Goal: Task Accomplishment & Management: Manage account settings

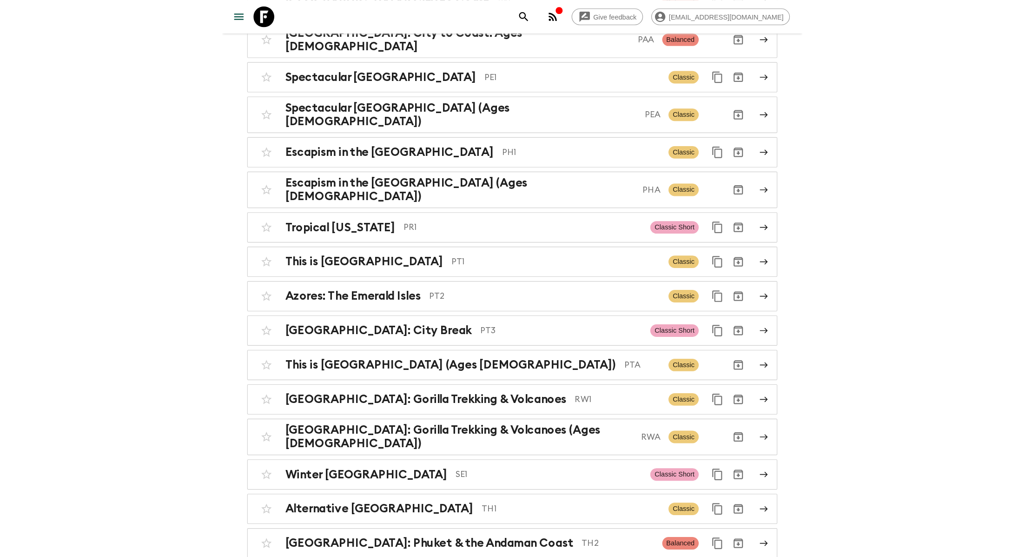
scroll to position [3568, 0]
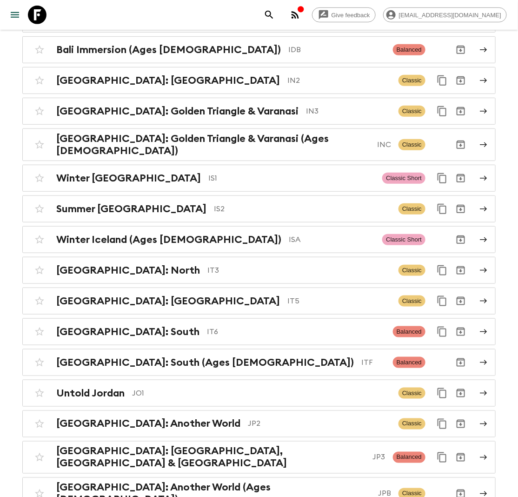
scroll to position [2206, 0]
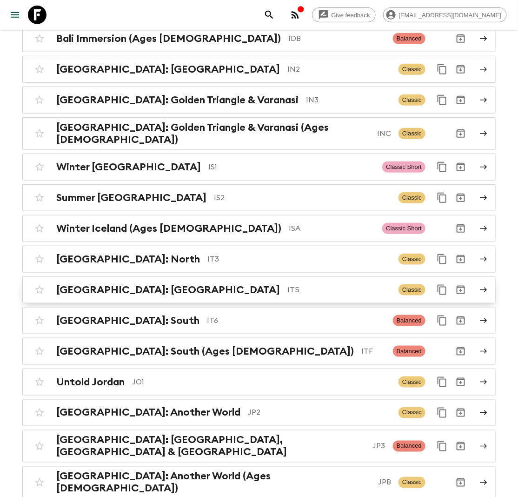
click at [287, 284] on p "IT5" at bounding box center [339, 289] width 104 height 11
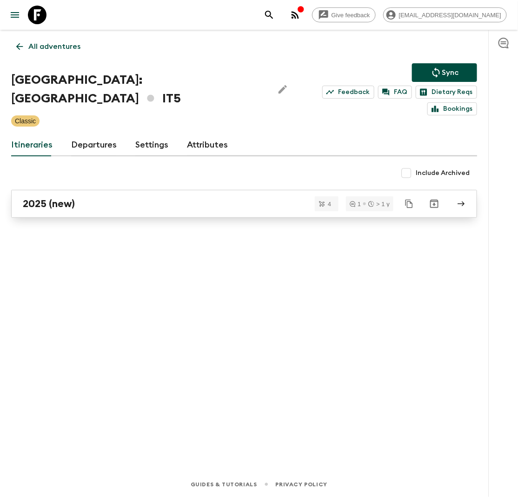
click at [95, 198] on div "2025 (new)" at bounding box center [235, 204] width 425 height 12
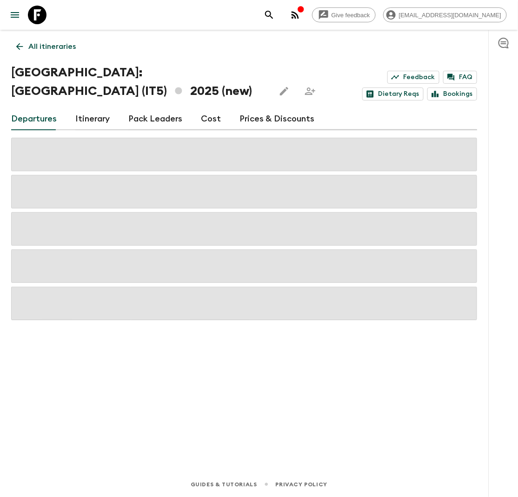
click at [85, 108] on link "Itinerary" at bounding box center [92, 119] width 34 height 22
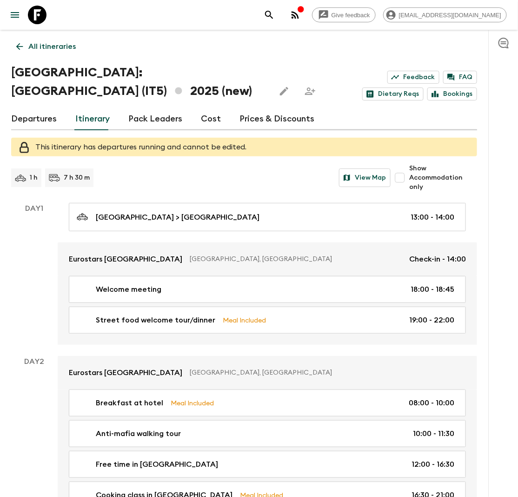
click at [42, 43] on p "All itineraries" at bounding box center [51, 46] width 47 height 11
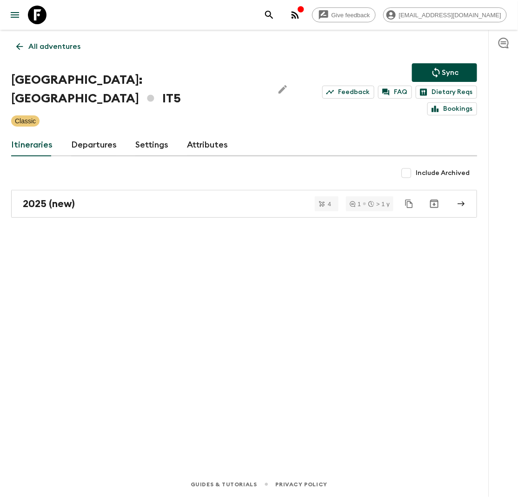
click at [59, 36] on div "All adventures [GEOGRAPHIC_DATA]: [GEOGRAPHIC_DATA] IT5 Sync Feedback FAQ Dieta…" at bounding box center [244, 238] width 488 height 416
click at [64, 46] on p "All adventures" at bounding box center [54, 46] width 52 height 11
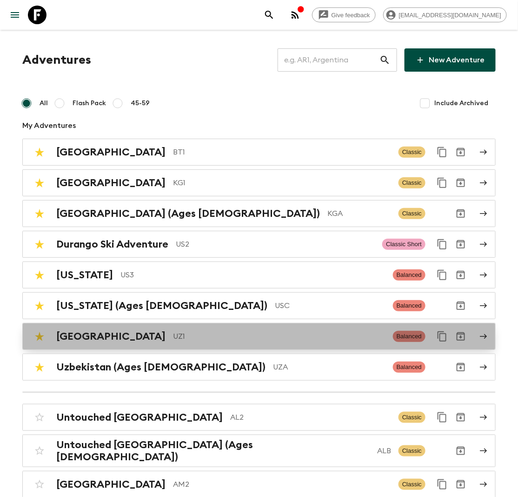
click at [173, 335] on p "UZ1" at bounding box center [279, 336] width 213 height 11
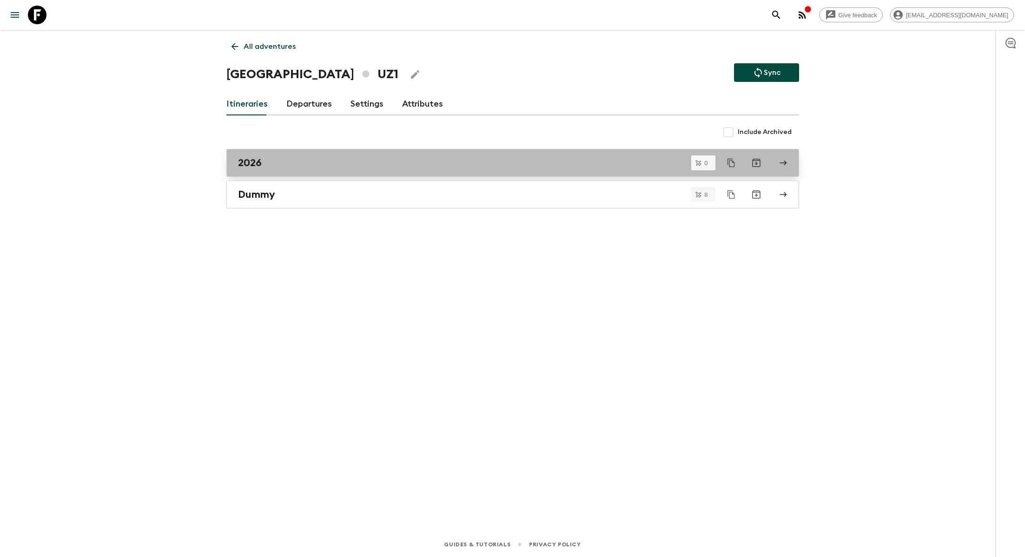
click at [353, 160] on div "2026" at bounding box center [504, 163] width 532 height 12
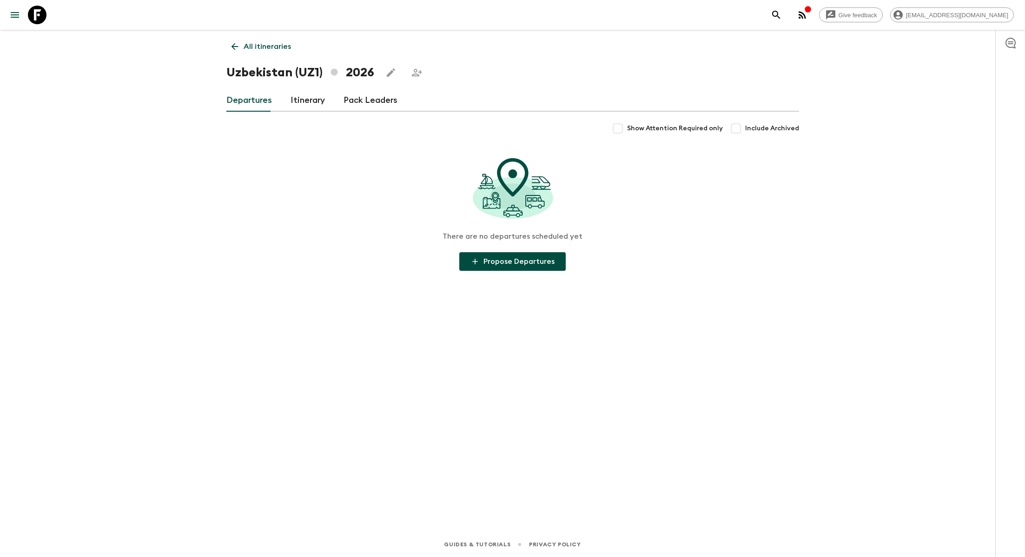
click at [309, 103] on link "Itinerary" at bounding box center [308, 100] width 34 height 22
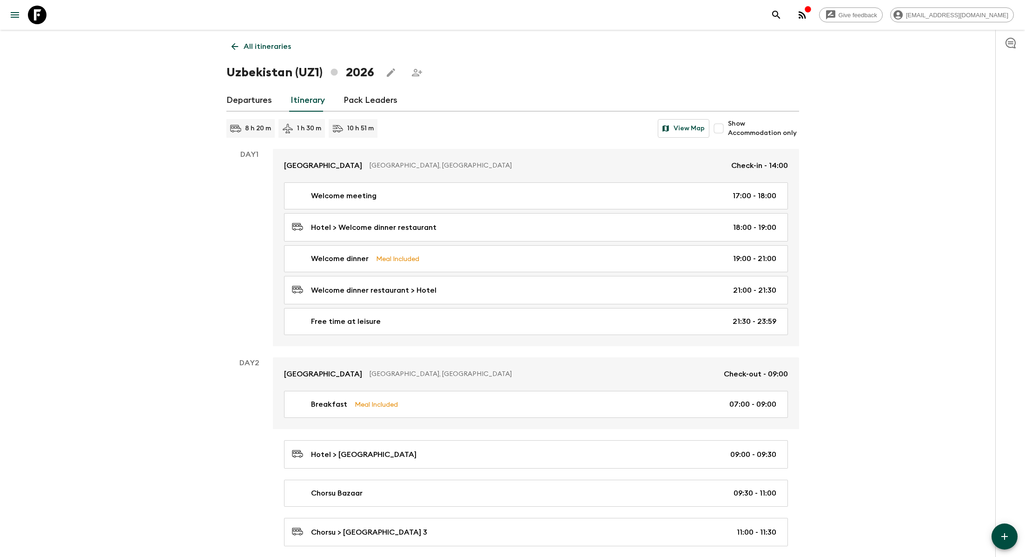
click at [445, 202] on link "Welcome meeting 17:00 - 18:00" at bounding box center [536, 195] width 504 height 27
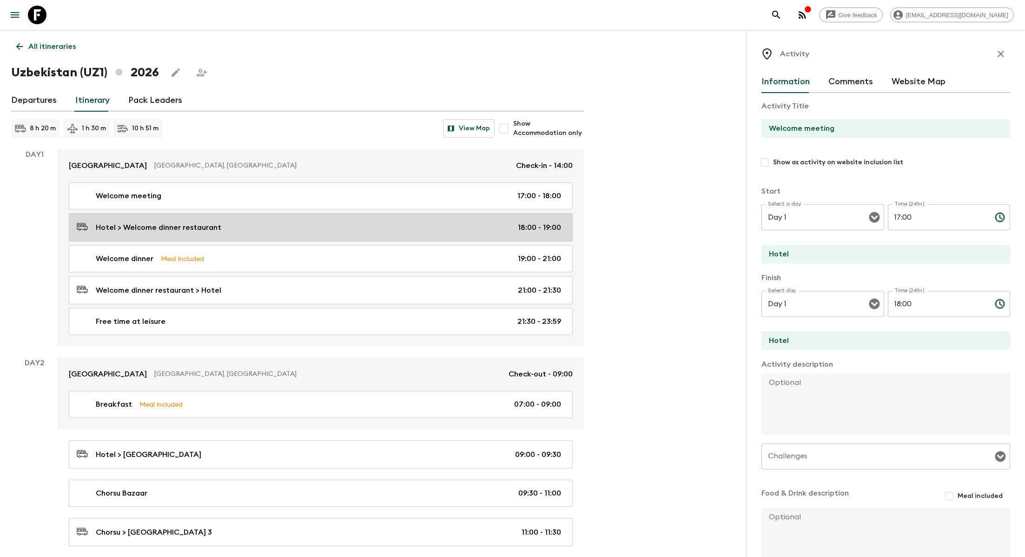
click at [325, 216] on link "Hotel > Welcome dinner restaurant 18:00 - 19:00" at bounding box center [321, 227] width 504 height 28
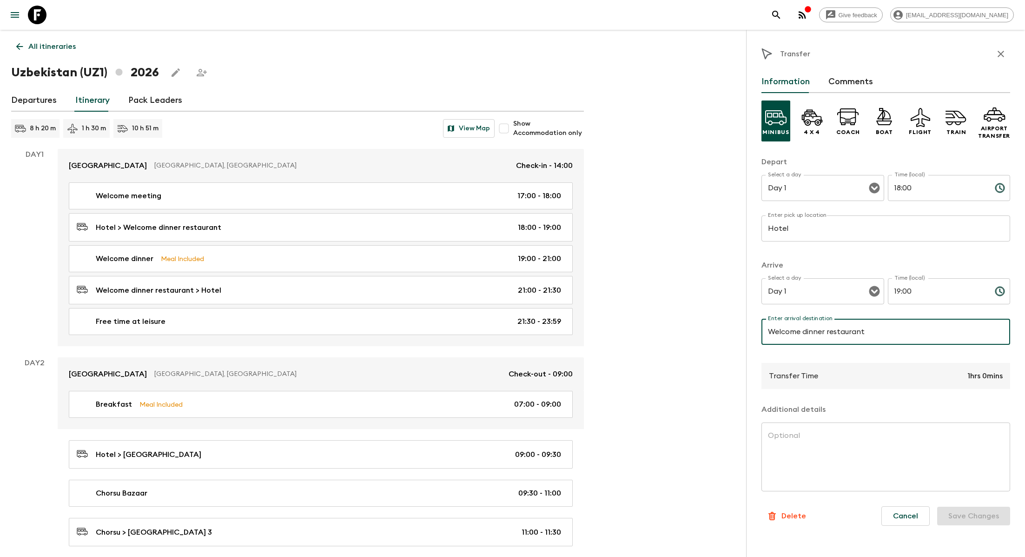
drag, startPoint x: 830, startPoint y: 332, endPoint x: 749, endPoint y: 333, distance: 80.5
click at [518, 333] on div "Transfer Information Comments Minibus 4 x 4 Coach Boat Flight Train Airport Tra…" at bounding box center [885, 308] width 279 height 557
drag, startPoint x: 830, startPoint y: 331, endPoint x: 756, endPoint y: 330, distance: 73.5
click at [518, 331] on div "Transfer Information Comments Minibus 4 x 4 Coach Boat Flight Train Airport Tra…" at bounding box center [885, 308] width 279 height 557
type input "Restaurant"
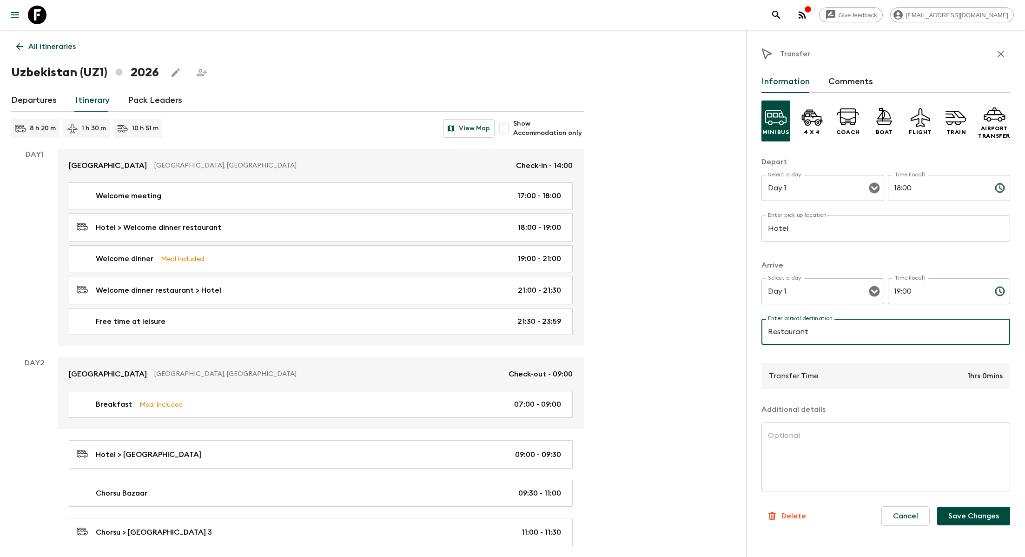
click at [518, 496] on button "Save Changes" at bounding box center [974, 515] width 73 height 19
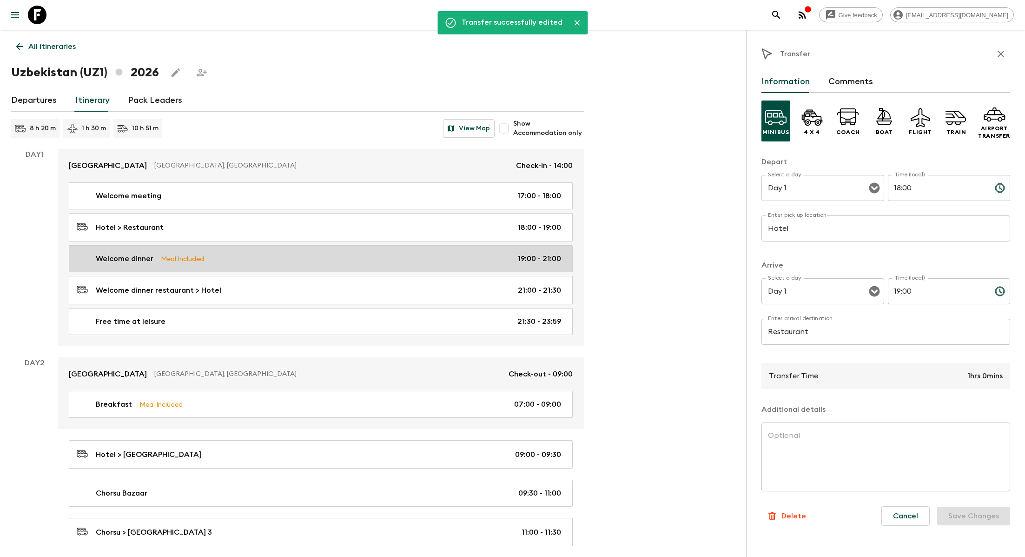
click at [243, 260] on div "Welcome dinner Meal Included 19:00 - 21:00" at bounding box center [319, 258] width 485 height 11
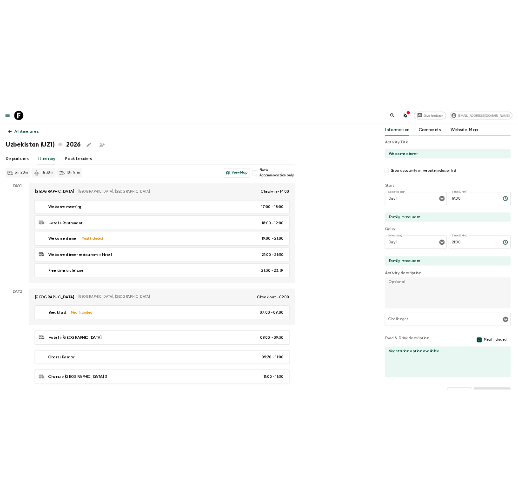
scroll to position [64, 0]
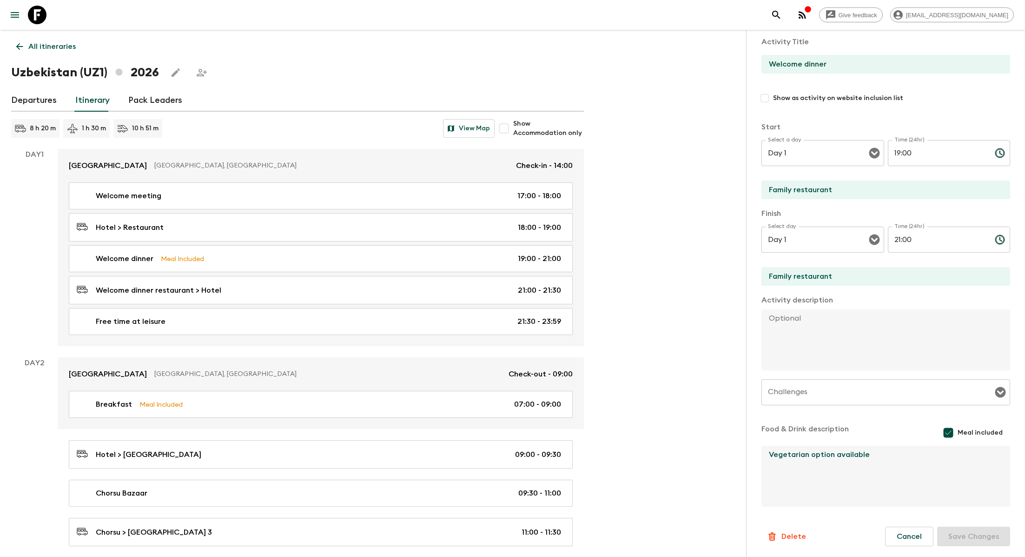
click at [518, 450] on textarea "Vegetarian option available" at bounding box center [882, 476] width 241 height 61
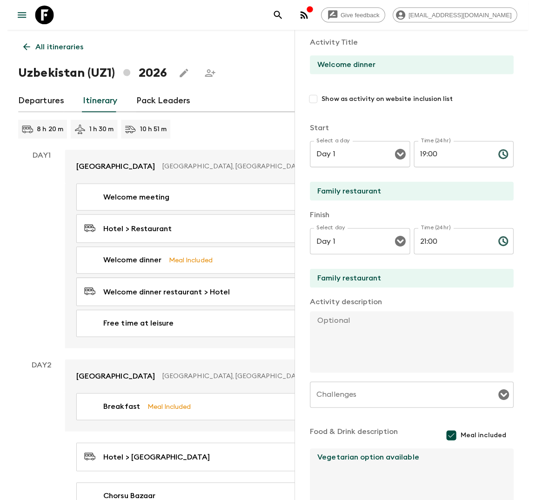
scroll to position [64, 0]
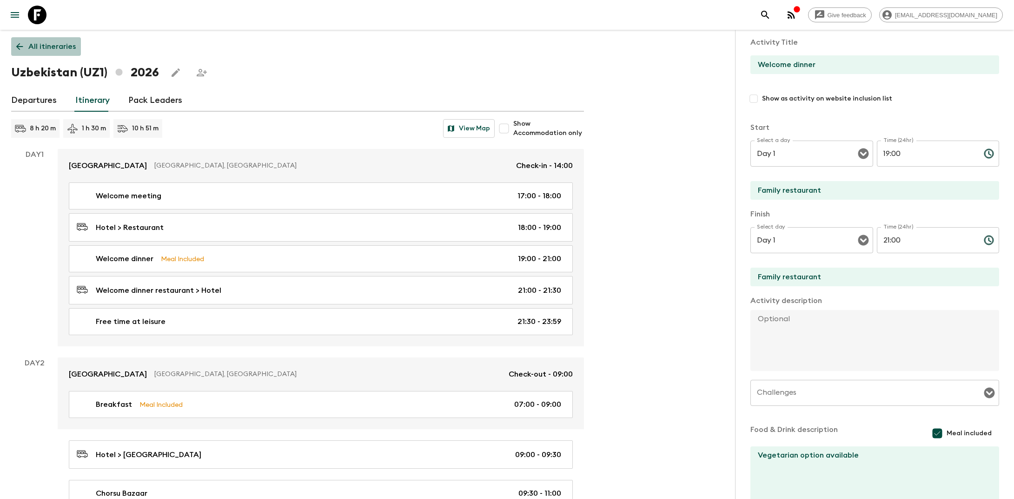
click at [48, 49] on p "All itineraries" at bounding box center [51, 46] width 47 height 11
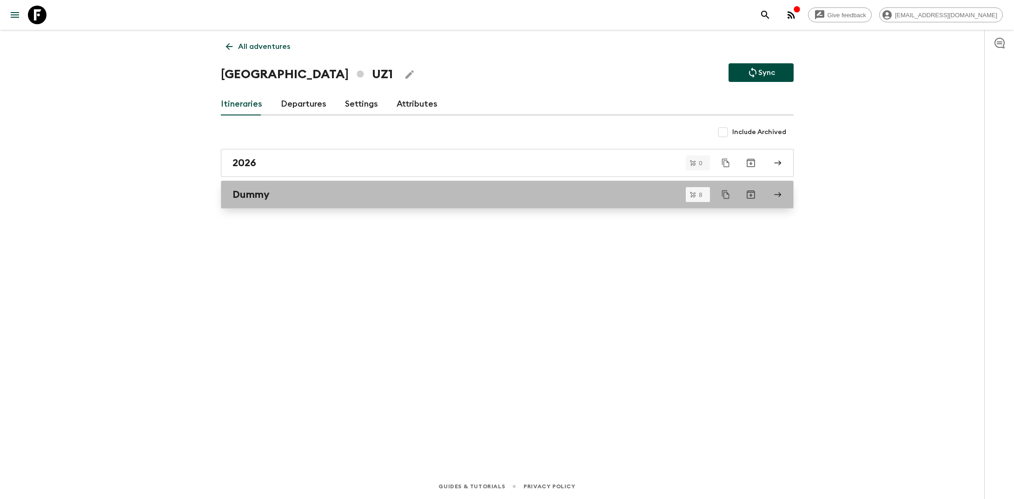
click at [339, 195] on div "Dummy" at bounding box center [499, 194] width 532 height 12
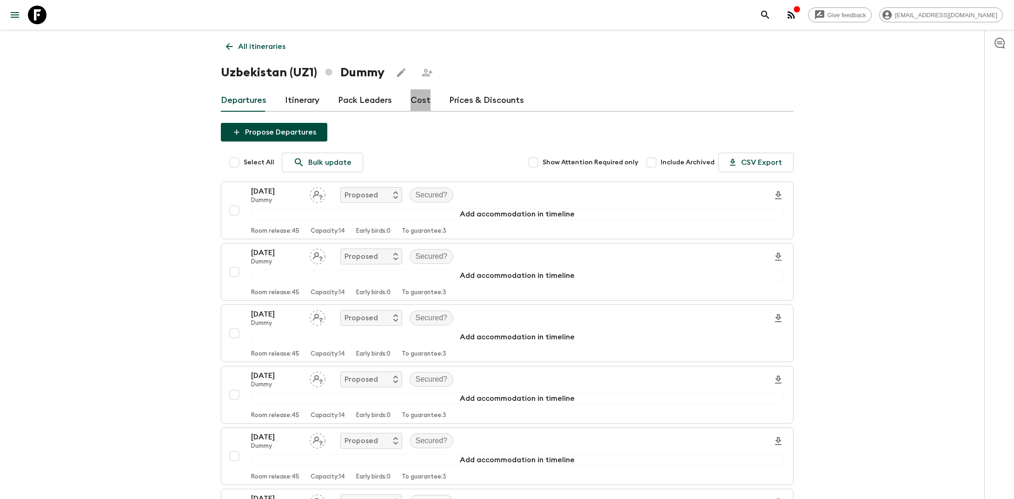
click at [414, 106] on link "Cost" at bounding box center [421, 100] width 20 height 22
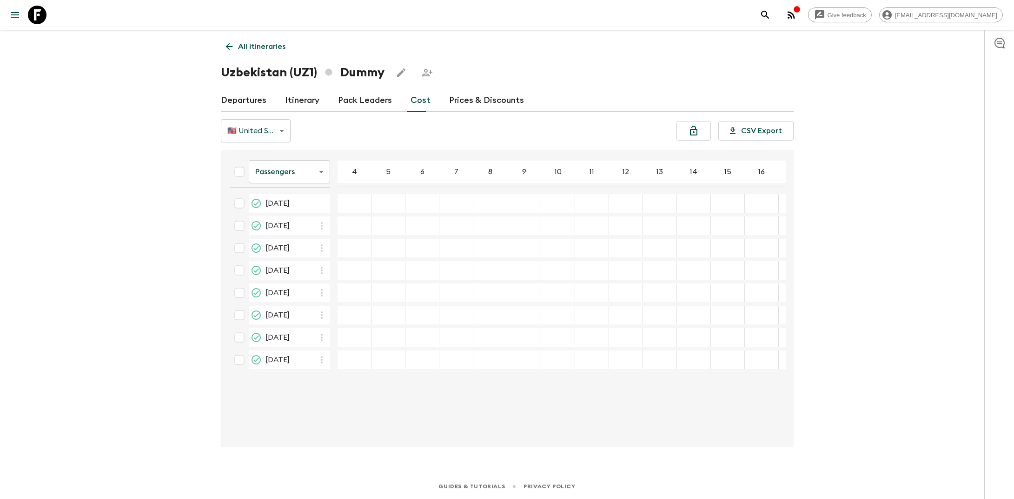
click at [309, 177] on body "Give feedback [EMAIL_ADDRESS][DOMAIN_NAME] All itineraries [GEOGRAPHIC_DATA] (U…" at bounding box center [507, 249] width 1014 height 499
click at [300, 205] on li "Extras" at bounding box center [288, 209] width 81 height 15
click at [311, 173] on body "Give feedback [EMAIL_ADDRESS][DOMAIN_NAME] All itineraries [GEOGRAPHIC_DATA] (U…" at bounding box center [507, 249] width 1014 height 499
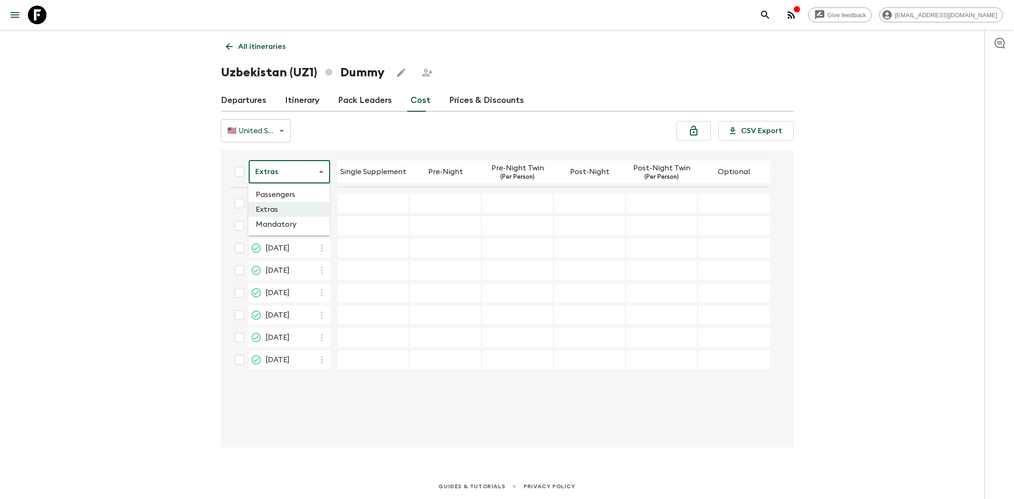
click at [306, 223] on li "Mandatory" at bounding box center [288, 224] width 81 height 15
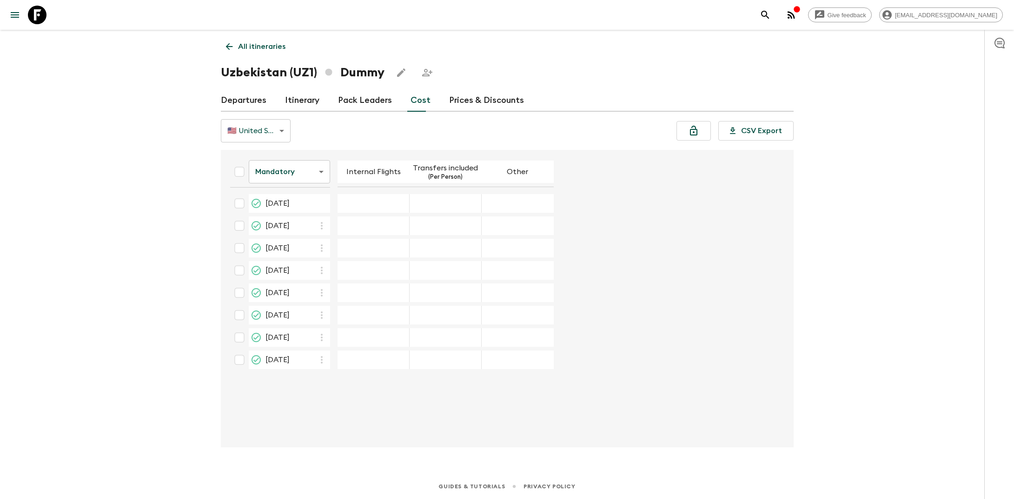
click at [265, 45] on p "All itineraries" at bounding box center [261, 46] width 47 height 11
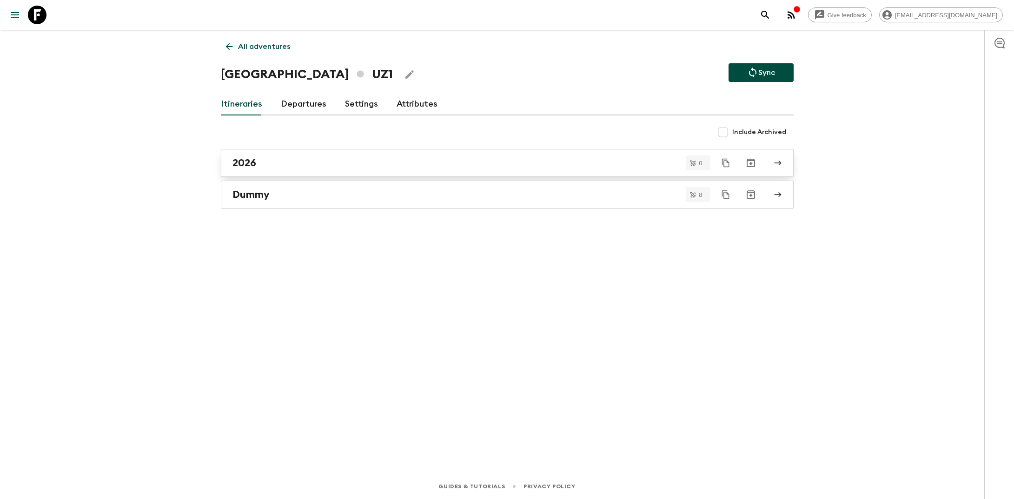
click at [290, 163] on div "2026" at bounding box center [499, 163] width 532 height 12
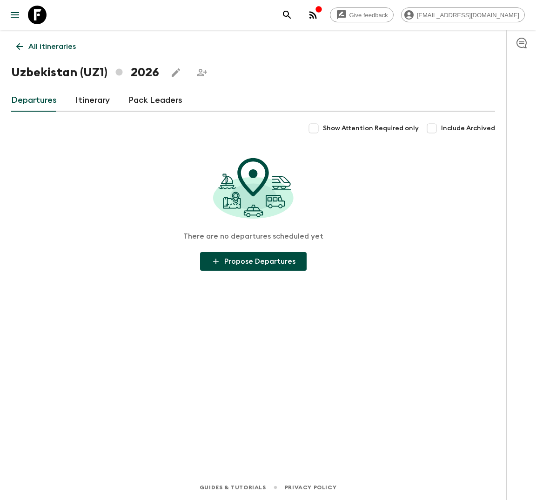
click at [86, 102] on link "Itinerary" at bounding box center [92, 100] width 34 height 22
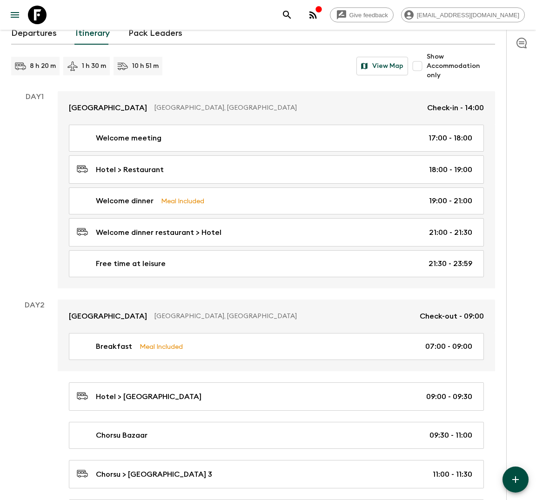
scroll to position [72, 0]
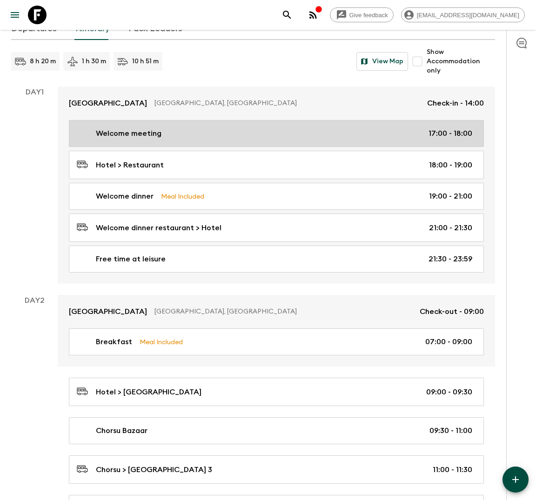
click at [188, 136] on div "Welcome meeting 17:00 - 18:00" at bounding box center [274, 133] width 395 height 11
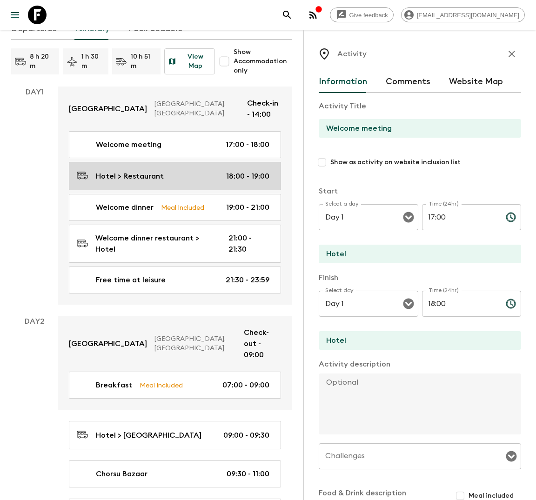
click at [161, 170] on div "Hotel > Restaurant 18:00 - 19:00" at bounding box center [173, 176] width 193 height 13
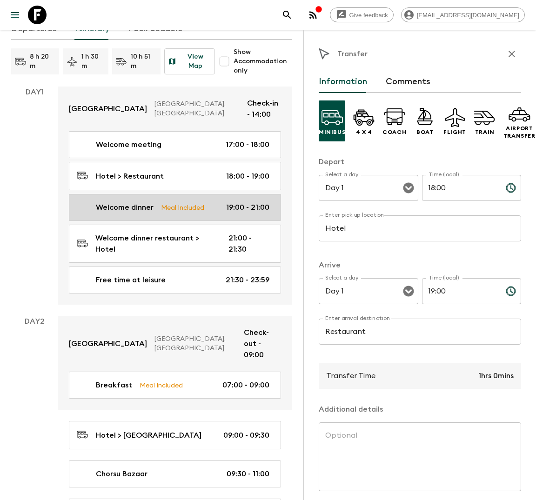
click at [152, 194] on link "Welcome dinner Meal Included 19:00 - 21:00" at bounding box center [175, 207] width 212 height 27
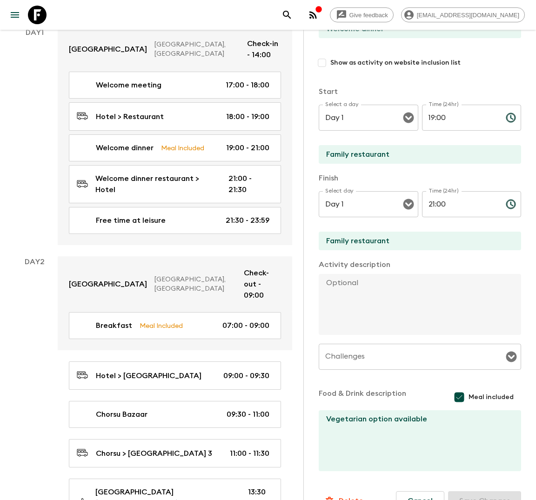
scroll to position [97, 0]
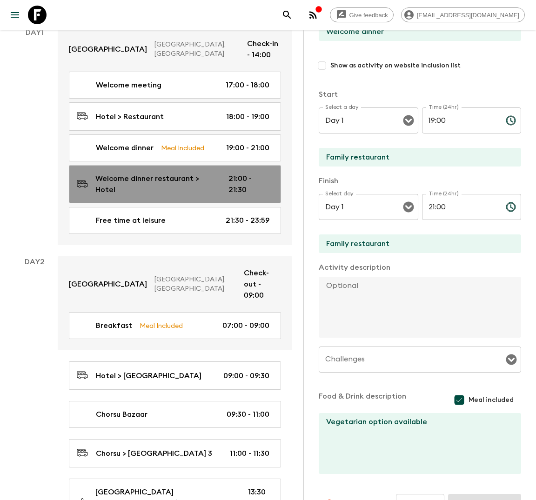
click at [146, 177] on p "Welcome dinner restaurant > Hotel" at bounding box center [154, 184] width 118 height 22
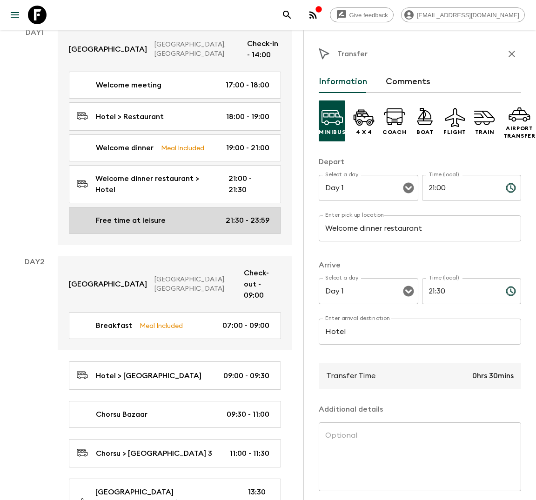
click at [93, 215] on div "Free time at leisure 21:30 - 23:59" at bounding box center [173, 220] width 193 height 11
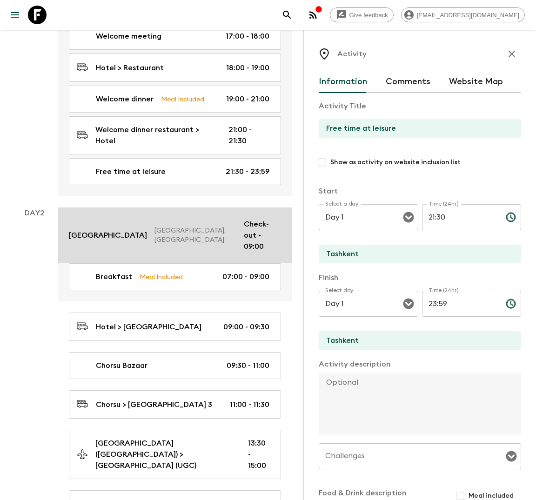
scroll to position [181, 0]
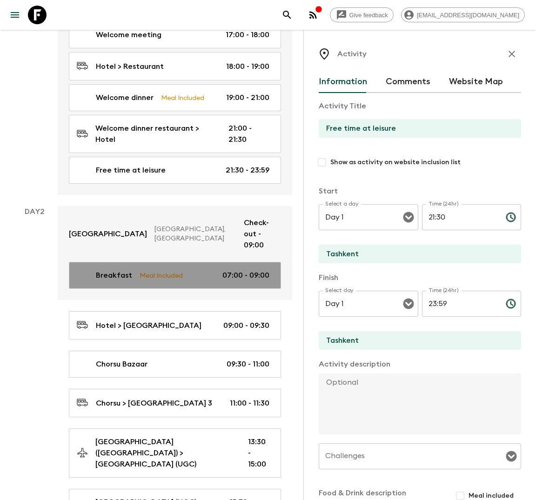
click at [152, 270] on p "Meal Included" at bounding box center [161, 275] width 43 height 10
type input "Breakfast"
type input "Hotel"
checkbox input "true"
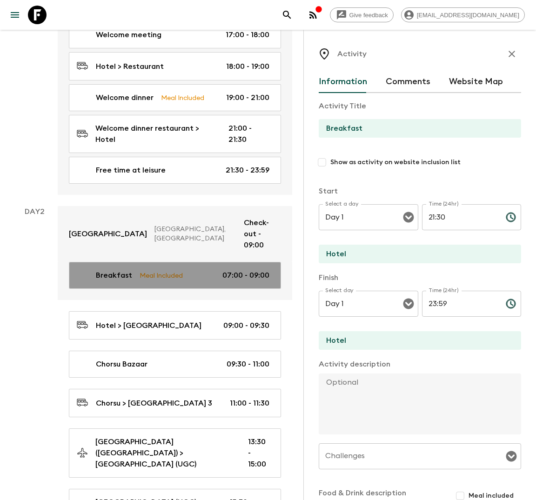
type input "Day 2"
type input "07:00"
type input "Day 2"
type input "09:00"
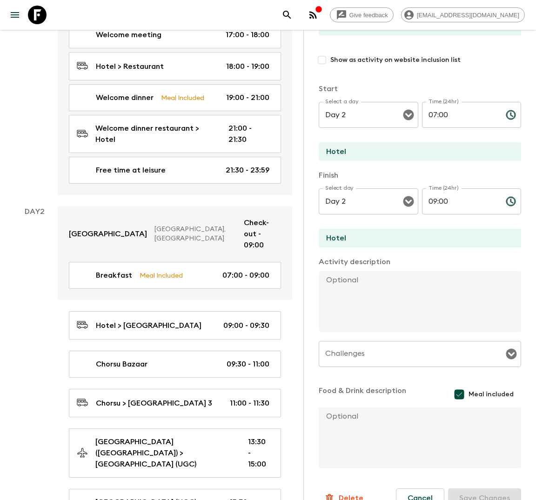
scroll to position [121, 0]
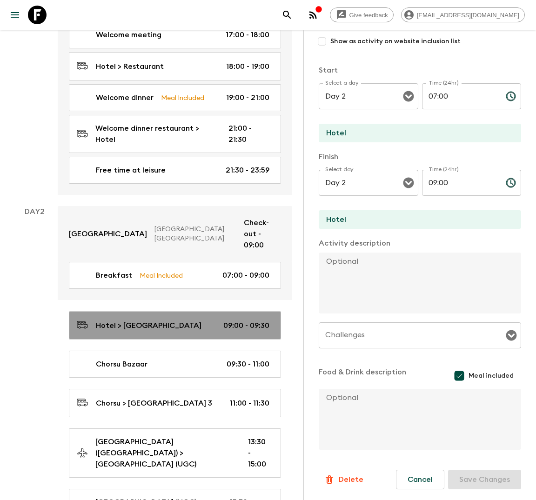
click at [137, 311] on link "Hotel > [GEOGRAPHIC_DATA] 09:00 - 09:30" at bounding box center [175, 325] width 212 height 28
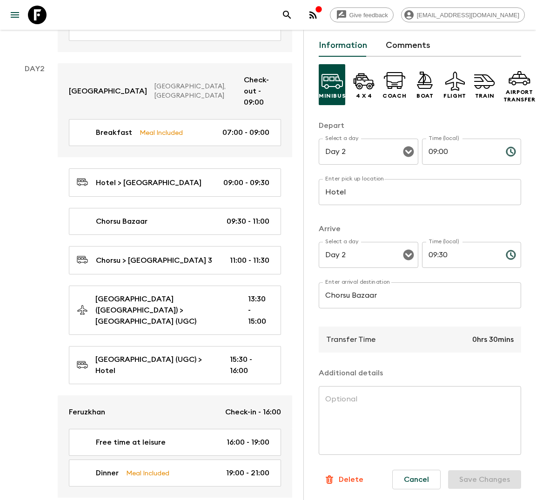
scroll to position [331, 0]
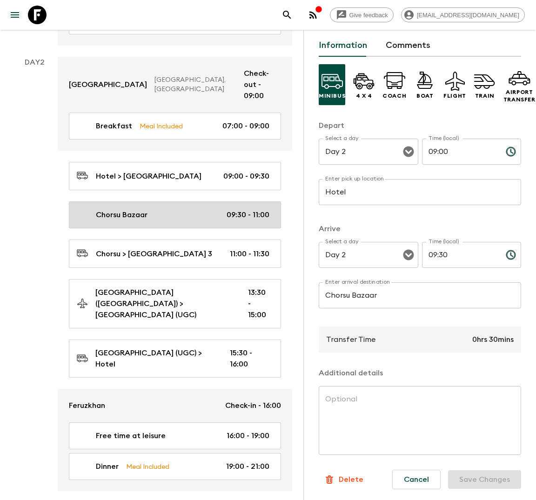
click at [140, 201] on link "Chorsu Bazaar 09:30 - 11:00" at bounding box center [175, 214] width 212 height 27
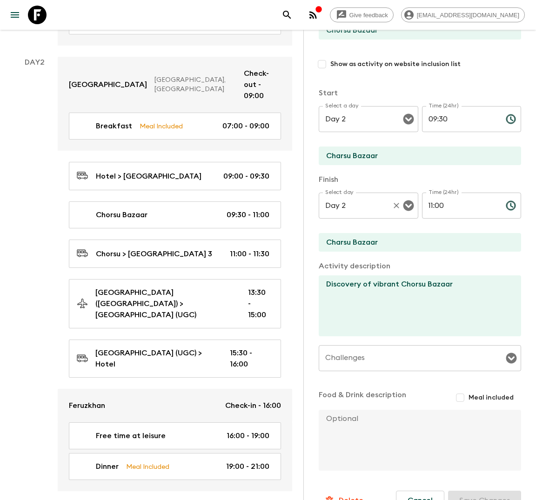
scroll to position [119, 0]
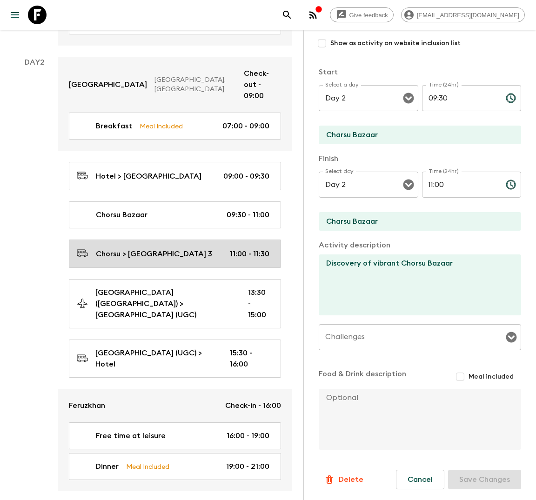
click at [157, 248] on p "Chorsu > [GEOGRAPHIC_DATA] 3" at bounding box center [154, 253] width 116 height 11
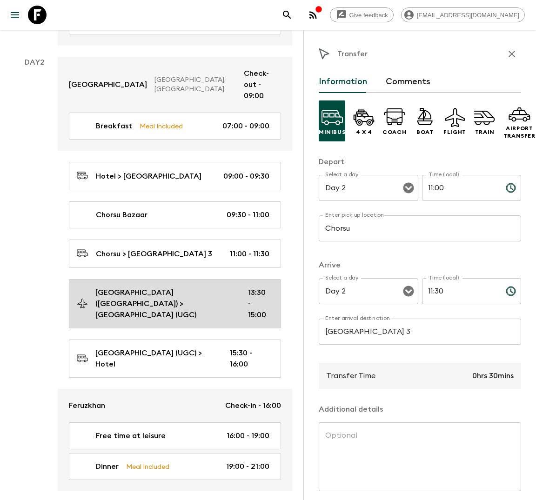
click at [159, 287] on p "[GEOGRAPHIC_DATA] ([GEOGRAPHIC_DATA]) > [GEOGRAPHIC_DATA] (UGC)" at bounding box center [164, 303] width 138 height 33
type input "[GEOGRAPHIC_DATA] ([GEOGRAPHIC_DATA])"
type input "[GEOGRAPHIC_DATA] (UGC)"
type input "13:30"
type input "15:00"
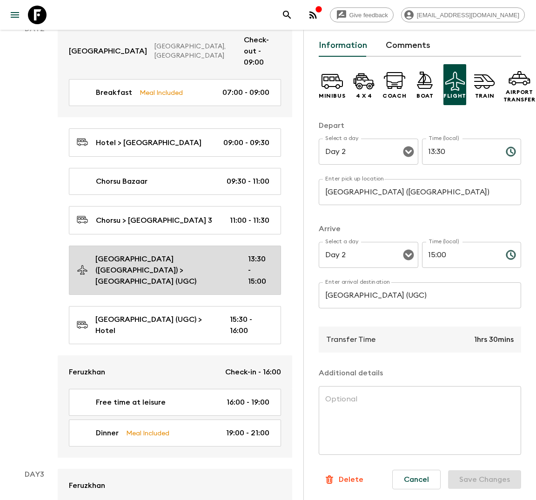
scroll to position [381, 0]
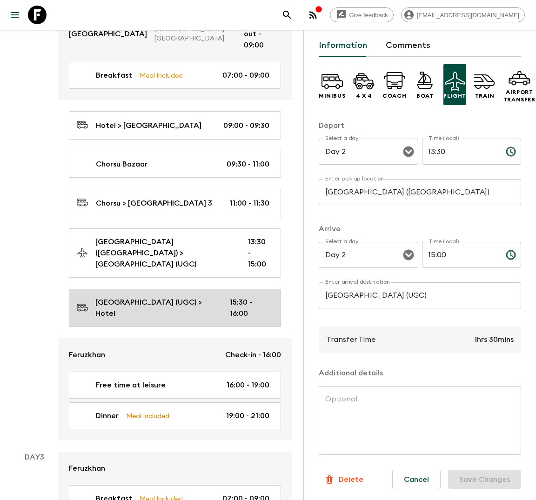
click at [161, 297] on p "[GEOGRAPHIC_DATA] (UGC) > Hotel" at bounding box center [155, 308] width 120 height 22
type input "[GEOGRAPHIC_DATA] (UGC)"
type input "Hotel"
type input "15:30"
type input "16:00"
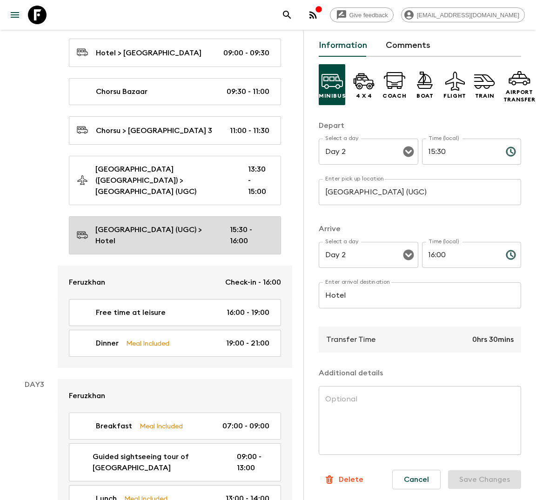
scroll to position [457, 0]
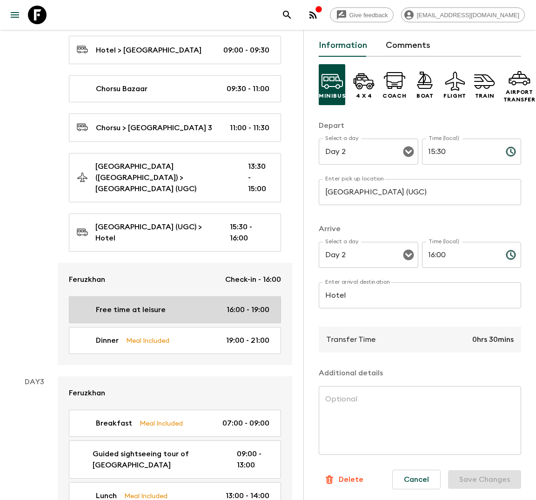
click at [177, 304] on div "Free time at leisure 16:00 - 19:00" at bounding box center [173, 309] width 193 height 11
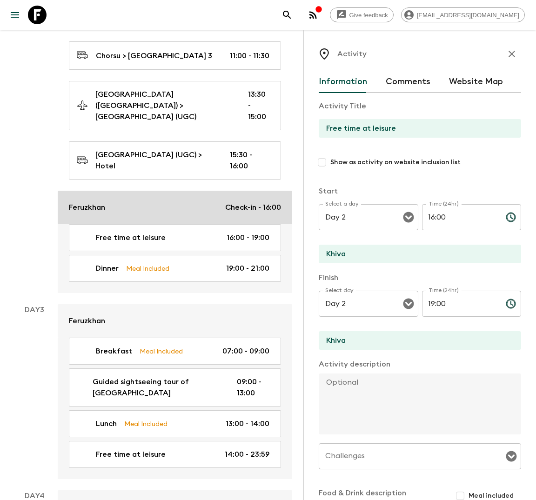
scroll to position [532, 0]
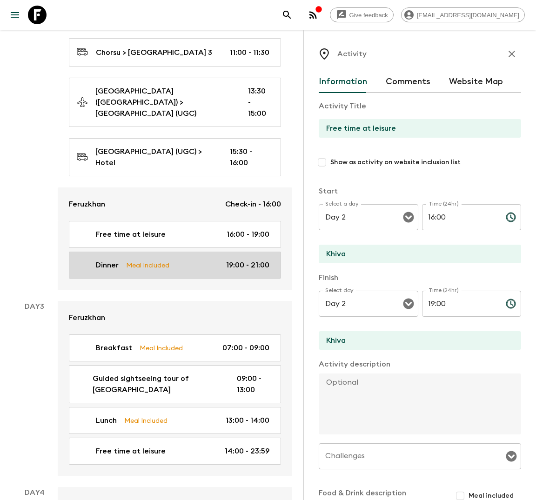
click at [156, 260] on p "Meal Included" at bounding box center [147, 265] width 43 height 10
type input "Dinner"
type input "Restaurant"
checkbox input "true"
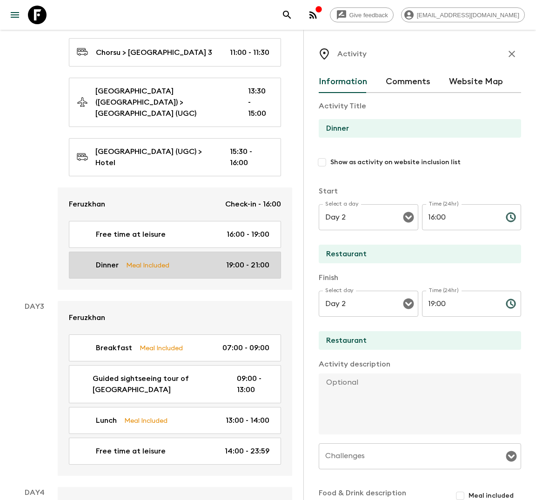
type input "19:00"
type input "21:00"
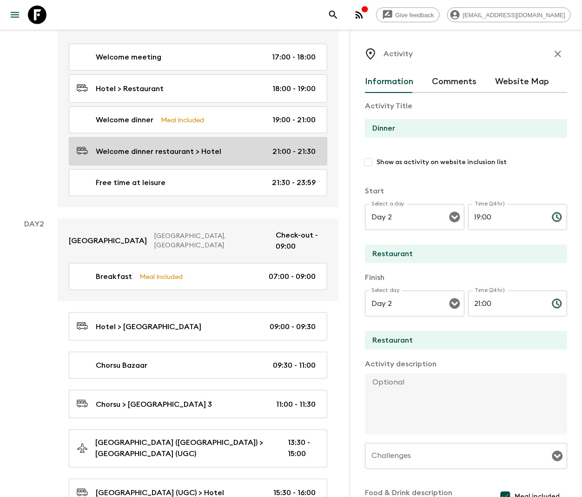
scroll to position [156, 0]
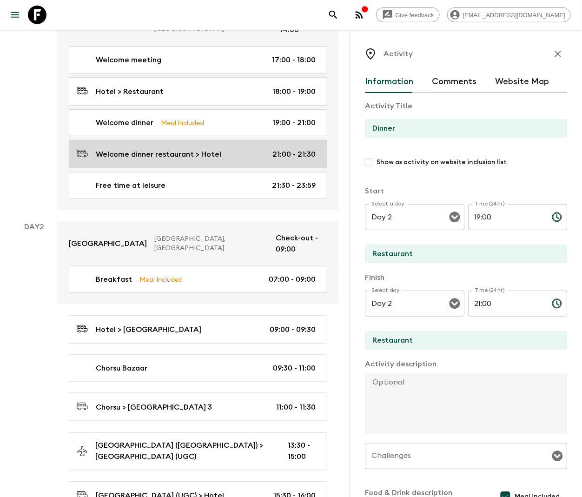
click at [194, 118] on p "Meal Included" at bounding box center [182, 123] width 43 height 10
type input "Welcome dinner"
type input "Family restaurant"
type textarea "Vegetarian option available"
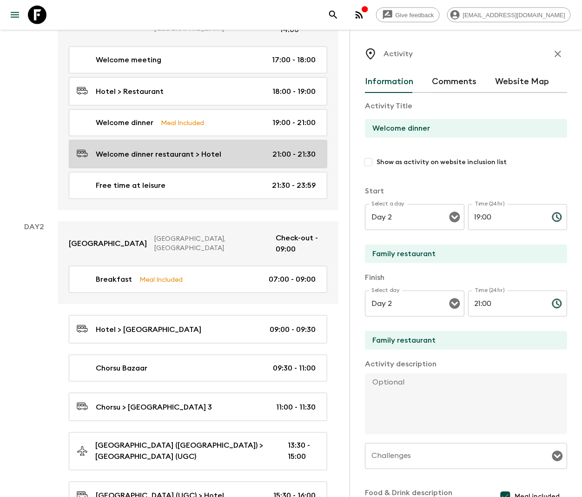
type input "Day 1"
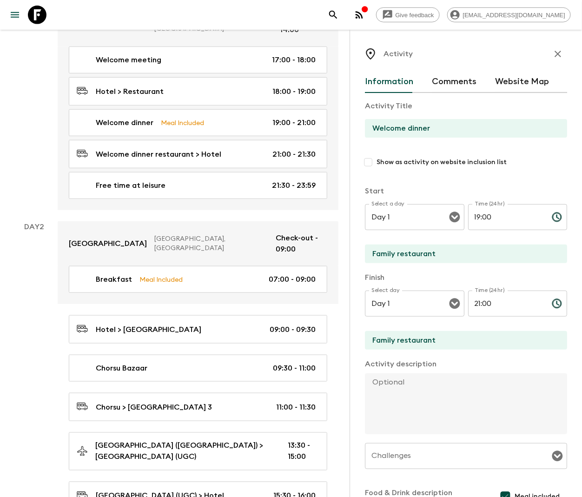
click at [374, 387] on textarea at bounding box center [462, 403] width 195 height 61
paste textarea "Join a master chef for welcome dinner and take part in an immersive experience …"
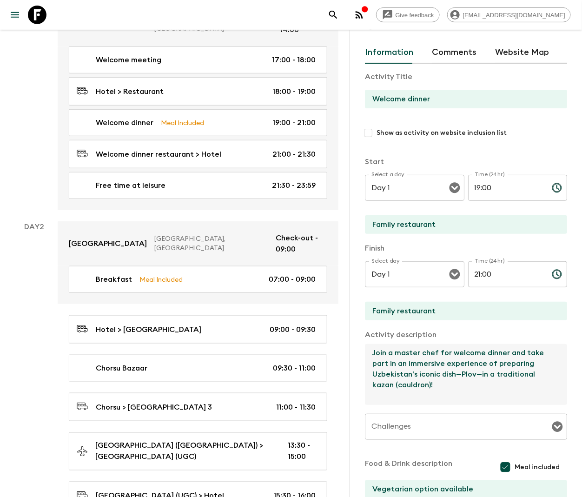
scroll to position [31, 0]
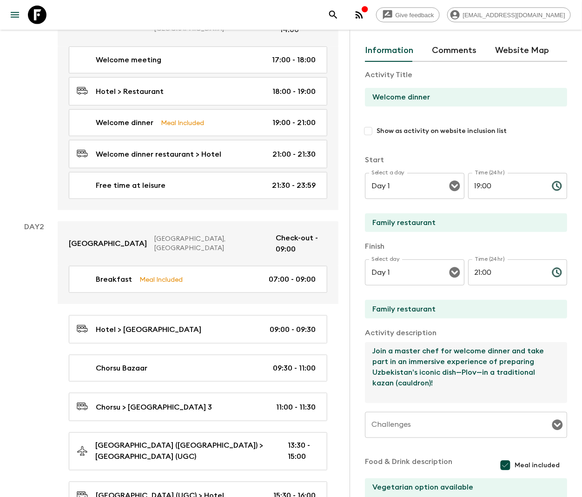
type textarea "Join a master chef for welcome dinner and take part in an immersive experience …"
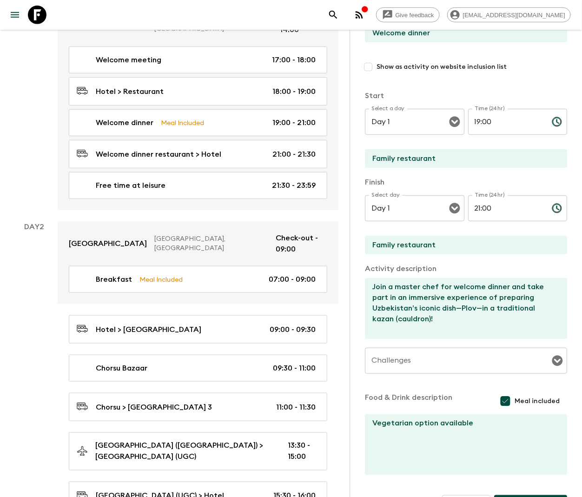
scroll to position [97, 0]
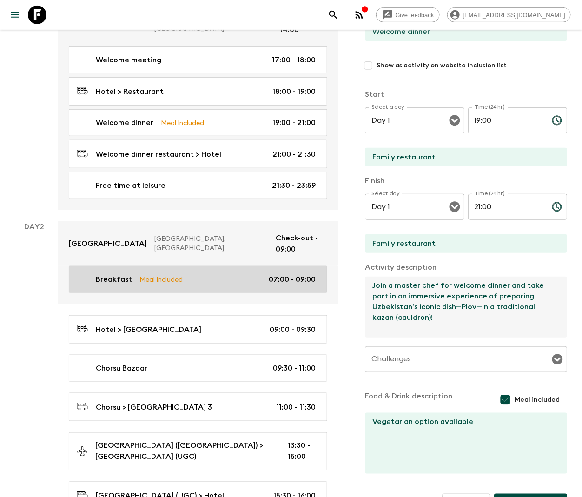
click at [219, 266] on link "Breakfast Meal Included 07:00 - 09:00" at bounding box center [198, 279] width 259 height 27
type input "Breakfast"
type input "Hotel"
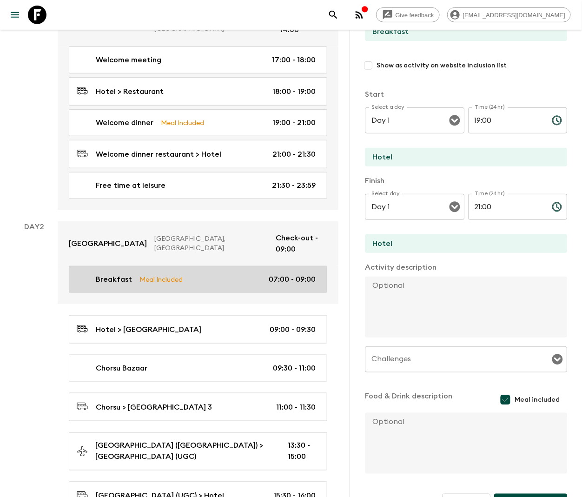
type input "Day 2"
type input "07:00"
type input "Day 2"
type input "09:00"
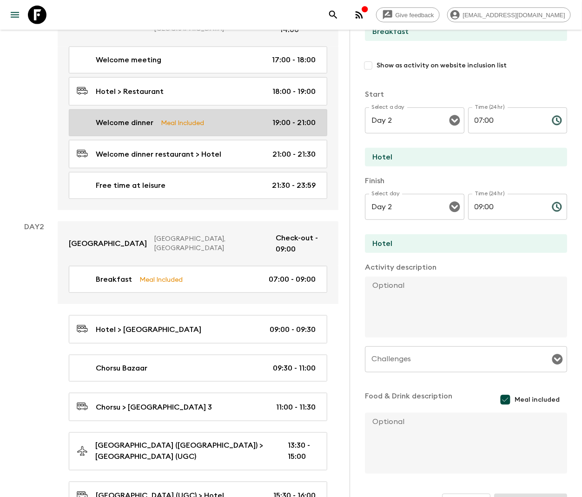
click at [189, 118] on p "Meal Included" at bounding box center [182, 123] width 43 height 10
type input "Welcome dinner"
type input "Family restaurant"
type textarea "Vegetarian option available"
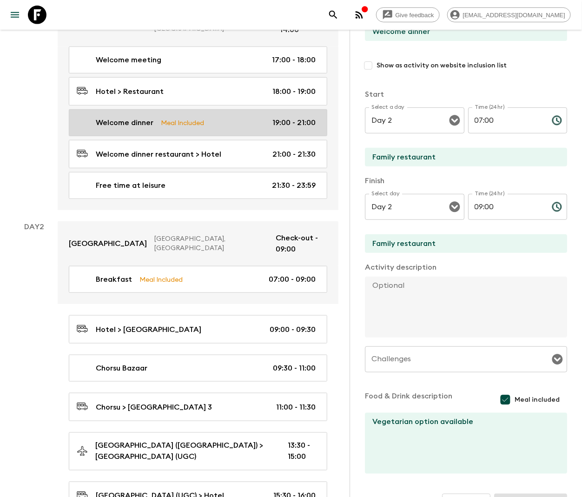
type input "Day 1"
type input "19:00"
type input "Day 1"
type input "21:00"
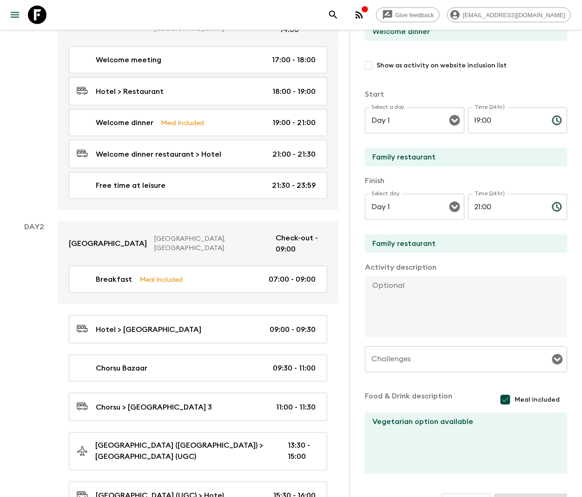
click at [388, 285] on textarea at bounding box center [462, 307] width 195 height 61
paste textarea "Join a master chef for welcome dinner and take part in an immersive experience …"
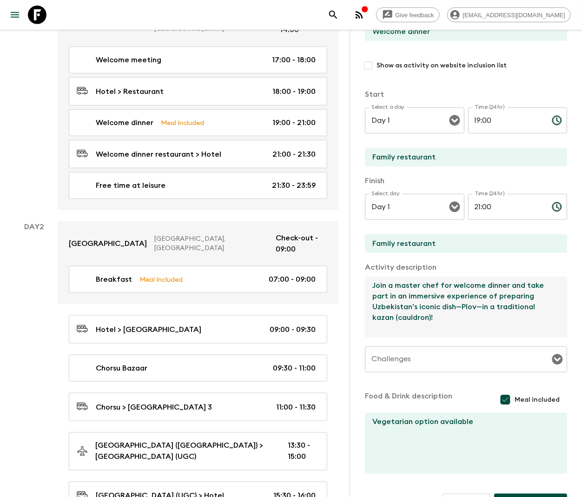
scroll to position [124, 0]
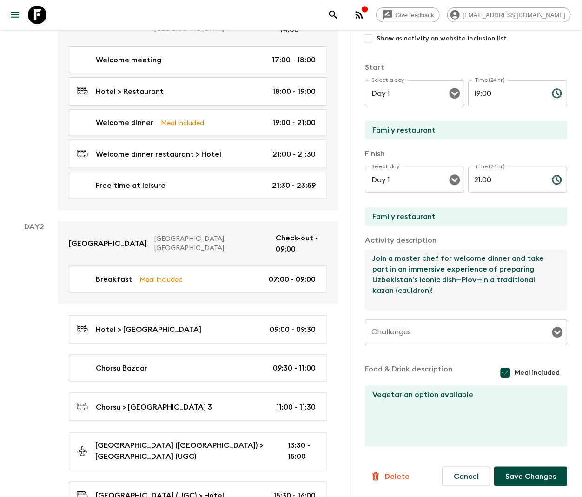
type textarea "Join a master chef for welcome dinner and take part in an immersive experience …"
click at [518, 480] on button "Save Changes" at bounding box center [530, 477] width 73 height 20
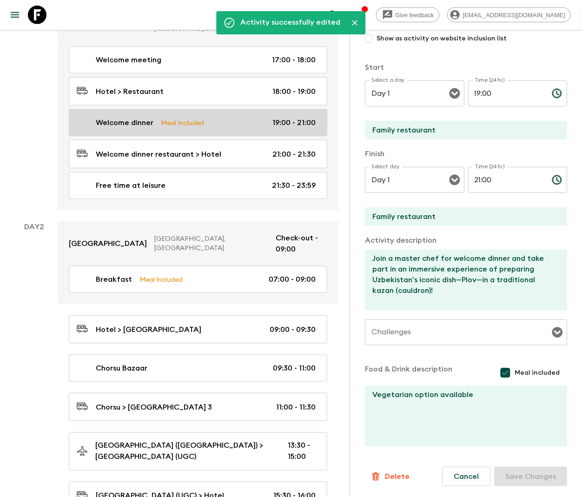
click at [192, 118] on p "Meal Included" at bounding box center [182, 123] width 43 height 10
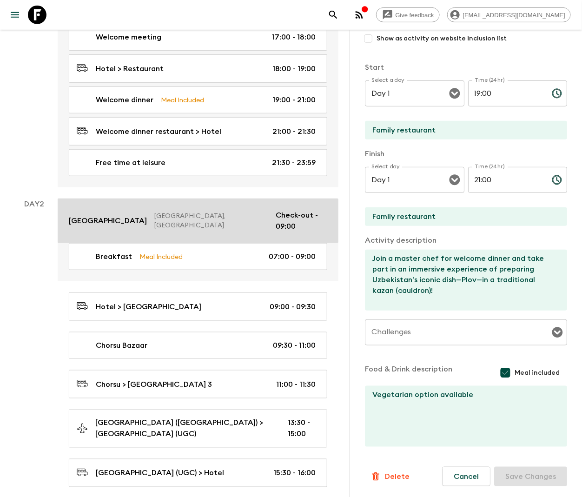
scroll to position [180, 0]
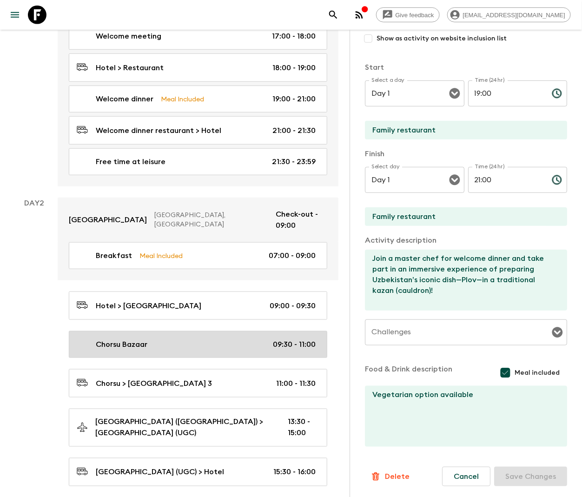
click at [164, 331] on link "Chorsu Bazaar 09:30 - 11:00" at bounding box center [198, 344] width 259 height 27
type input "Chorsu Bazaar"
type input "Charsu Bazaar"
type textarea "Discovery of vibrant Chorsu Bazaar"
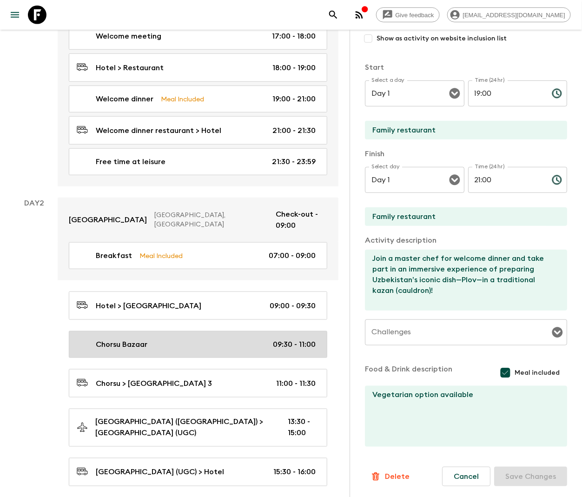
checkbox input "false"
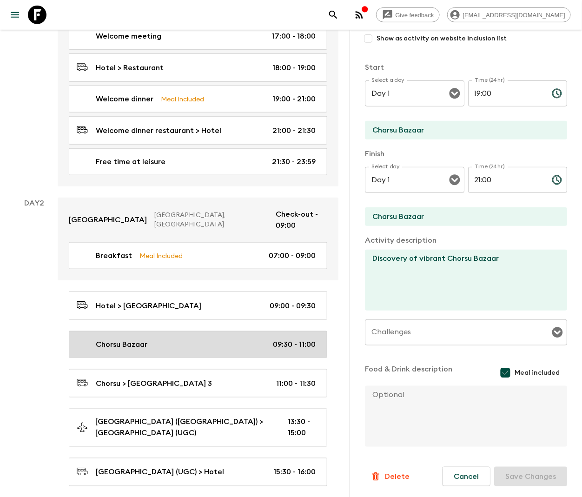
type input "Day 2"
type input "09:30"
type input "Day 2"
type input "11:00"
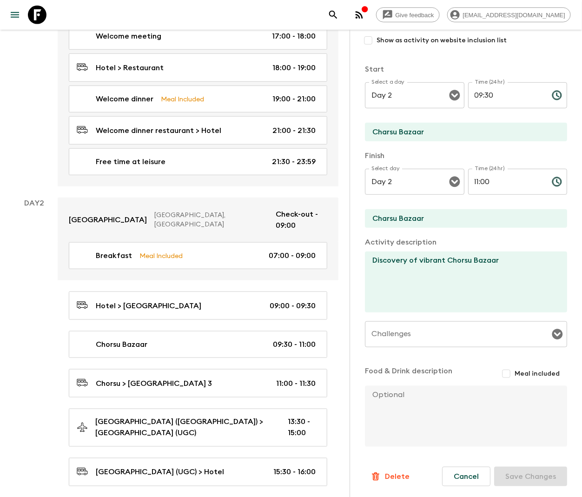
click at [458, 262] on textarea "Discovery of vibrant Chorsu Bazaar" at bounding box center [462, 282] width 195 height 61
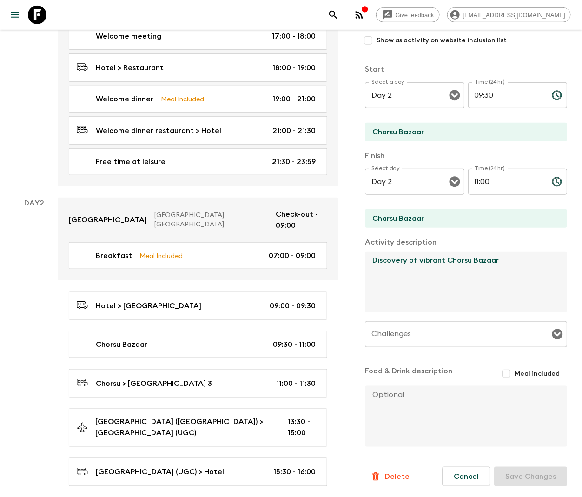
click at [458, 262] on textarea "Discovery of vibrant Chorsu Bazaar" at bounding box center [462, 282] width 195 height 61
paste textarea "Begin your day exploring [GEOGRAPHIC_DATA], [GEOGRAPHIC_DATA]’s vibrant heart, …"
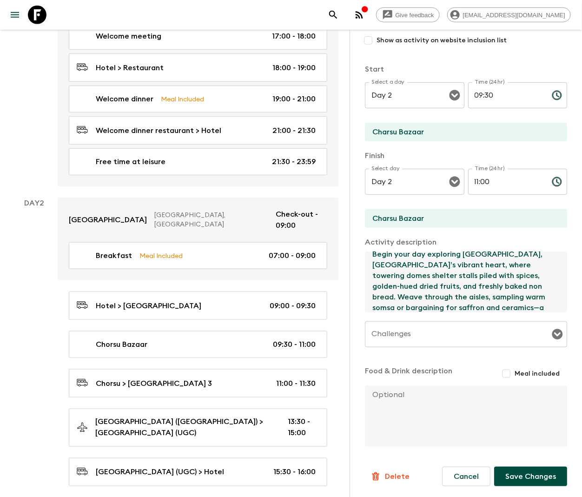
scroll to position [10, 0]
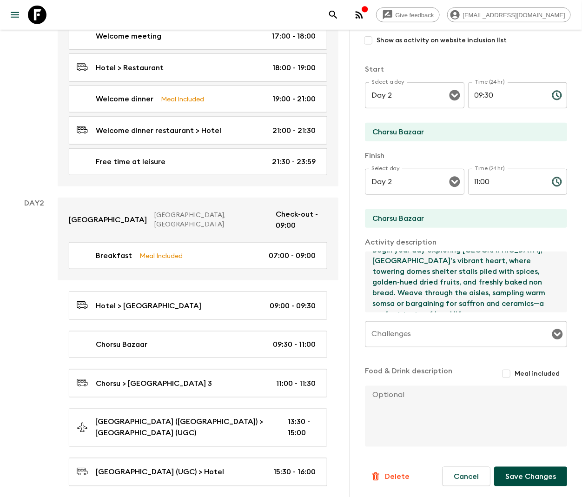
click at [440, 292] on textarea "Begin your day exploring [GEOGRAPHIC_DATA], [GEOGRAPHIC_DATA]’s vibrant heart, …" at bounding box center [462, 282] width 195 height 61
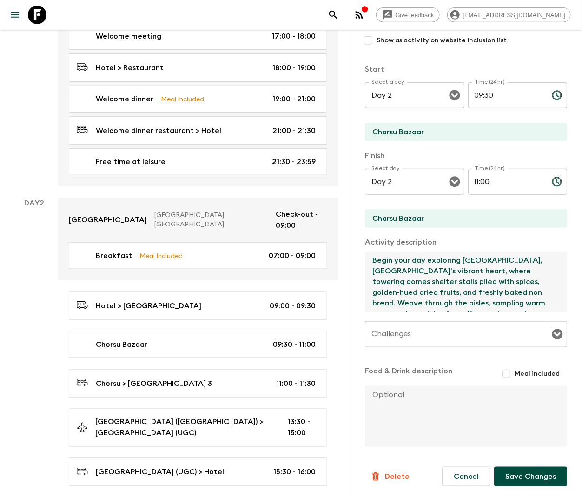
type textarea "Begin your day exploring [GEOGRAPHIC_DATA], [GEOGRAPHIC_DATA]’s vibrant heart, …"
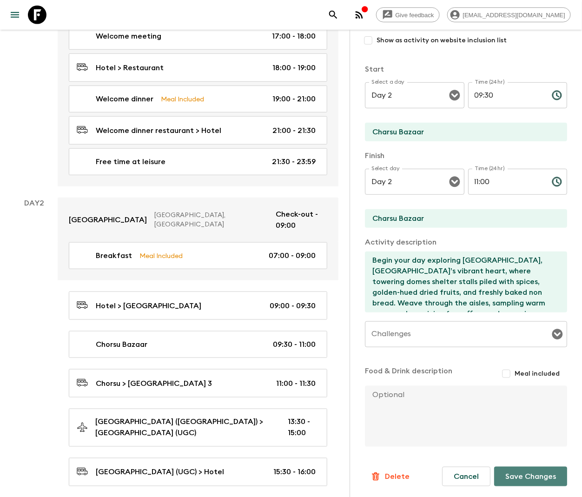
click at [518, 474] on button "Save Changes" at bounding box center [530, 477] width 73 height 20
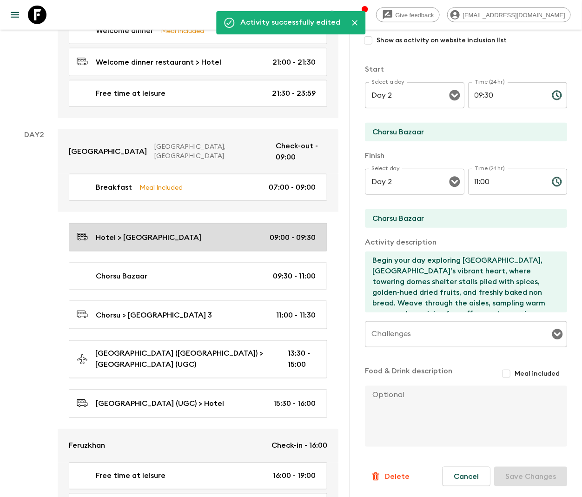
scroll to position [293, 0]
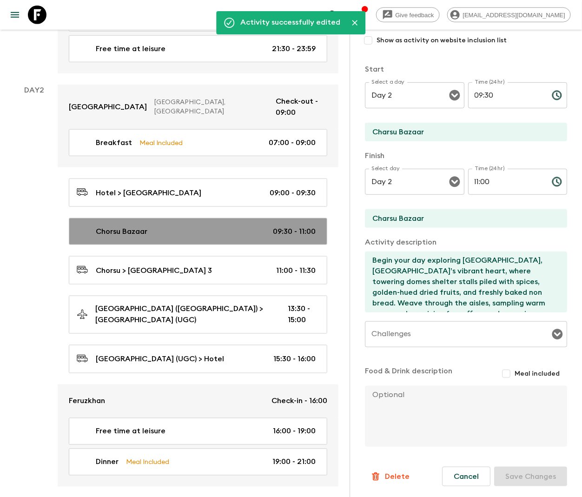
click at [154, 226] on div "Chorsu Bazaar 09:30 - 11:00" at bounding box center [196, 231] width 239 height 11
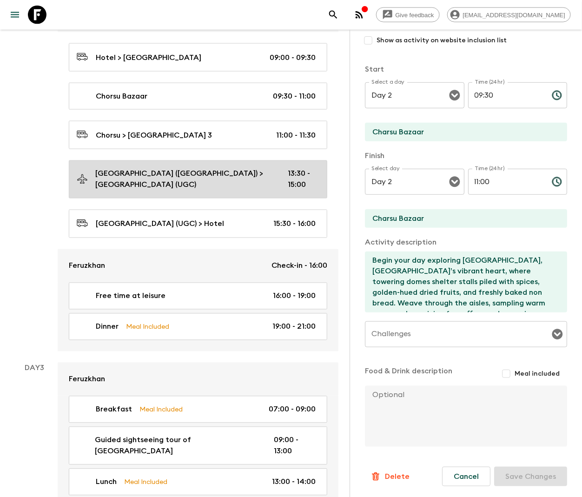
scroll to position [438, 0]
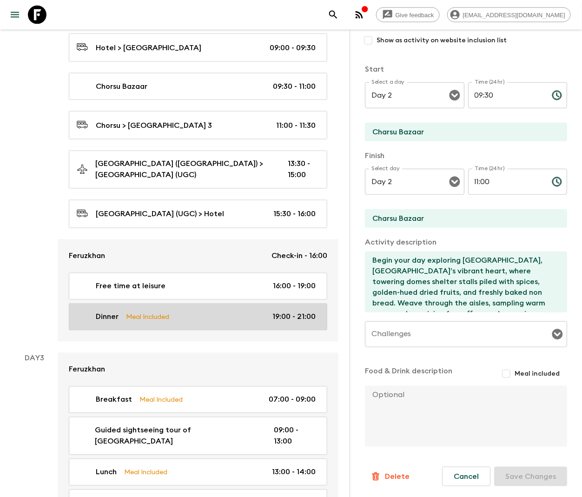
click at [180, 312] on div "Dinner Meal Included 19:00 - 21:00" at bounding box center [196, 317] width 239 height 11
type input "Dinner"
type input "Restaurant"
checkbox input "true"
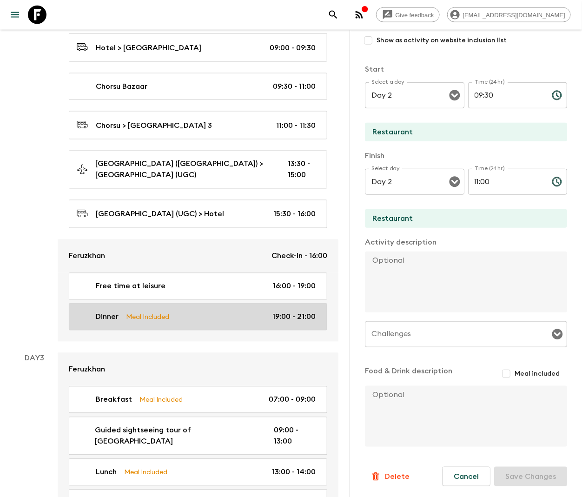
type input "19:00"
type input "21:00"
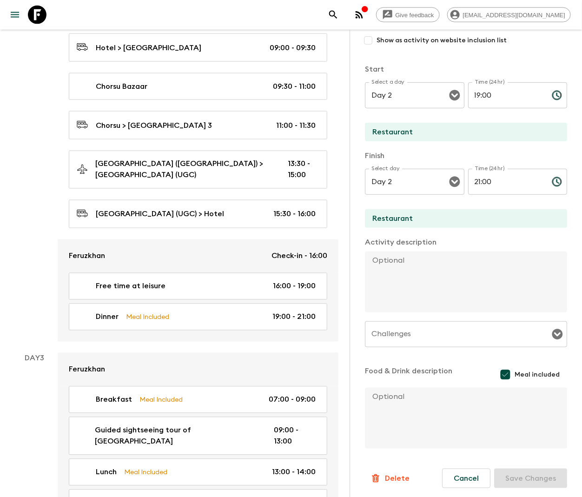
click at [384, 260] on textarea at bounding box center [462, 282] width 195 height 61
paste textarea "Enjoy dinner on a rooftop terrace overlooking [GEOGRAPHIC_DATA], savoring Khiva…"
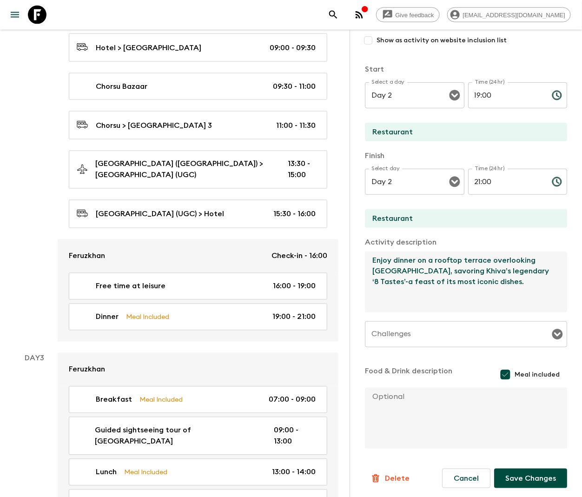
click at [438, 273] on textarea "Enjoy dinner on a rooftop terrace overlooking [GEOGRAPHIC_DATA], savoring Khiva…" at bounding box center [462, 282] width 195 height 61
click at [491, 289] on textarea "Enjoy dinner on a rooftop terrace overlooking [GEOGRAPHIC_DATA], savouring Khiv…" at bounding box center [462, 282] width 195 height 61
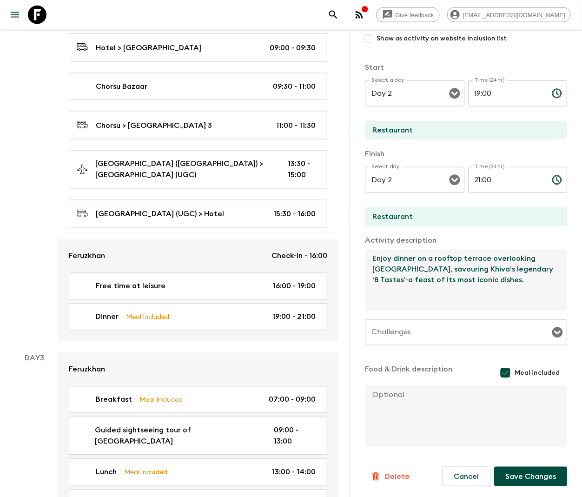
type textarea "Enjoy dinner on a rooftop terrace overlooking [GEOGRAPHIC_DATA], savouring Khiv…"
click at [518, 477] on button "Save Changes" at bounding box center [530, 477] width 73 height 20
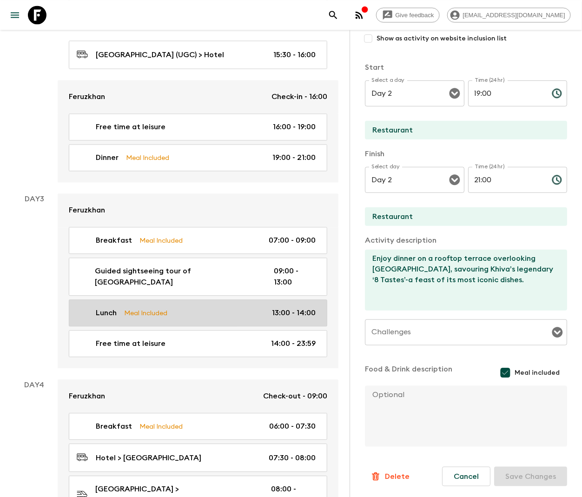
scroll to position [599, 0]
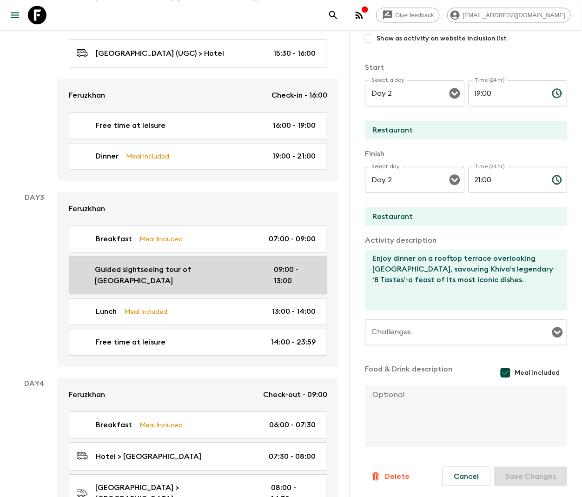
click at [202, 264] on p "Guided sightseeing tour of [GEOGRAPHIC_DATA]" at bounding box center [177, 275] width 164 height 22
type input "Guided sightseeing tour of [GEOGRAPHIC_DATA]"
type input "Hotel"
checkbox input "false"
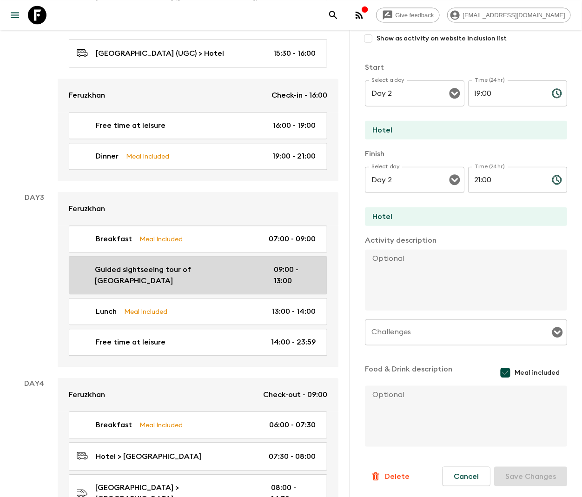
type input "Day 3"
type input "09:00"
type input "Day 3"
type input "13:00"
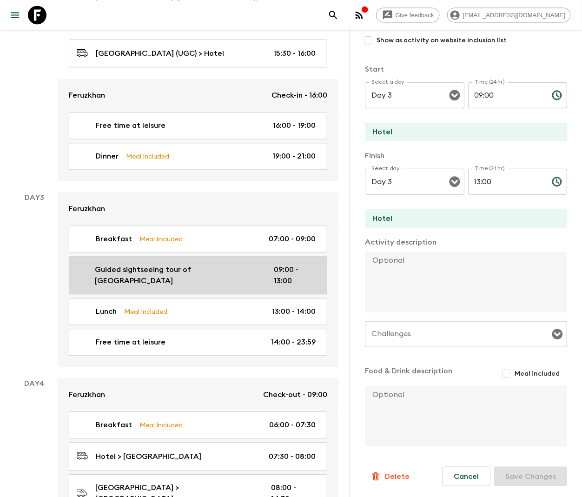
click at [179, 264] on p "Guided sightseeing tour of [GEOGRAPHIC_DATA]" at bounding box center [177, 275] width 164 height 22
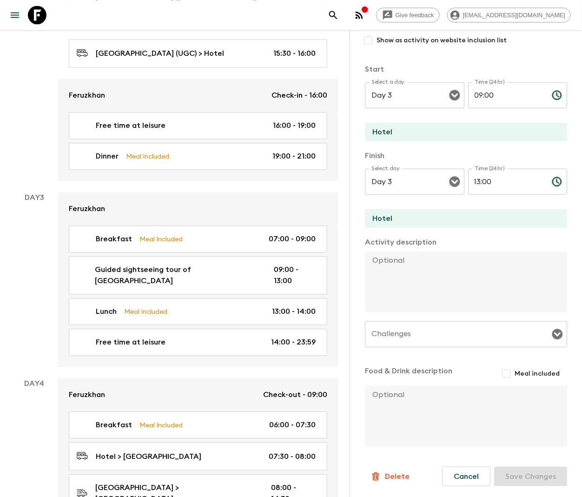
click at [416, 265] on textarea at bounding box center [462, 282] width 195 height 61
paste textarea "Half day guided siteseeng tour of [GEOGRAPHIC_DATA], visit [GEOGRAPHIC_DATA], a…"
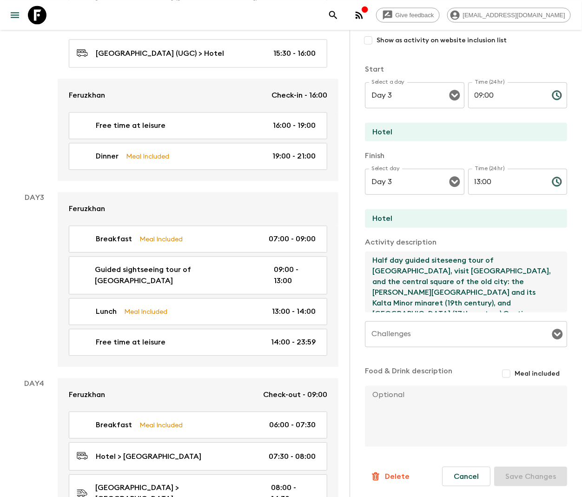
scroll to position [49, 0]
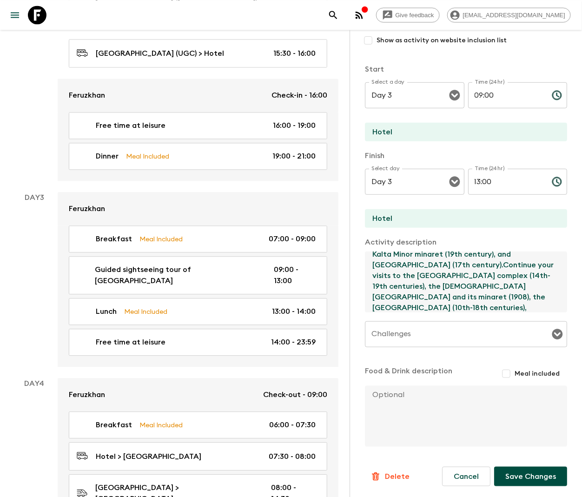
click at [517, 485] on button "Save Changes" at bounding box center [530, 477] width 73 height 20
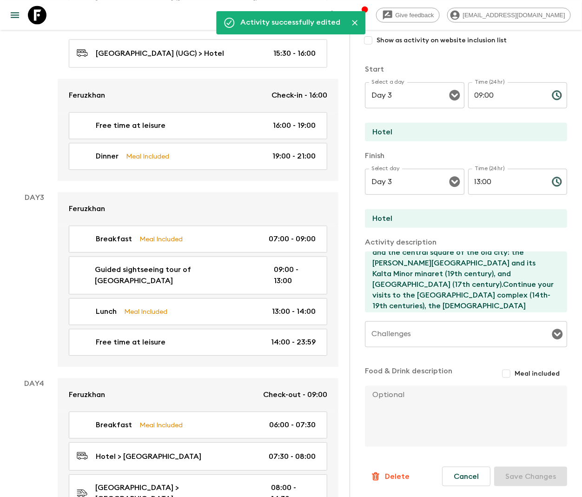
scroll to position [20, 0]
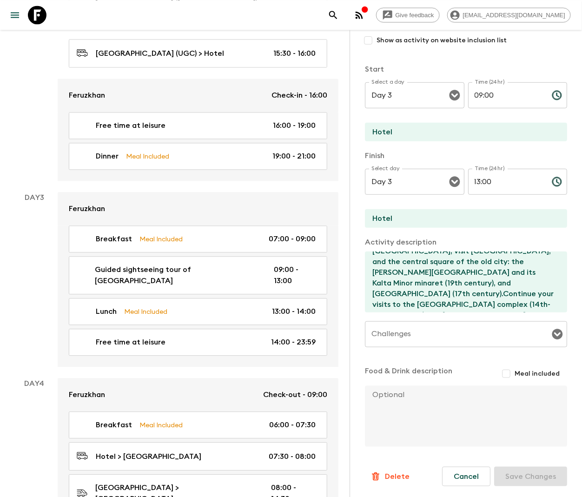
click at [403, 285] on textarea "Half day guided siteseeng tour of [GEOGRAPHIC_DATA], visit [GEOGRAPHIC_DATA], a…" at bounding box center [462, 282] width 195 height 61
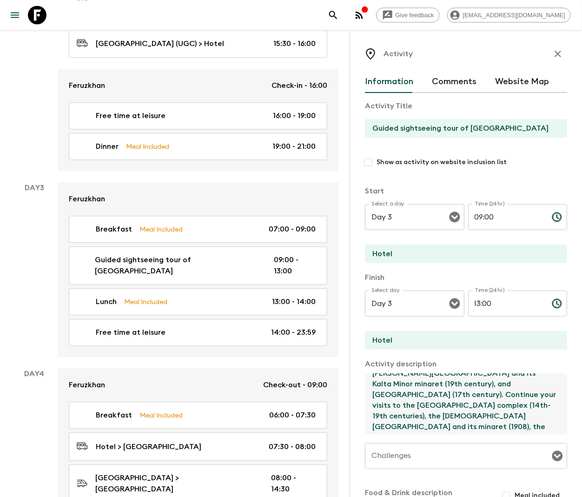
scroll to position [614, 0]
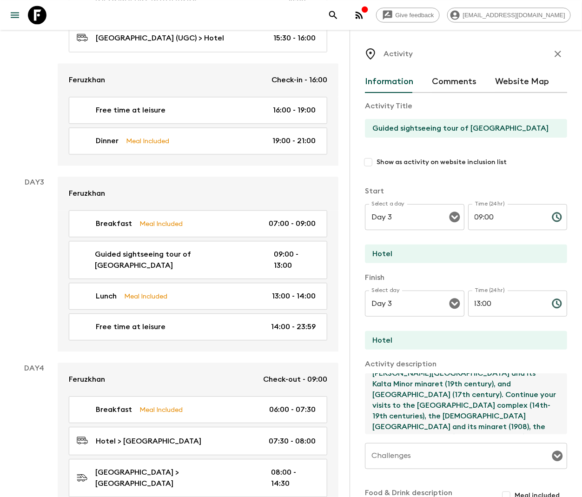
type textarea "Half day guided siteseeng tour of [GEOGRAPHIC_DATA], visit [GEOGRAPHIC_DATA], a…"
click at [383, 247] on input "Hotel" at bounding box center [462, 254] width 195 height 19
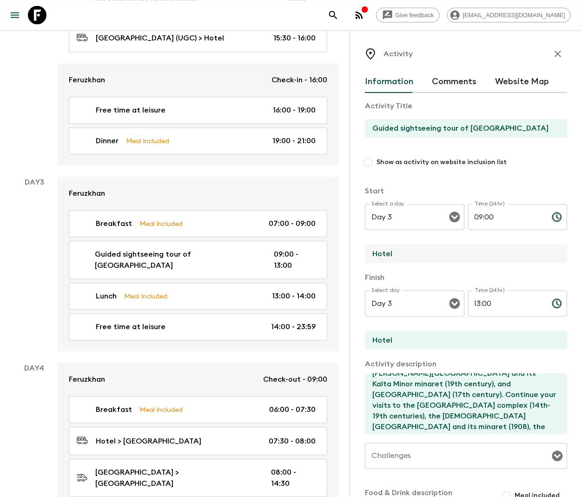
click at [383, 247] on input "Hotel" at bounding box center [462, 254] width 195 height 19
type input "Khiva"
click at [383, 340] on input "Hotel" at bounding box center [462, 340] width 195 height 19
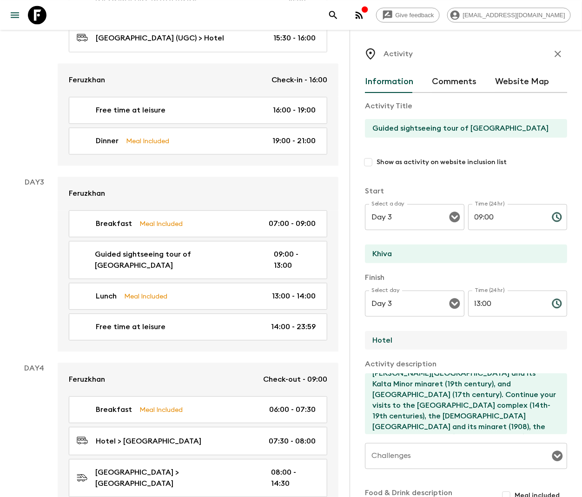
click at [383, 340] on input "Hotel" at bounding box center [462, 340] width 195 height 19
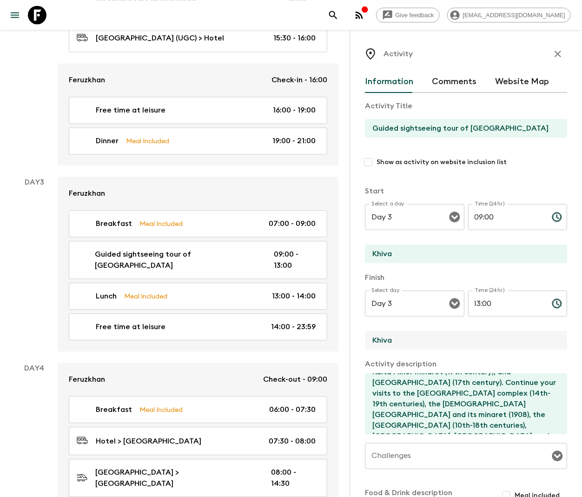
scroll to position [122, 0]
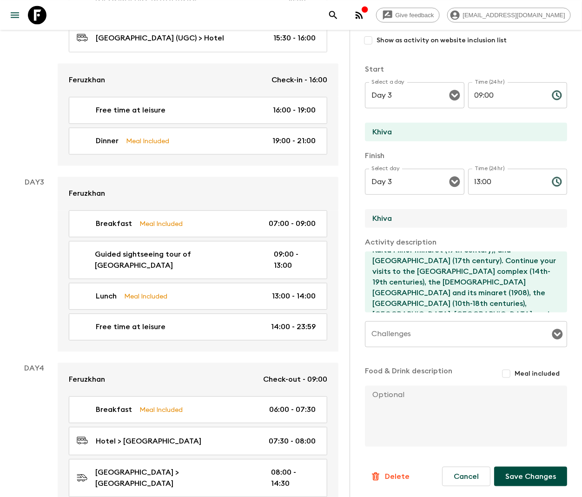
type input "Khiva"
click at [518, 472] on button "Save Changes" at bounding box center [530, 477] width 73 height 20
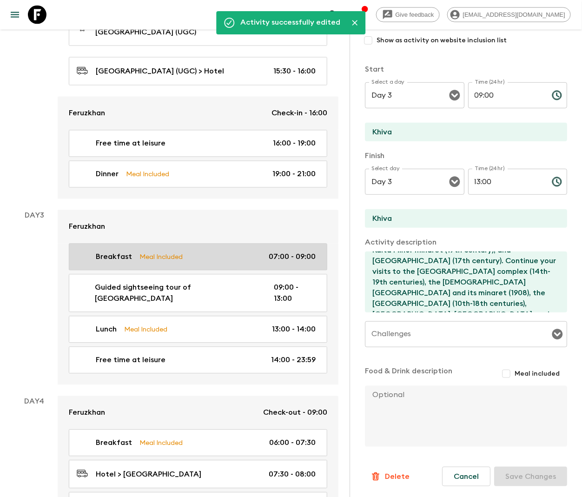
scroll to position [582, 0]
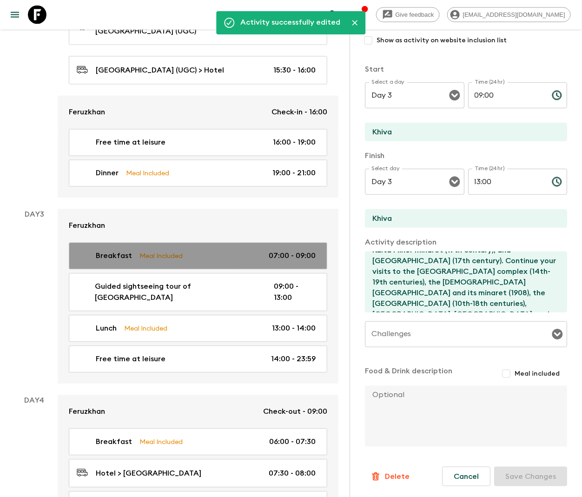
click at [204, 243] on link "Breakfast Meal Included 07:00 - 09:00" at bounding box center [198, 256] width 259 height 27
type input "Breakfast"
type input "Hotel"
checkbox input "true"
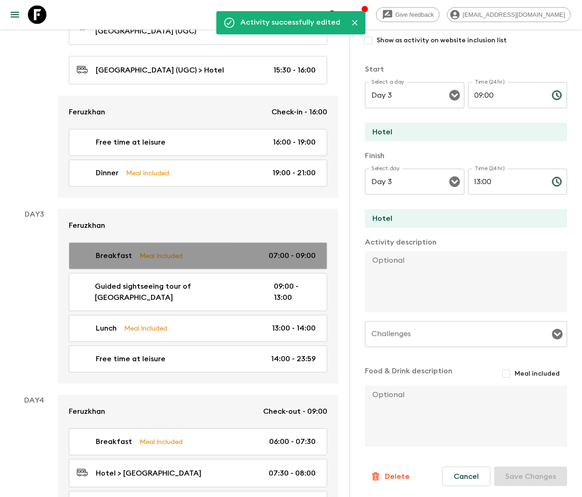
type input "07:00"
type input "09:00"
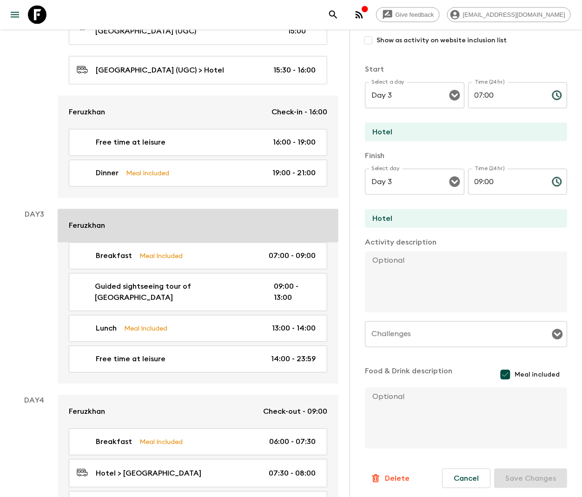
scroll to position [550, 0]
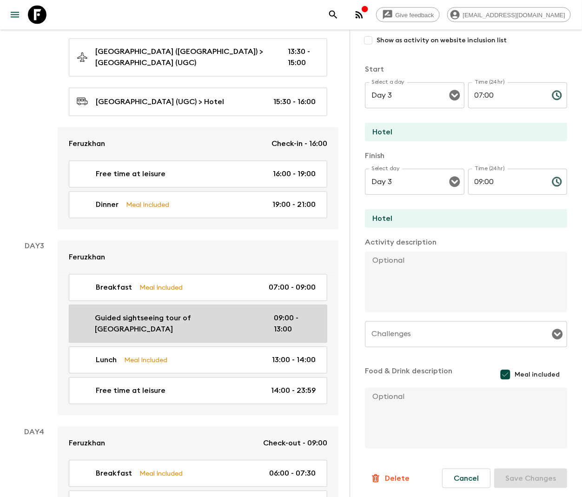
click at [202, 305] on link "Guided sightseeing tour of [GEOGRAPHIC_DATA] 09:00 - 13:00" at bounding box center [198, 324] width 259 height 38
type input "Guided sightseeing tour of [GEOGRAPHIC_DATA]"
type input "Khiva"
type textarea "Half day guided siteseeng tour of [GEOGRAPHIC_DATA], visit [GEOGRAPHIC_DATA], a…"
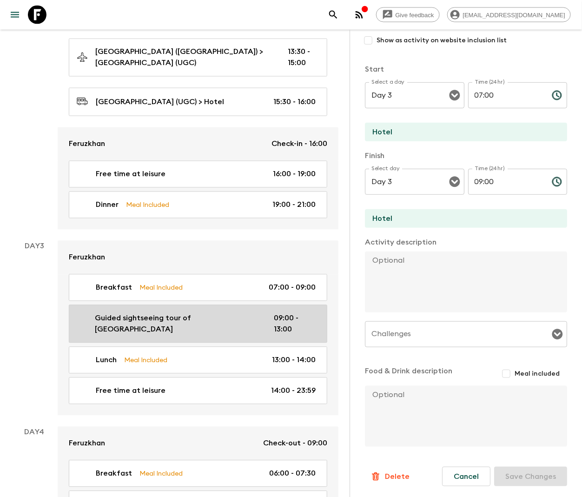
checkbox input "false"
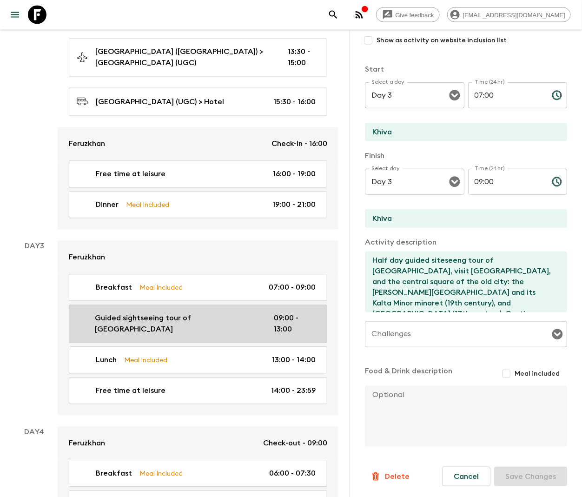
type input "09:00"
type input "13:00"
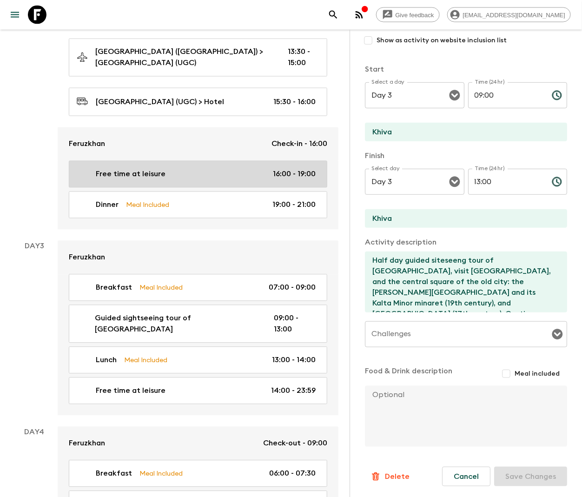
click at [198, 169] on div "Free time at leisure 16:00 - 19:00" at bounding box center [196, 174] width 239 height 11
type input "Free time at leisure"
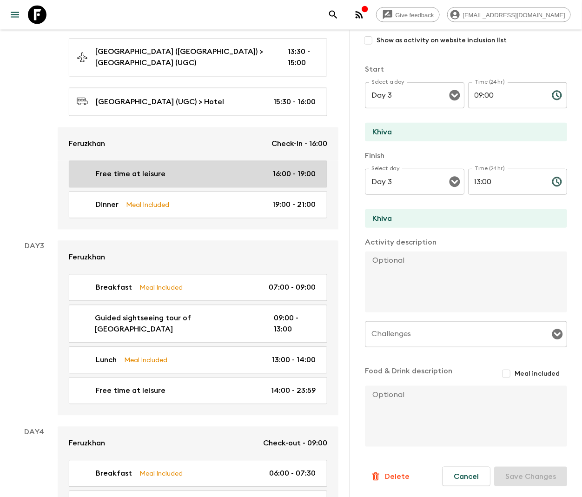
type input "Day 2"
type input "16:00"
type input "Day 2"
type input "19:00"
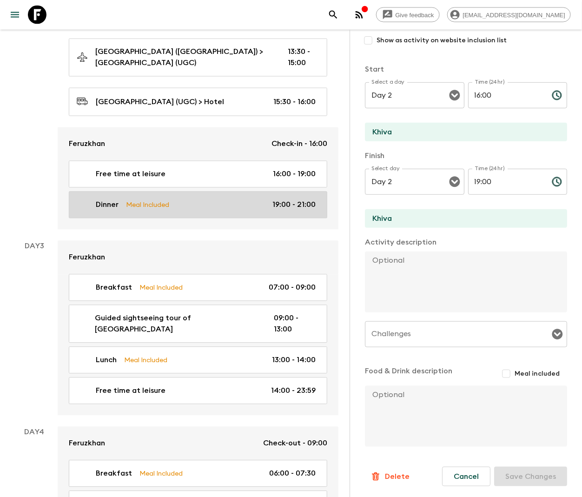
click at [200, 200] on div "Dinner Meal Included 19:00 - 21:00" at bounding box center [196, 205] width 239 height 11
type input "Dinner"
type input "Restaurant"
type textarea "Enjoy dinner on a rooftop terrace overlooking [GEOGRAPHIC_DATA], savouring Khiv…"
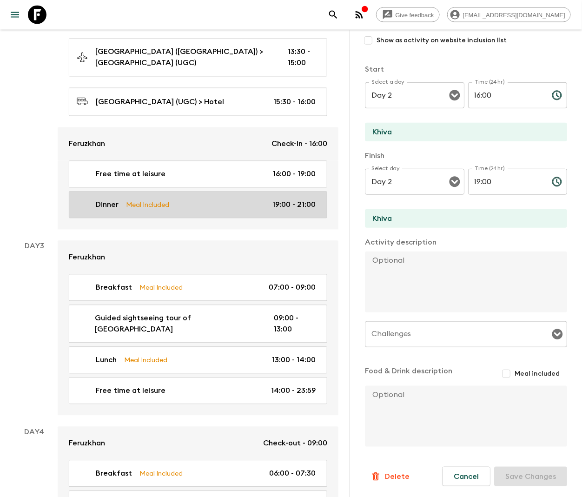
checkbox input "true"
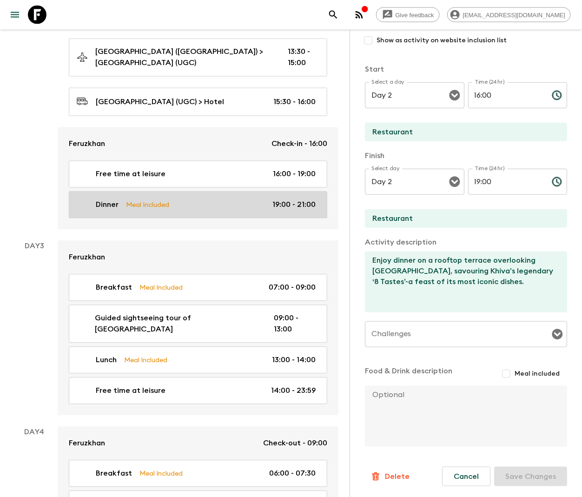
type input "19:00"
type input "21:00"
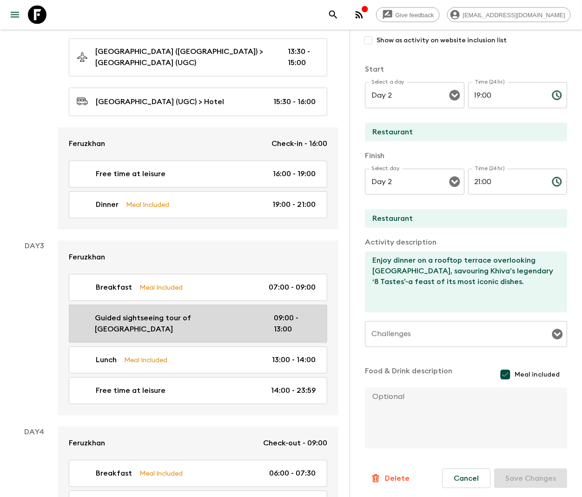
click at [180, 313] on p "Guided sightseeing tour of [GEOGRAPHIC_DATA]" at bounding box center [177, 324] width 164 height 22
type input "Guided sightseeing tour of [GEOGRAPHIC_DATA]"
type input "Khiva"
type textarea "Half day guided siteseeng tour of [GEOGRAPHIC_DATA], visit [GEOGRAPHIC_DATA], a…"
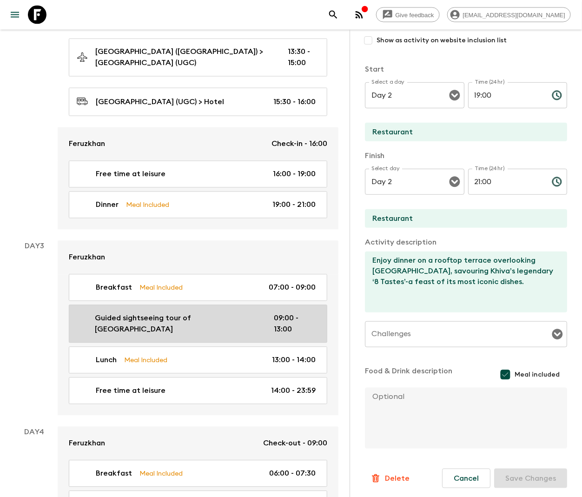
checkbox input "false"
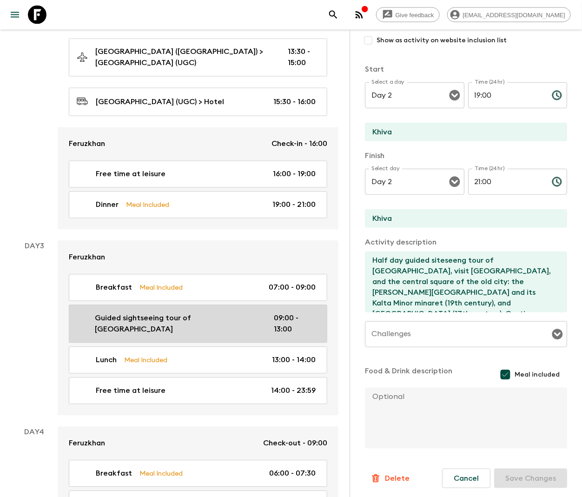
type input "Day 3"
type input "09:00"
type input "Day 3"
type input "13:00"
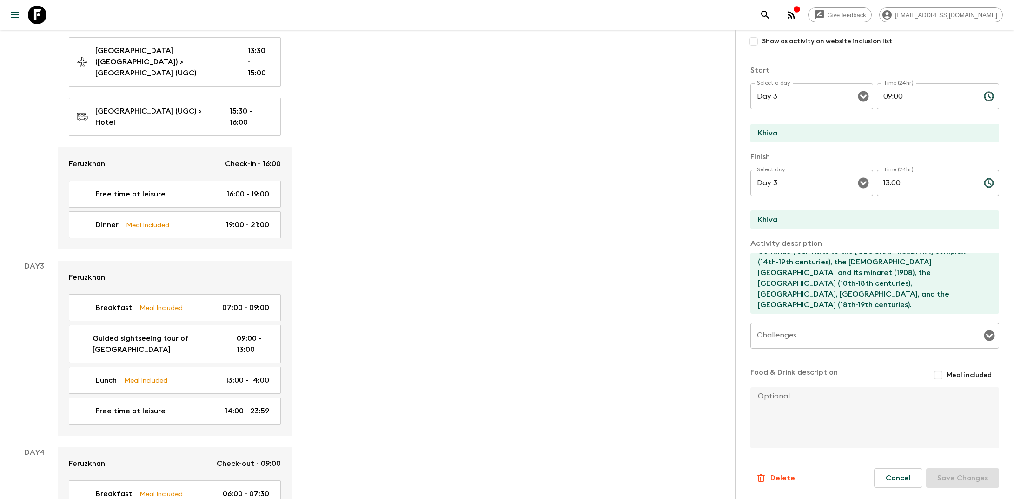
scroll to position [120, 0]
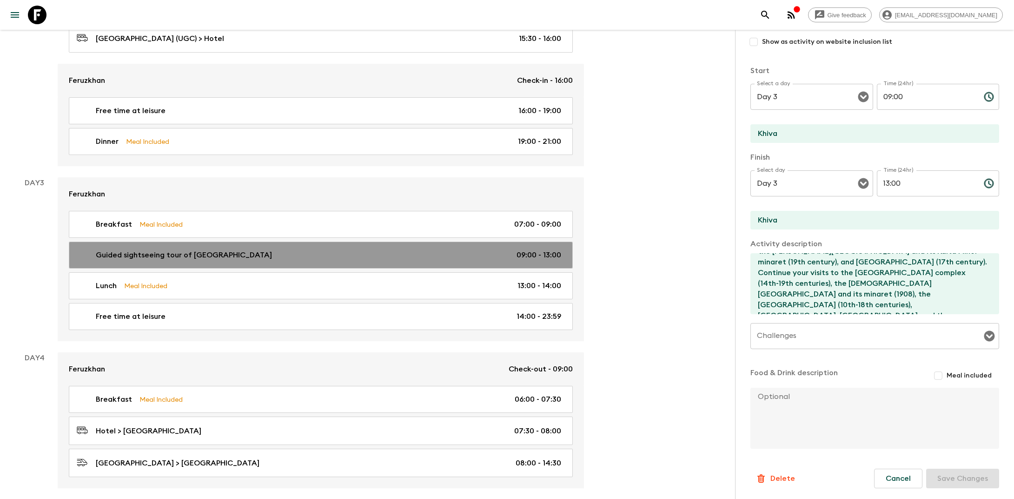
click at [339, 241] on link "Guided sightseeing tour of [GEOGRAPHIC_DATA] 09:00 - 13:00" at bounding box center [321, 254] width 504 height 27
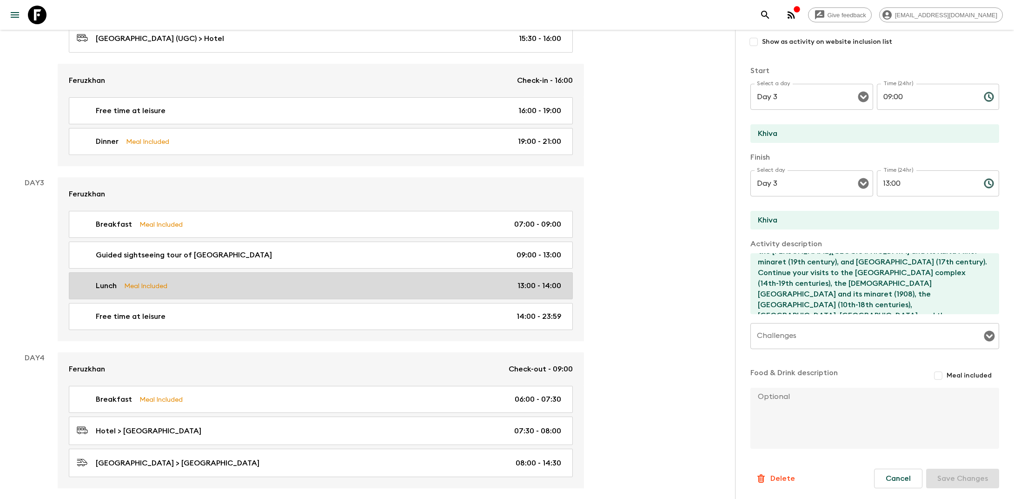
click at [339, 274] on link "Lunch Meal Included 13:00 - 14:00" at bounding box center [321, 285] width 504 height 27
type input "Lunch"
type input "[PERSON_NAME][GEOGRAPHIC_DATA]"
type textarea "Lunch with folk concert at madrasah"
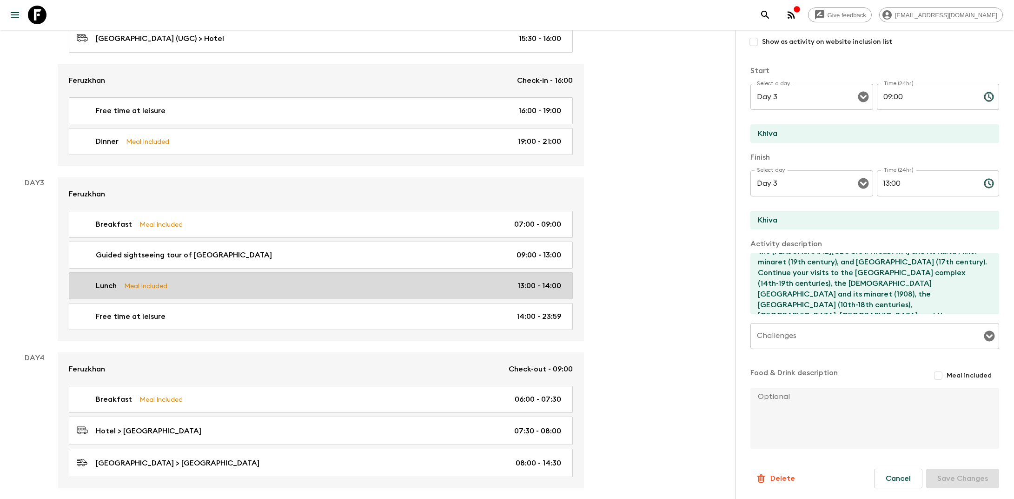
checkbox input "true"
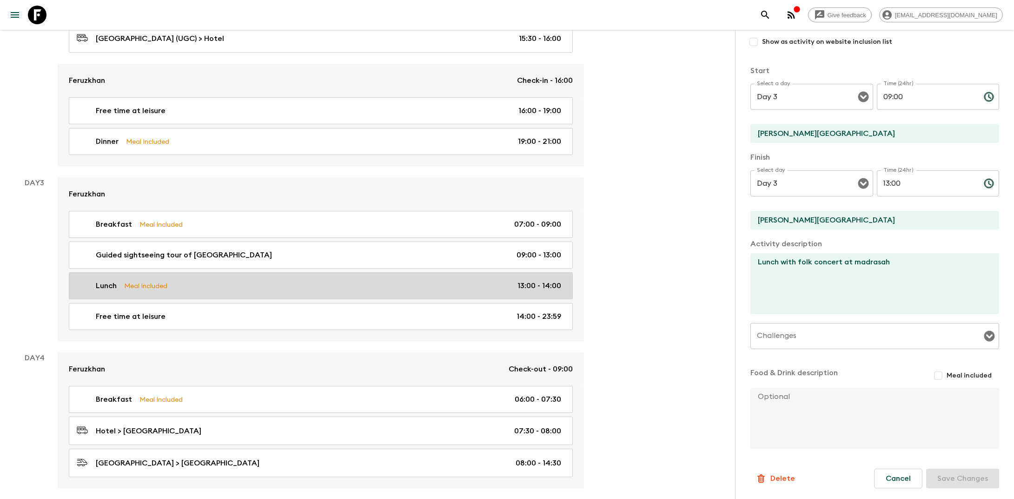
type input "13:00"
type input "14:00"
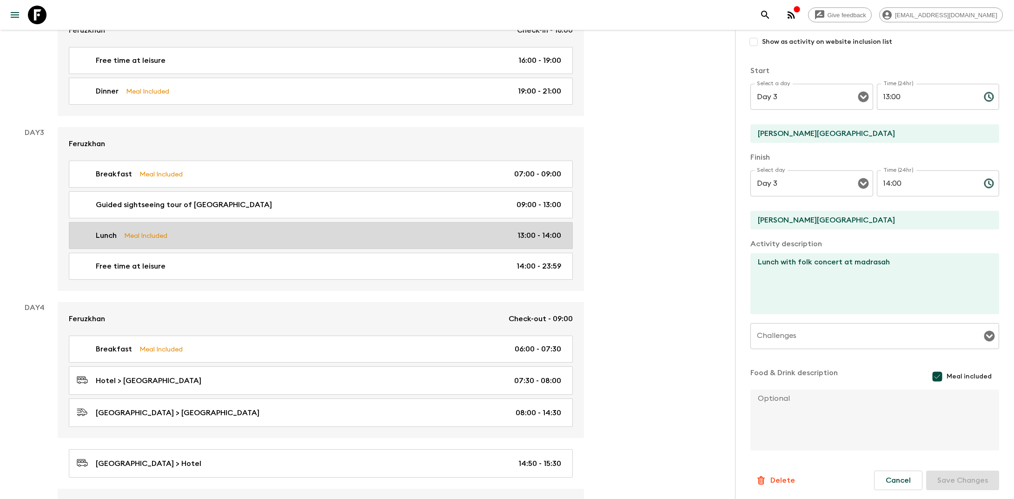
scroll to position [630, 0]
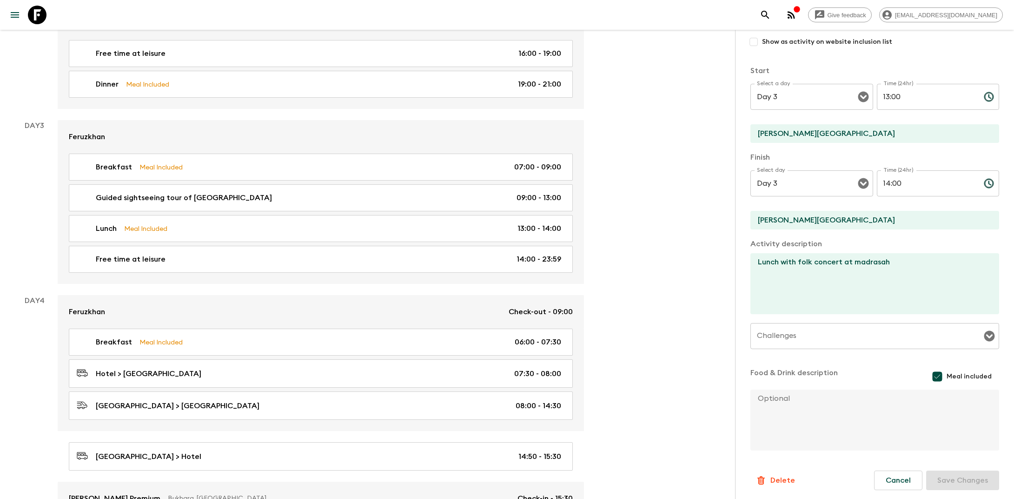
click at [518, 300] on textarea "Lunch with folk concert at madrasah" at bounding box center [871, 283] width 241 height 61
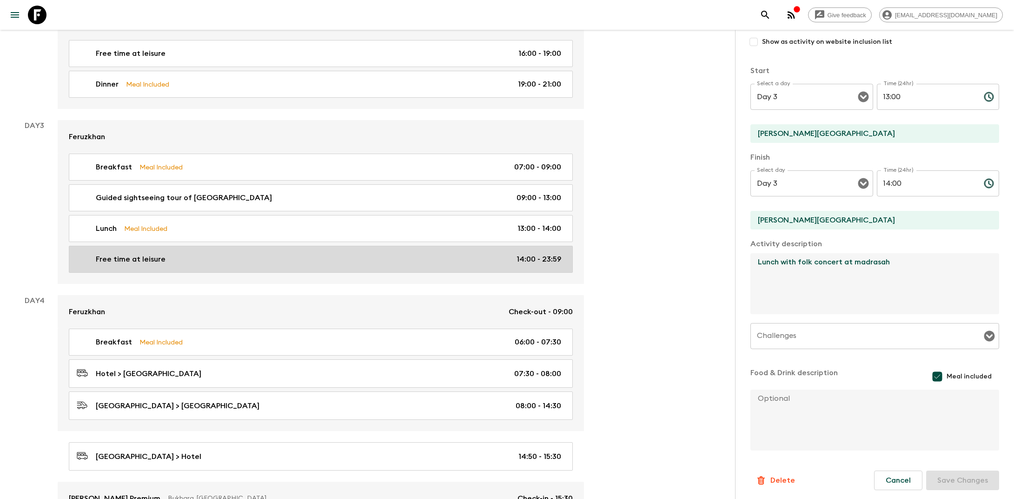
click at [276, 253] on div "Free time at leisure 14:00 - 23:59" at bounding box center [319, 258] width 485 height 11
type input "Free time at leisure"
type input "[PERSON_NAME]"
checkbox input "false"
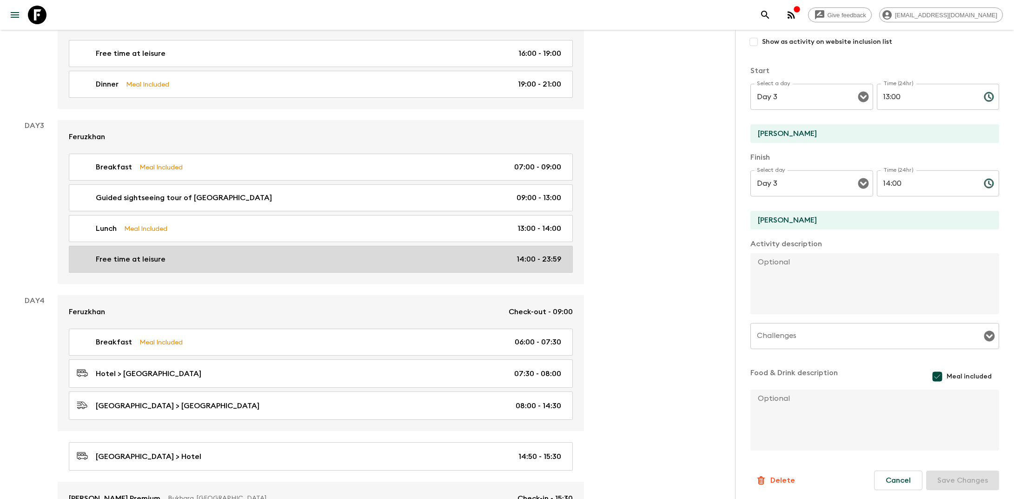
type input "14:00"
type input "23:59"
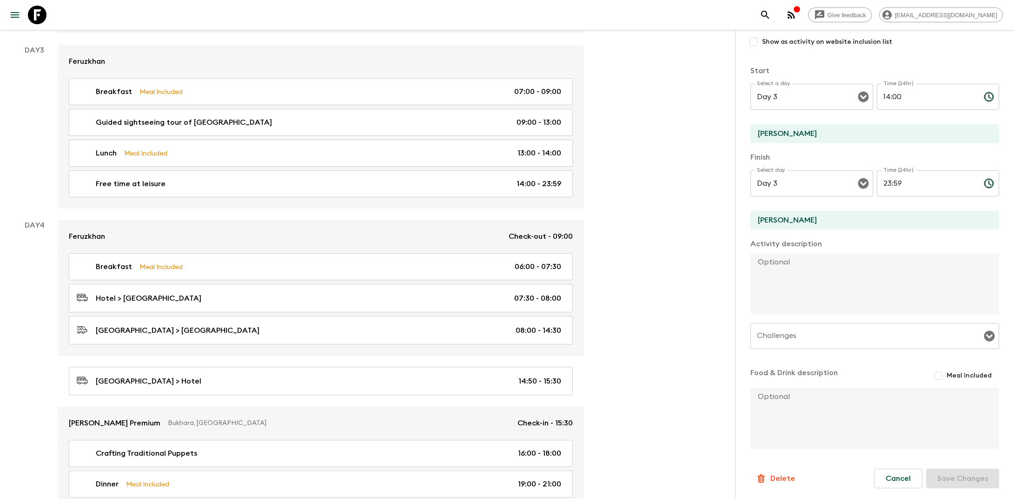
scroll to position [716, 0]
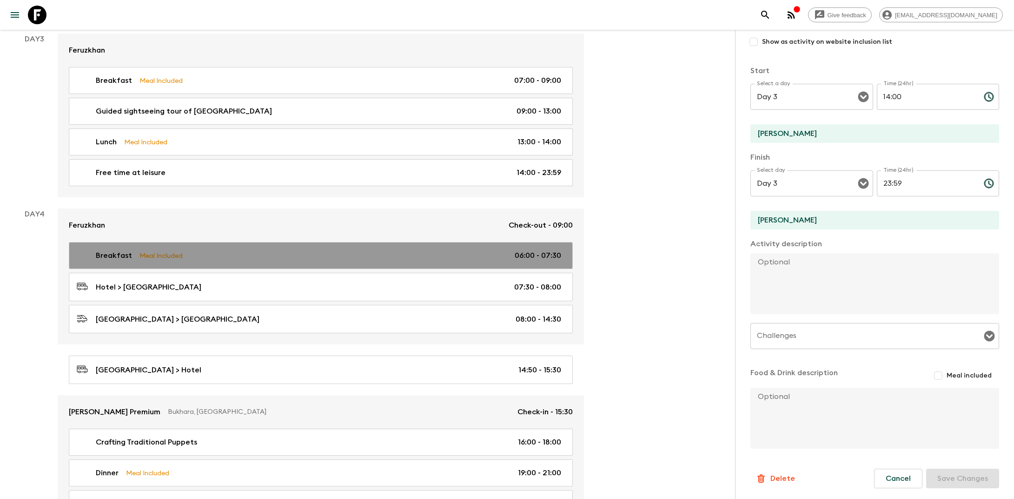
click at [251, 242] on link "Breakfast Meal Included 06:00 - 07:30" at bounding box center [321, 255] width 504 height 27
type input "Breakfast"
type input "Hotel"
checkbox input "true"
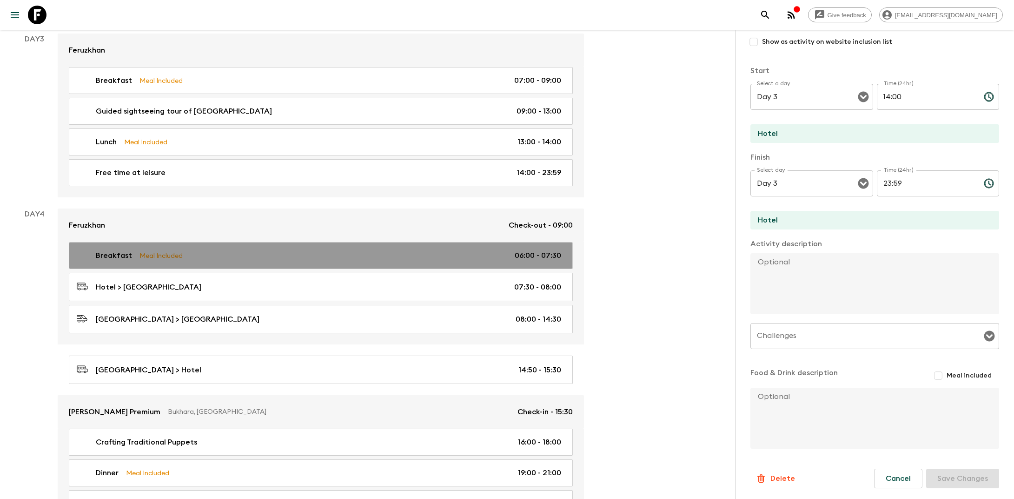
type input "Day 4"
type input "06:00"
type input "Day 4"
type input "07:30"
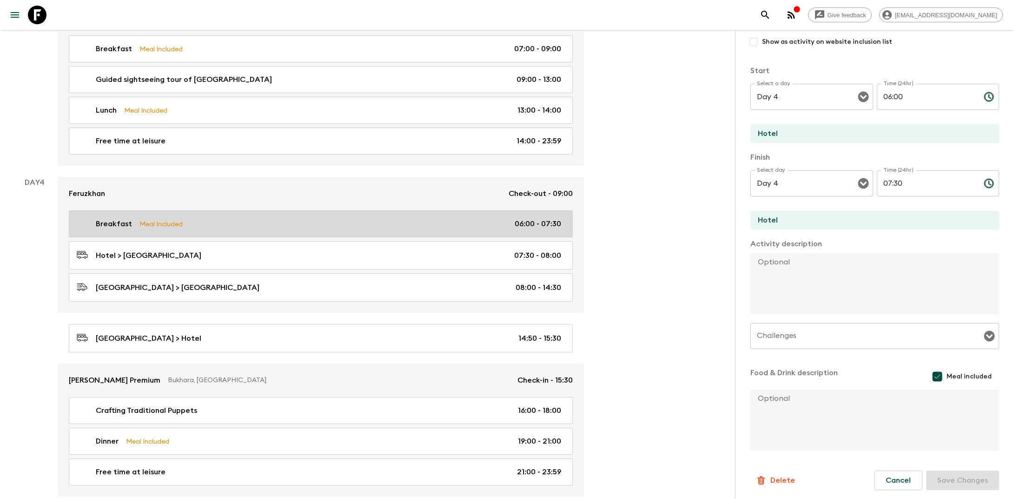
scroll to position [749, 0]
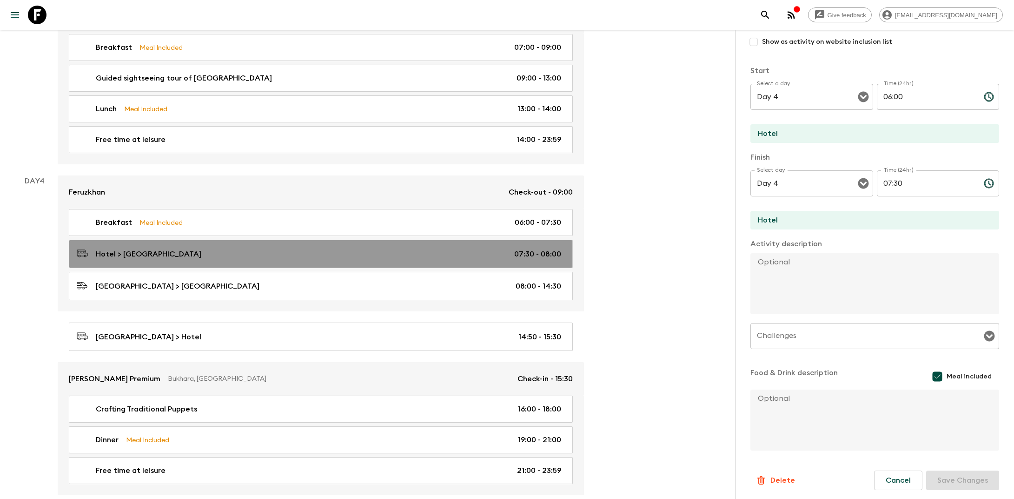
click at [298, 247] on div "Hotel > [GEOGRAPHIC_DATA] 07:30 - 08:00" at bounding box center [319, 253] width 485 height 13
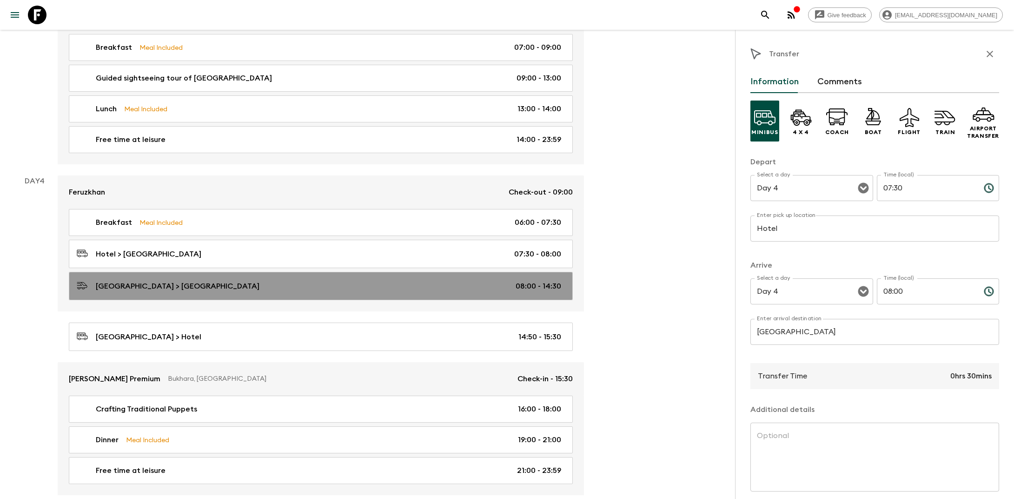
click at [312, 283] on div "[GEOGRAPHIC_DATA] > [GEOGRAPHIC_DATA] 08:00 - 14:30" at bounding box center [319, 286] width 485 height 13
type input "[GEOGRAPHIC_DATA]"
type input "08:00"
type input "14:30"
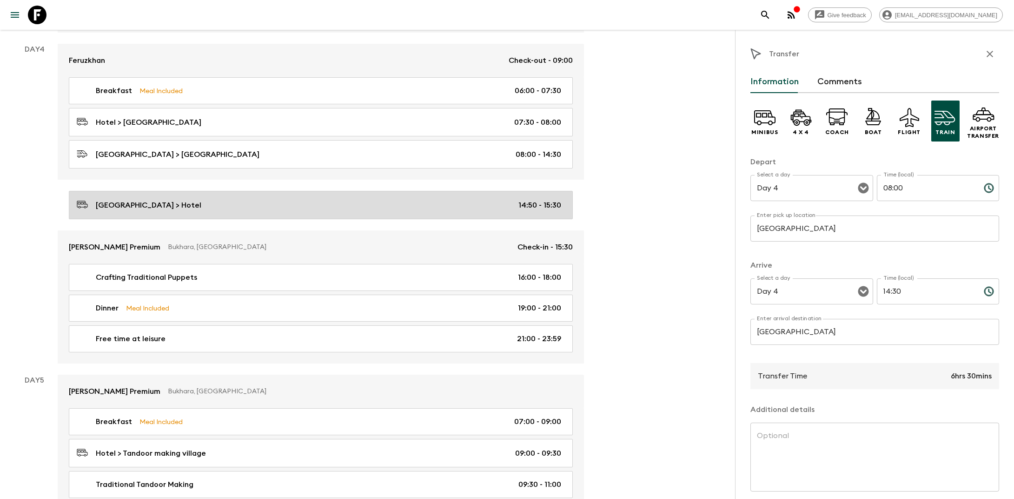
scroll to position [882, 0]
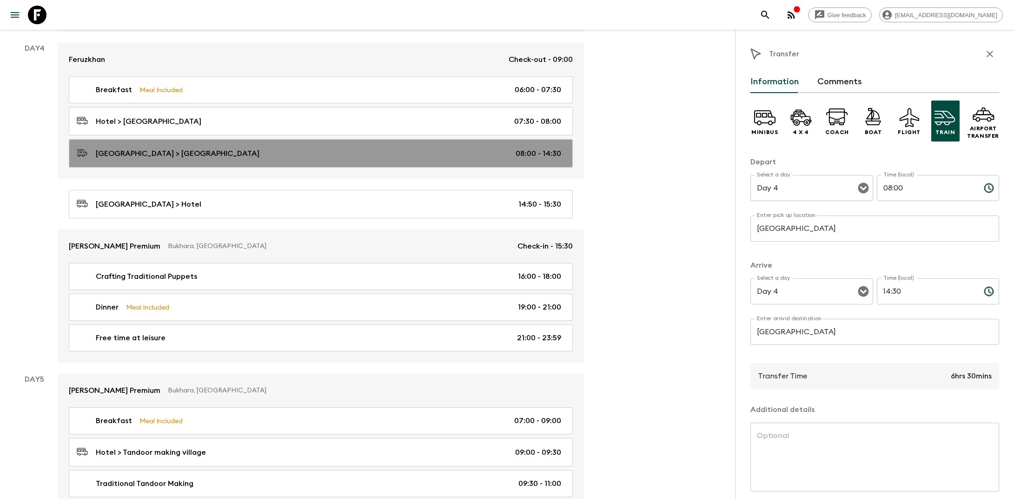
click at [265, 153] on div "[GEOGRAPHIC_DATA] > [GEOGRAPHIC_DATA] 08:00 - 14:30" at bounding box center [319, 153] width 485 height 13
click at [289, 147] on div "[GEOGRAPHIC_DATA] > [GEOGRAPHIC_DATA] 08:00 - 14:30" at bounding box center [319, 153] width 485 height 13
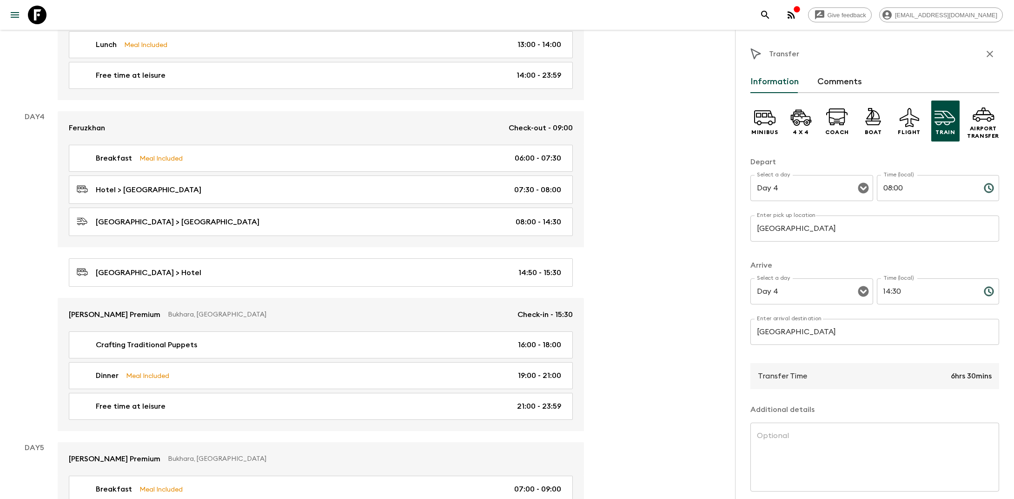
scroll to position [763, 0]
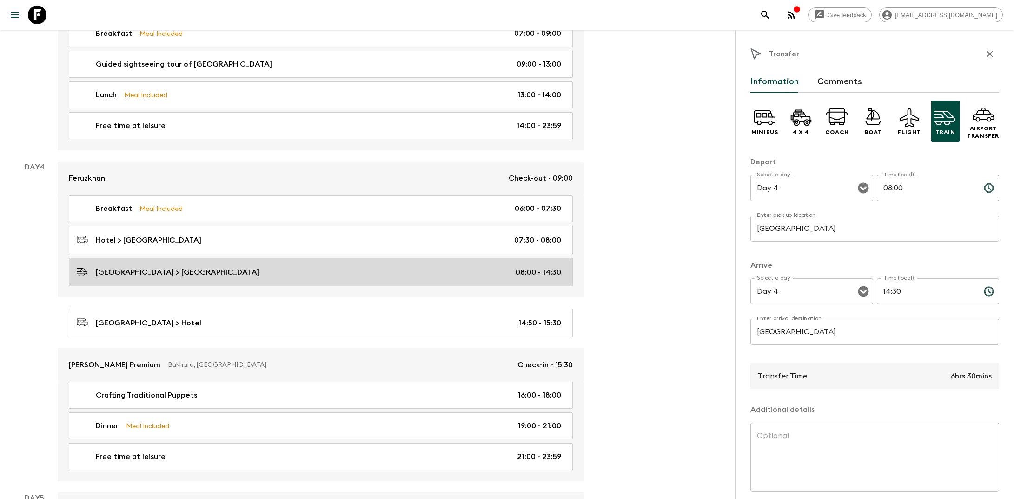
click at [436, 258] on link "[GEOGRAPHIC_DATA] > [GEOGRAPHIC_DATA] 08:00 - 14:30" at bounding box center [321, 272] width 504 height 28
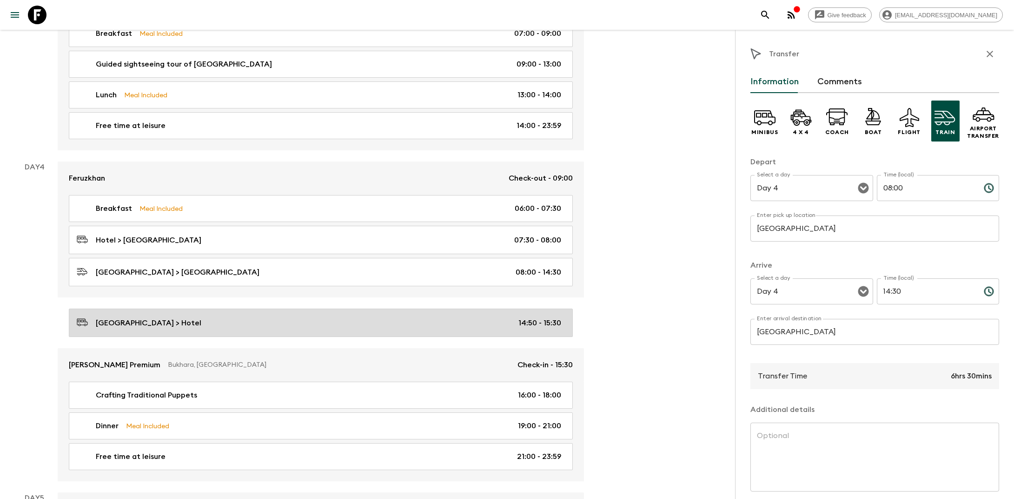
click at [340, 316] on div "[GEOGRAPHIC_DATA] > Hotel 14:50 - 15:30" at bounding box center [319, 322] width 485 height 13
type input "[GEOGRAPHIC_DATA]"
type input "Hotel"
type input "14:50"
type input "15:30"
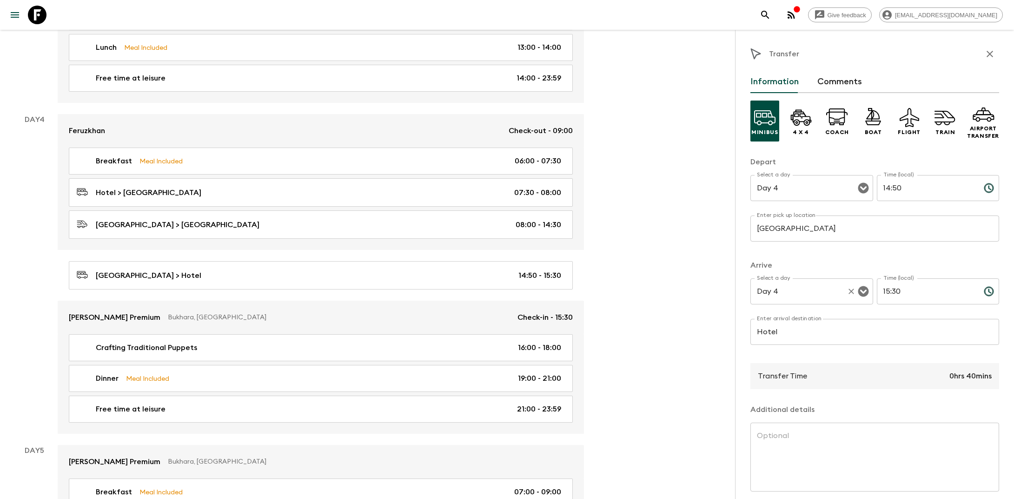
scroll to position [38, 0]
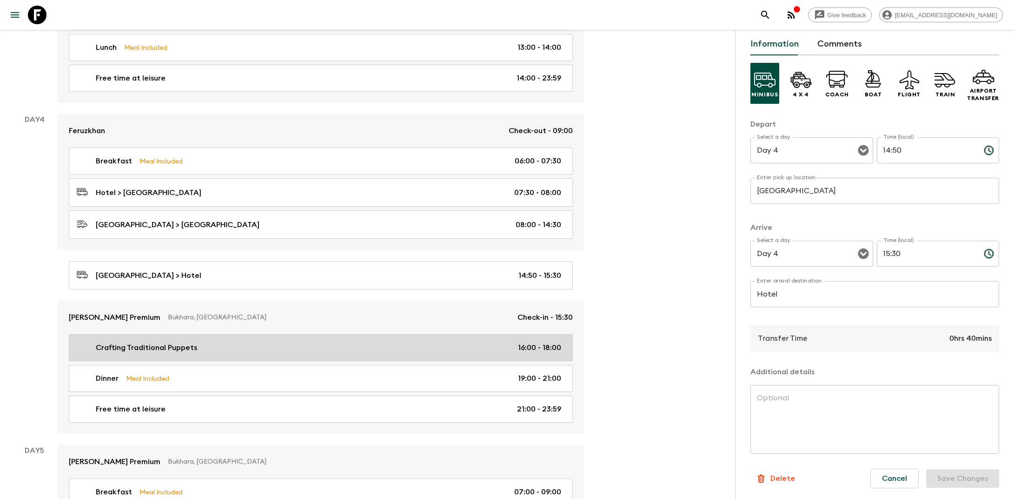
click at [292, 342] on div "Crafting Traditional Puppets 16:00 - 18:00" at bounding box center [319, 347] width 485 height 11
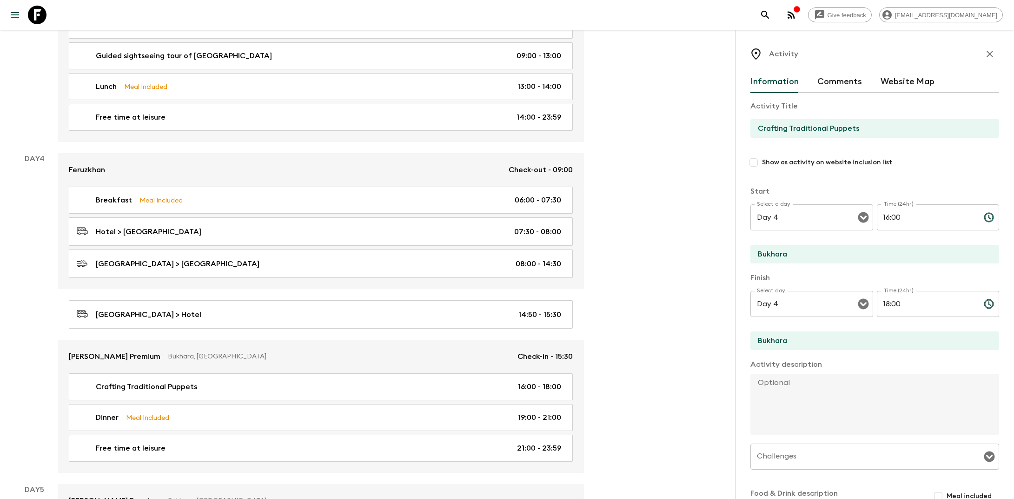
scroll to position [755, 0]
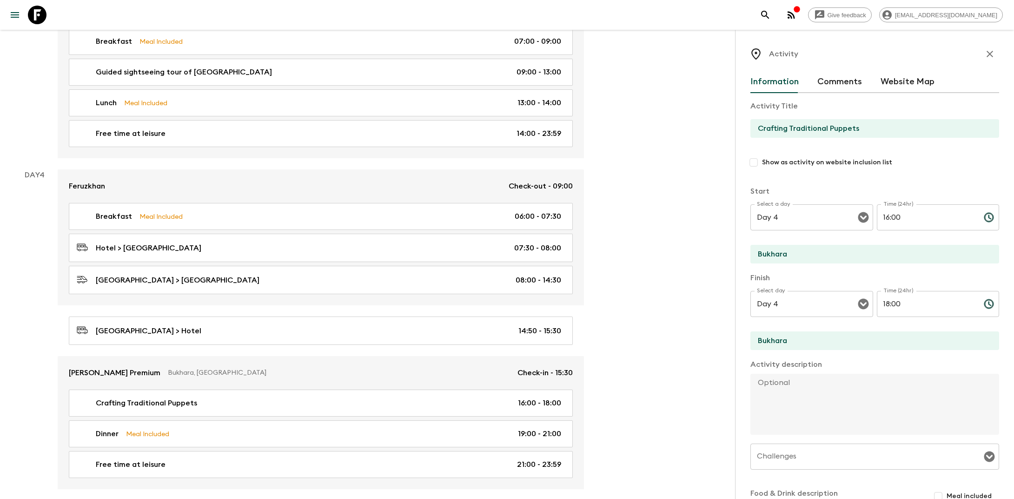
click at [518, 395] on textarea at bounding box center [871, 403] width 241 height 61
paste textarea "Under the guidance of skilled artisan, make vibrant folklore puppets with color…"
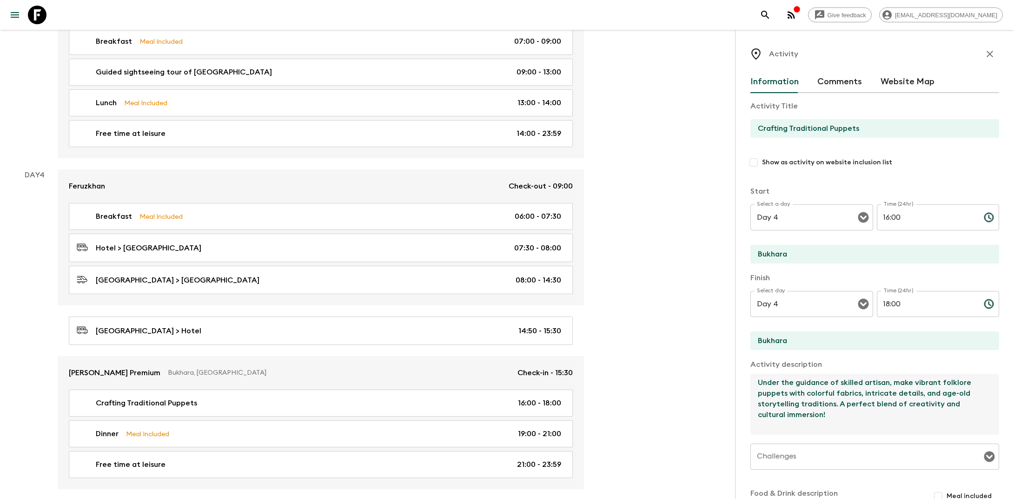
click at [518, 395] on textarea "Under the guidance of skilled artisan, make vibrant folklore puppets with color…" at bounding box center [871, 403] width 241 height 61
click at [518, 404] on textarea "Under the guidance of skilled artisan, make vibrant folklore puppets with colou…" at bounding box center [871, 403] width 241 height 61
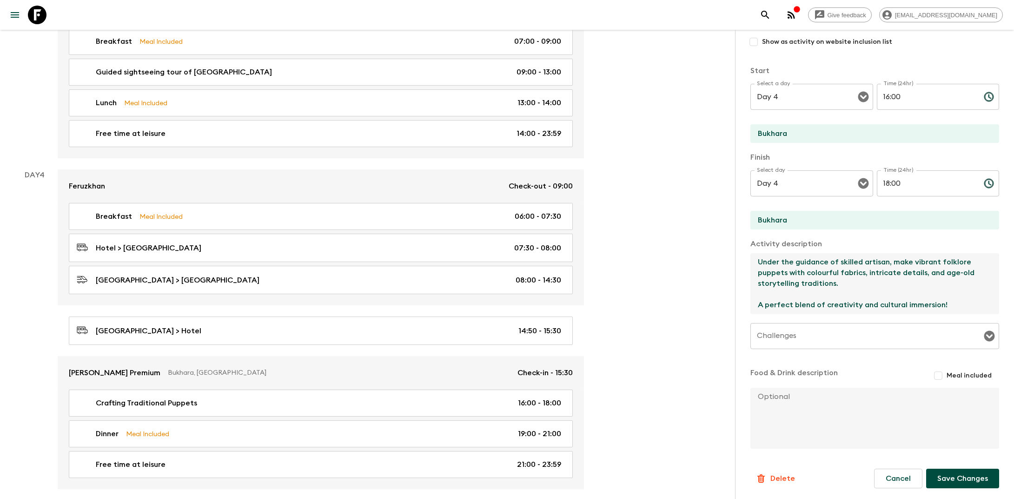
type textarea "Under the guidance of skilled artisan, make vibrant folklore puppets with colou…"
click at [518, 475] on button "Save Changes" at bounding box center [962, 478] width 73 height 20
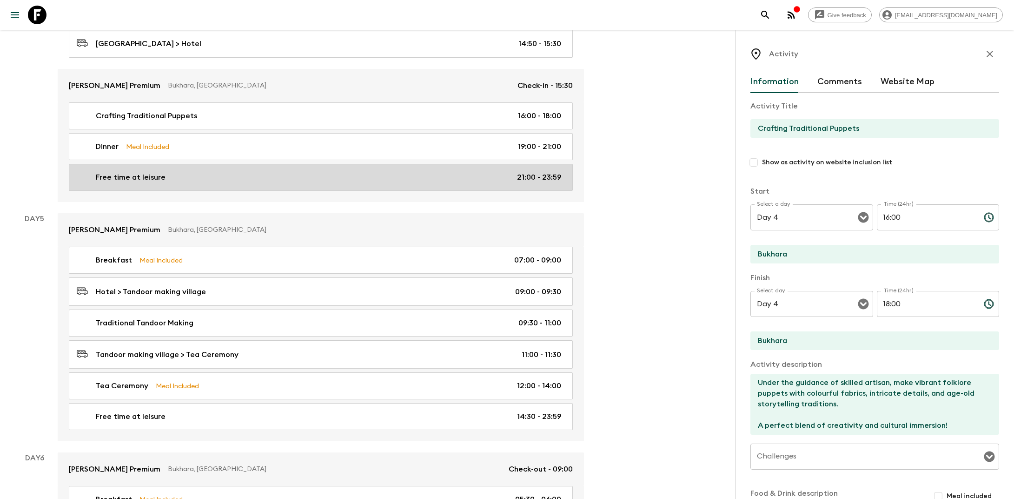
scroll to position [985, 0]
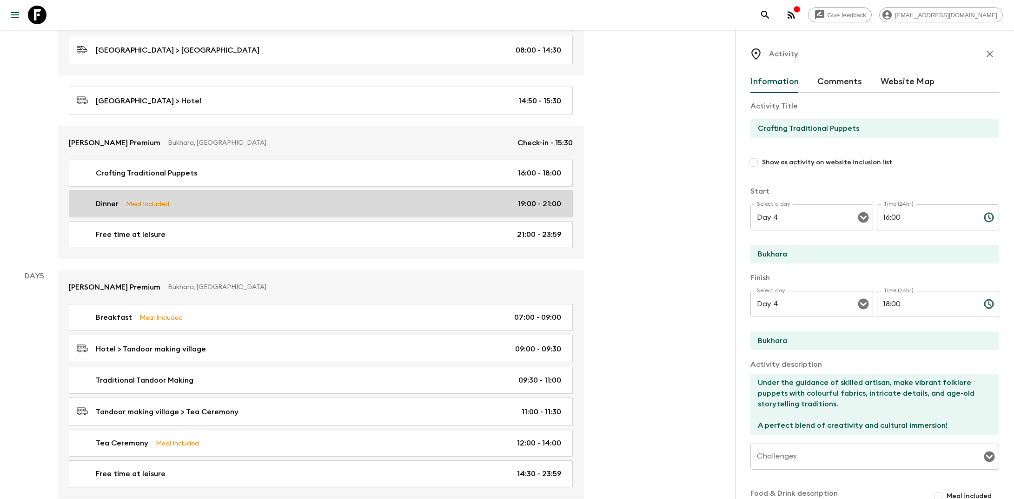
click at [296, 190] on link "Dinner Meal Included 19:00 - 21:00" at bounding box center [321, 203] width 504 height 27
type input "Dinner"
type input "[PERSON_NAME] Workshop"
type textarea "Dinner at [PERSON_NAME] Workshop"
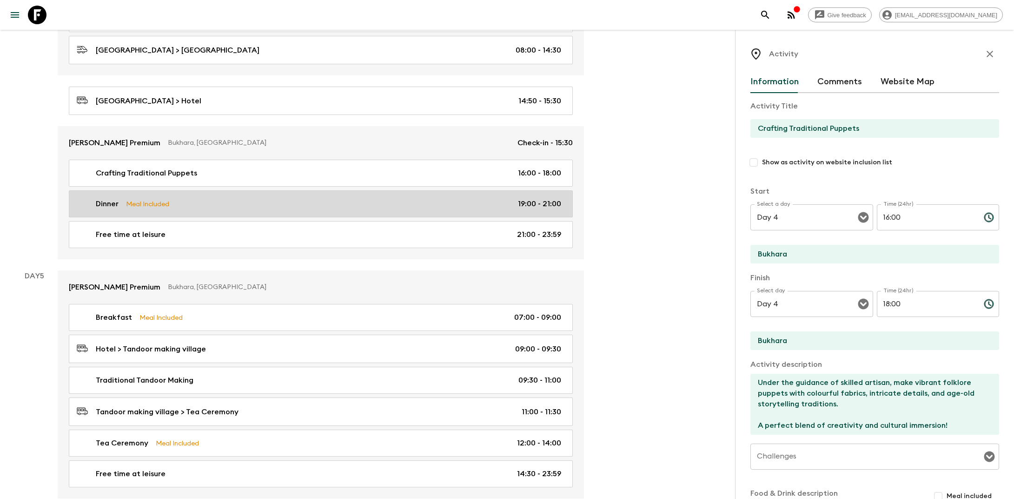
checkbox input "true"
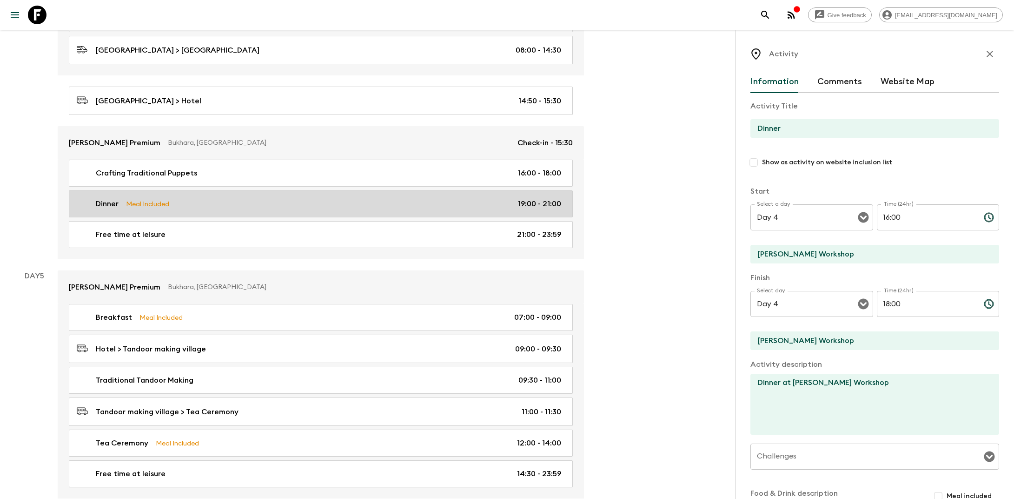
type input "19:00"
type input "21:00"
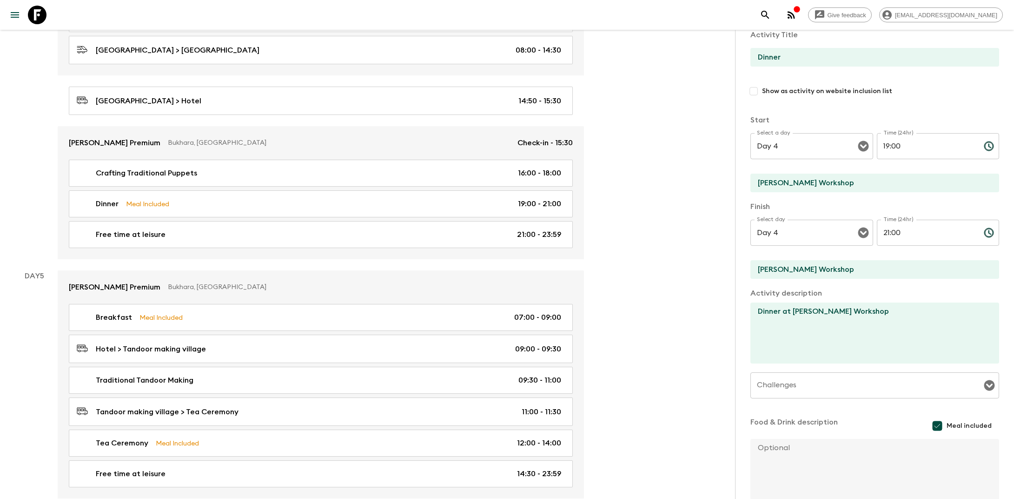
scroll to position [122, 0]
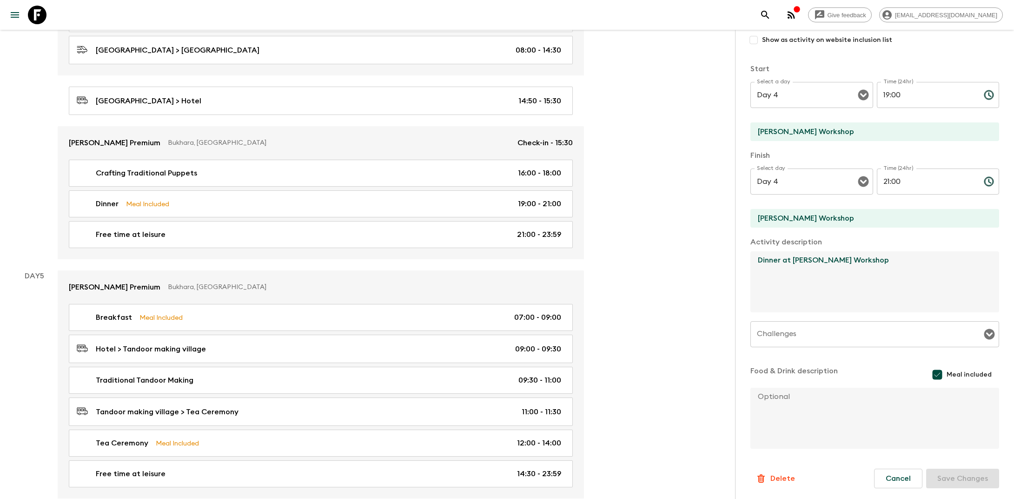
click at [518, 262] on textarea "Dinner at [PERSON_NAME] Workshop" at bounding box center [871, 281] width 241 height 61
click at [518, 259] on textarea "Dinner at [PERSON_NAME] Workshop" at bounding box center [871, 281] width 241 height 61
paste textarea "Indulge in a memorable dining experience at [PERSON_NAME] Workshop, where your …"
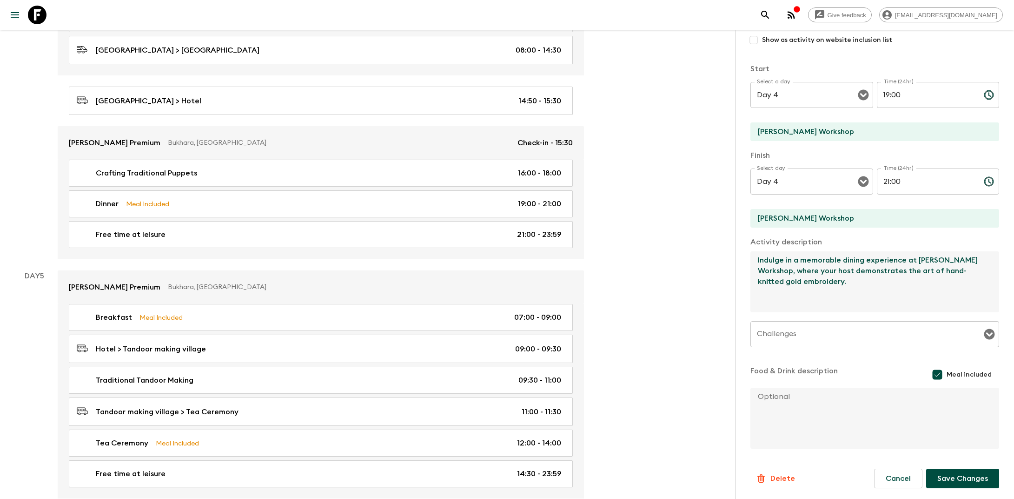
type textarea "Indulge in a memorable dining experience at [PERSON_NAME] Workshop, where your …"
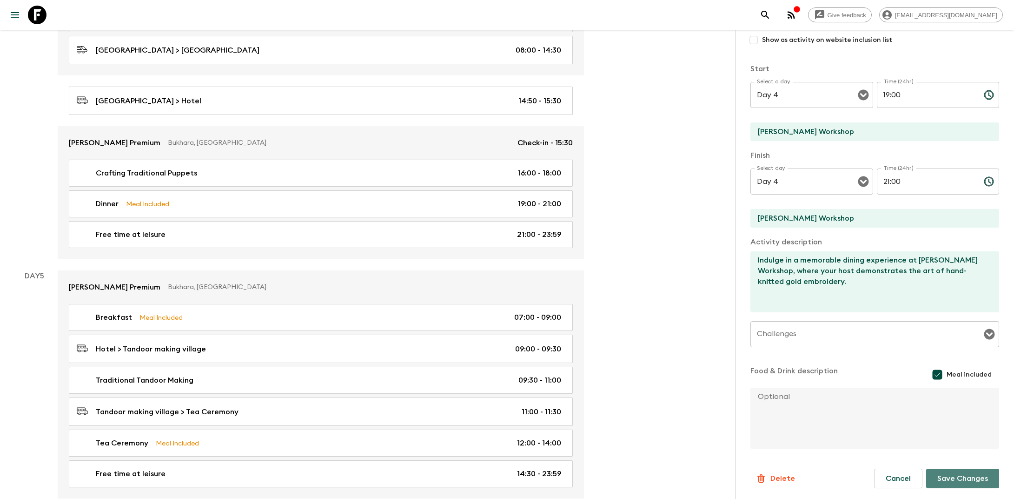
click at [518, 477] on button "Save Changes" at bounding box center [962, 478] width 73 height 20
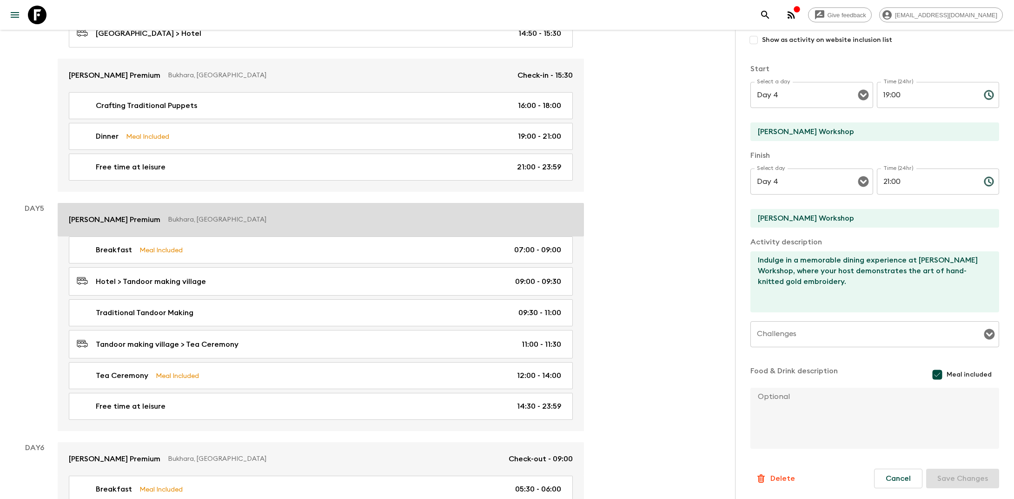
scroll to position [1059, 0]
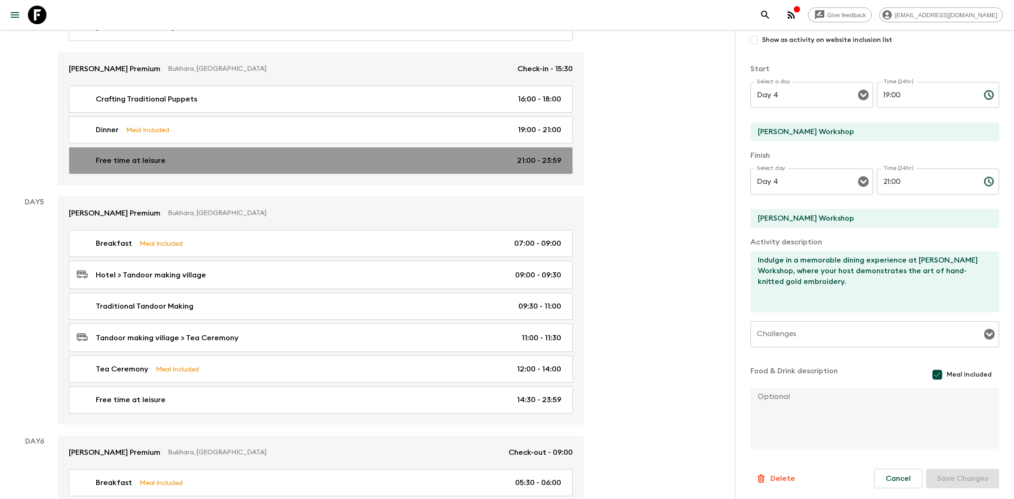
click at [306, 160] on link "Free time at leisure 21:00 - 23:59" at bounding box center [321, 160] width 504 height 27
type input "Free time at leisure"
type input "Bukhara"
checkbox input "false"
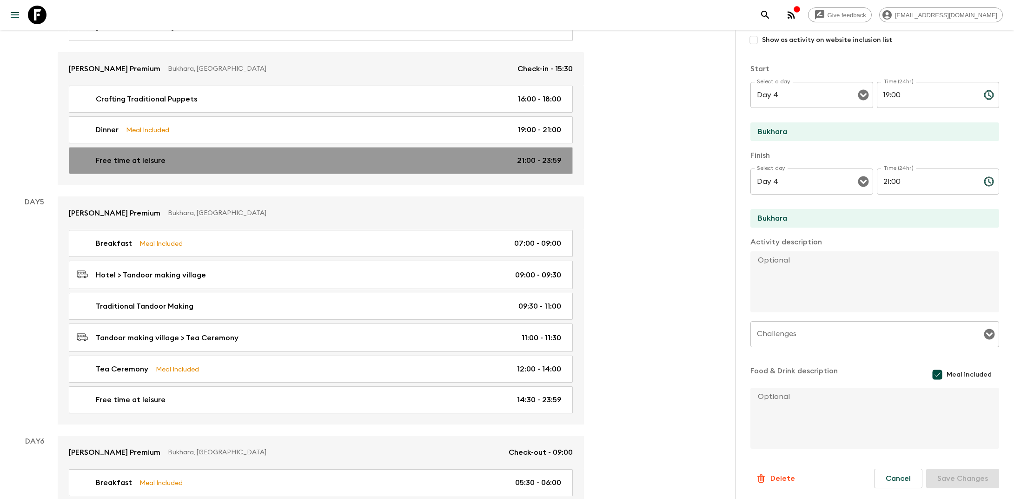
type input "21:00"
type input "23:59"
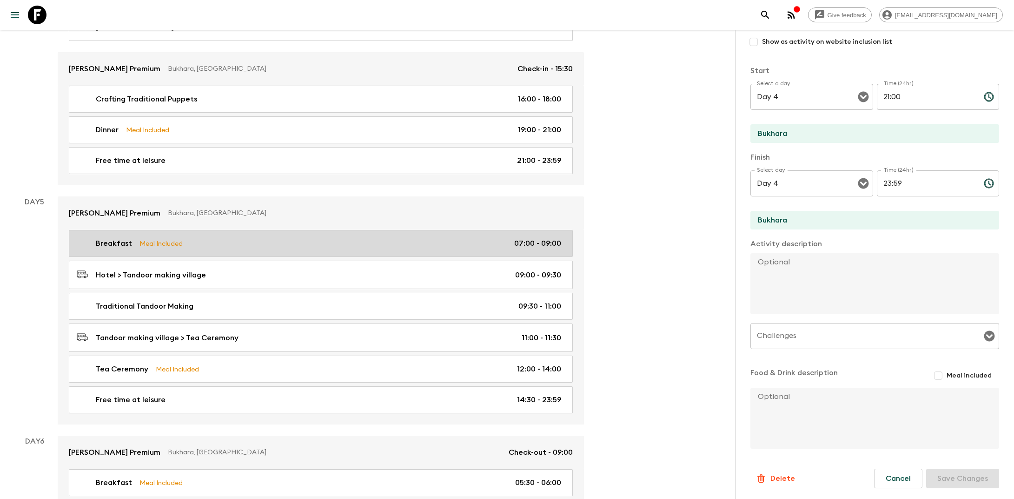
click at [303, 238] on div "Breakfast Meal Included 07:00 - 09:00" at bounding box center [319, 243] width 485 height 11
type input "Breakfast"
type input "Hotel"
checkbox input "true"
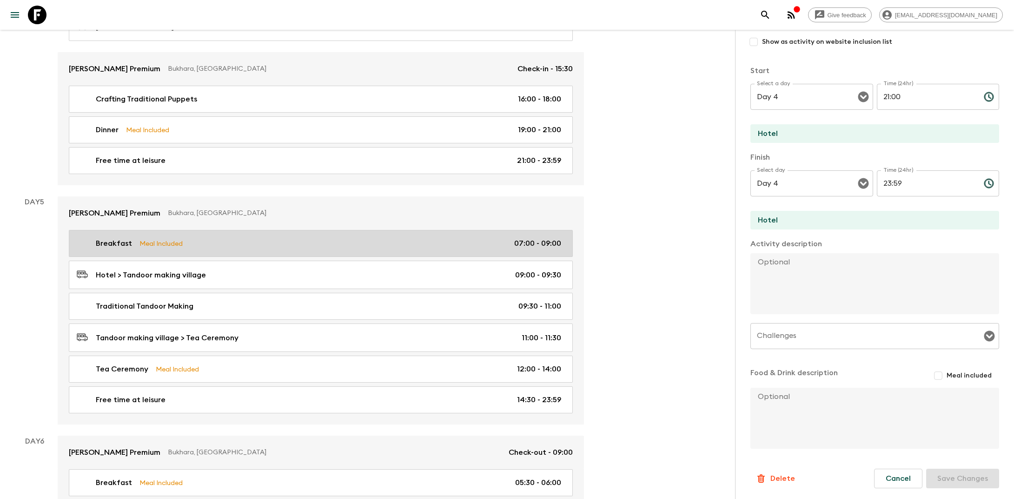
type input "Day 5"
type input "07:00"
type input "Day 5"
type input "09:00"
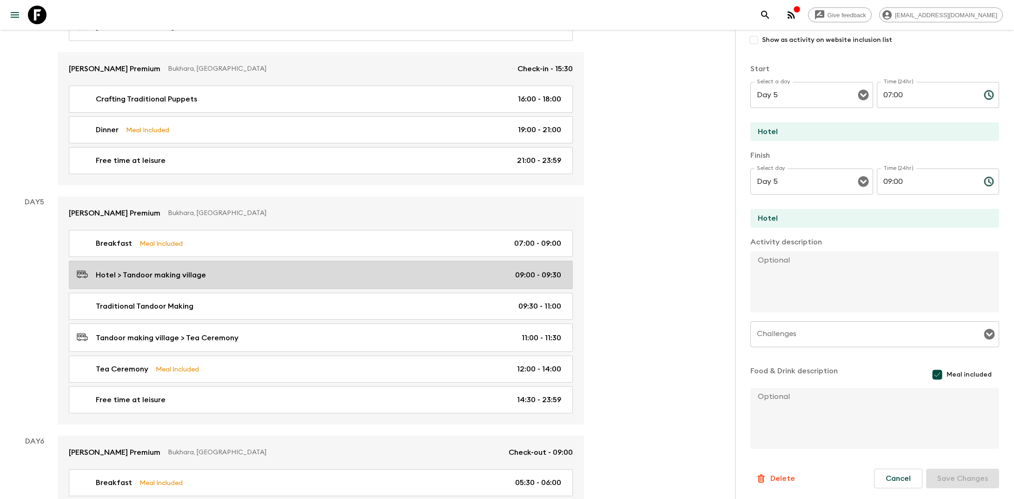
click at [301, 268] on div "Hotel > Tandoor making village 09:00 - 09:30" at bounding box center [319, 274] width 485 height 13
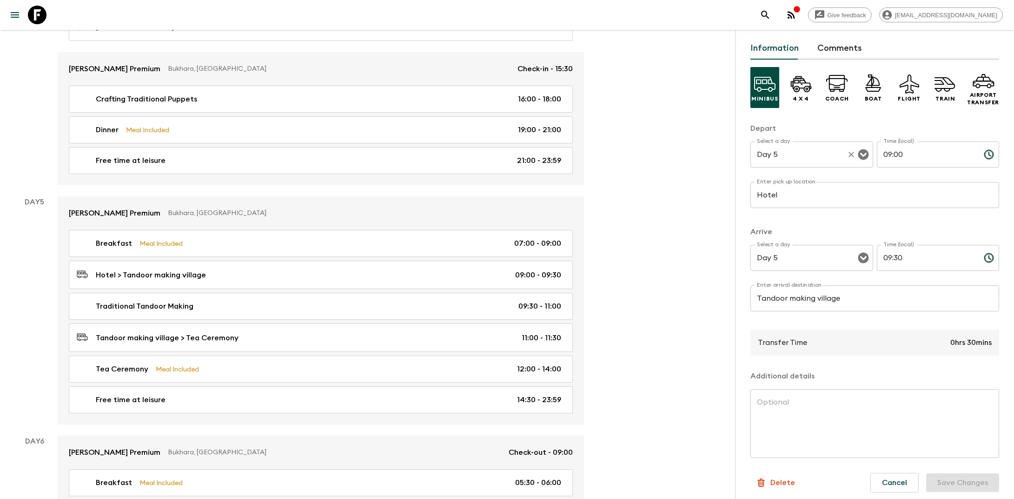
scroll to position [38, 0]
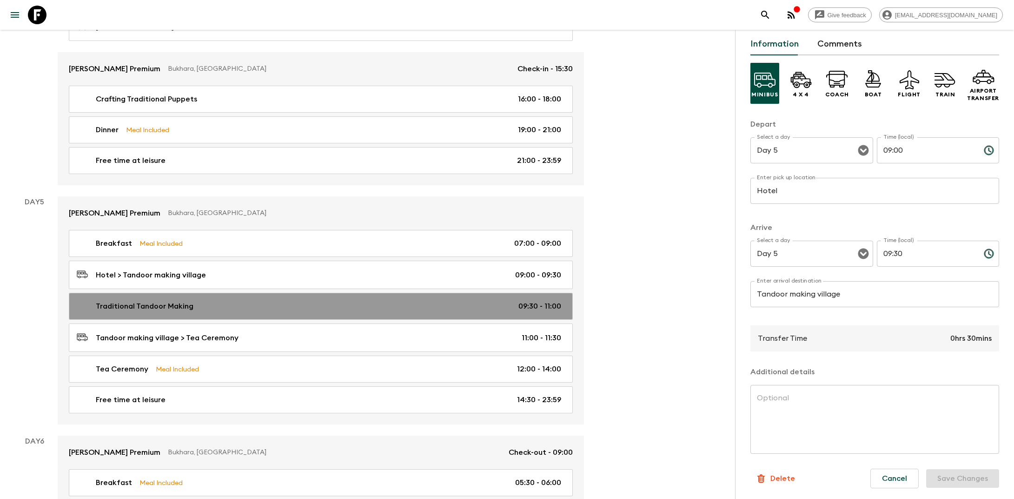
click at [396, 300] on div "Traditional Tandoor Making 09:30 - 11:00" at bounding box center [319, 305] width 485 height 11
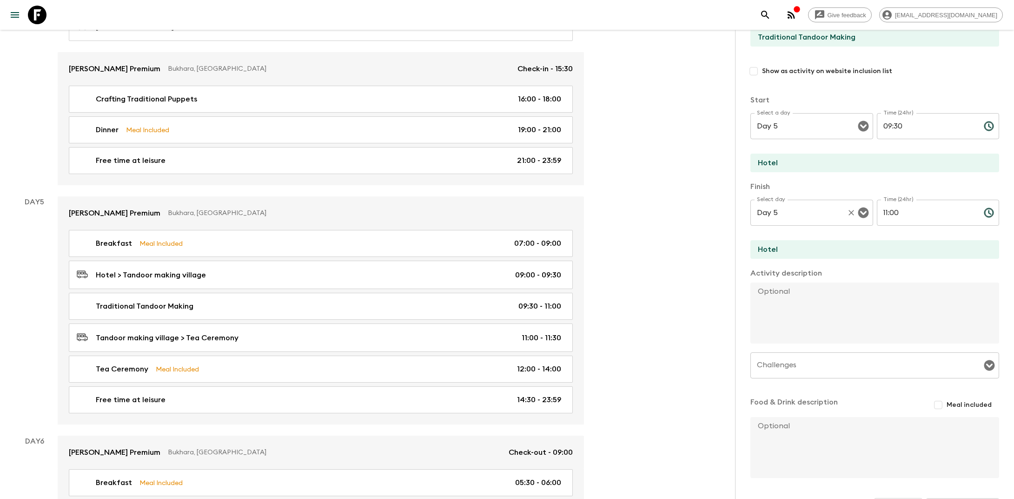
scroll to position [96, 0]
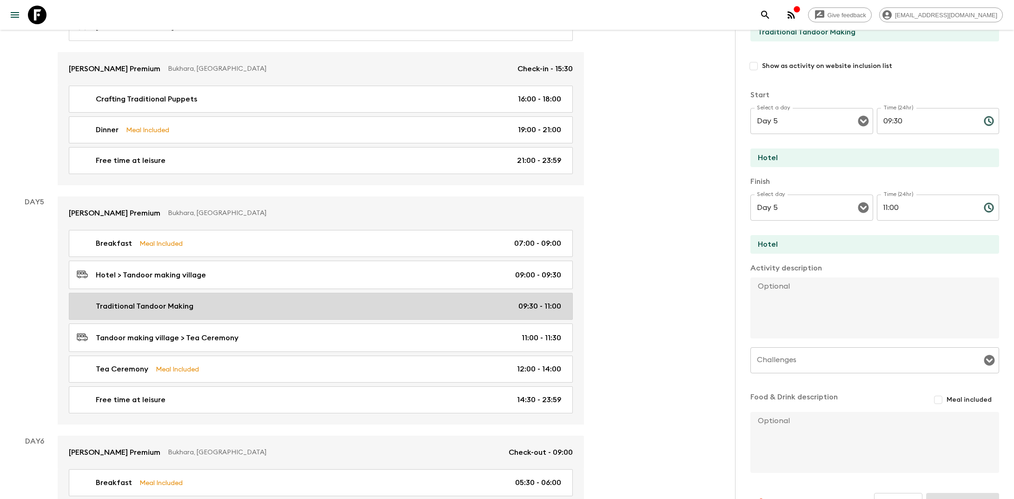
click at [367, 300] on div "Traditional Tandoor Making 09:30 - 11:00" at bounding box center [319, 305] width 485 height 11
click at [287, 300] on div "Traditional Tandoor Making 09:30 - 11:00" at bounding box center [319, 305] width 485 height 11
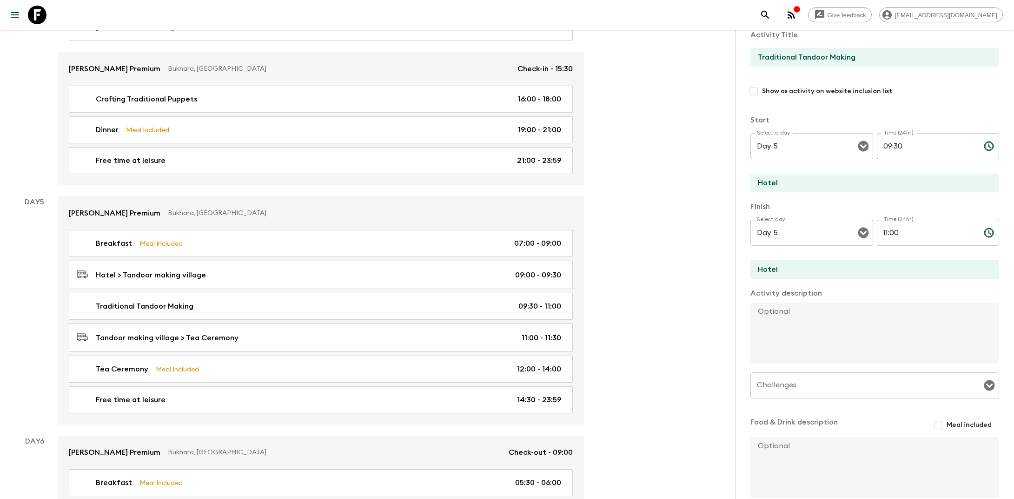
scroll to position [61, 0]
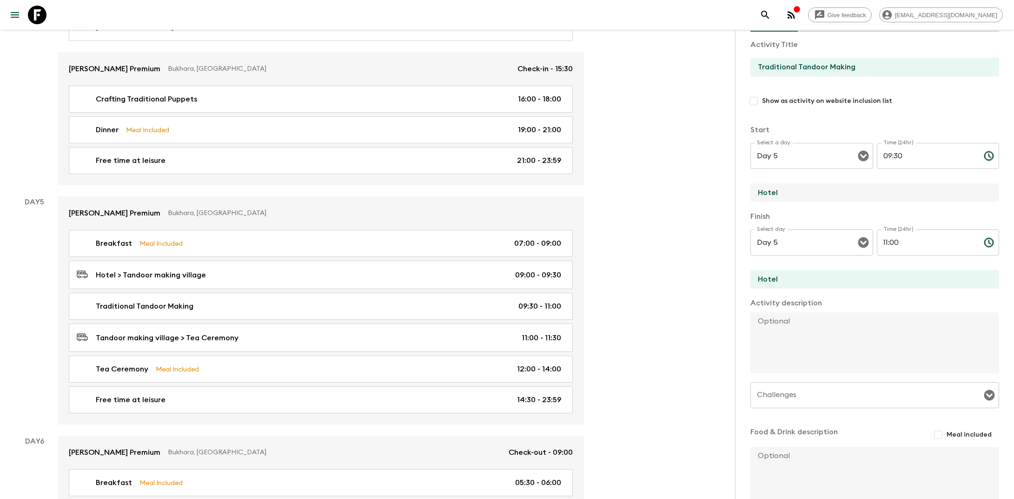
click at [518, 188] on input "Hotel" at bounding box center [871, 192] width 241 height 19
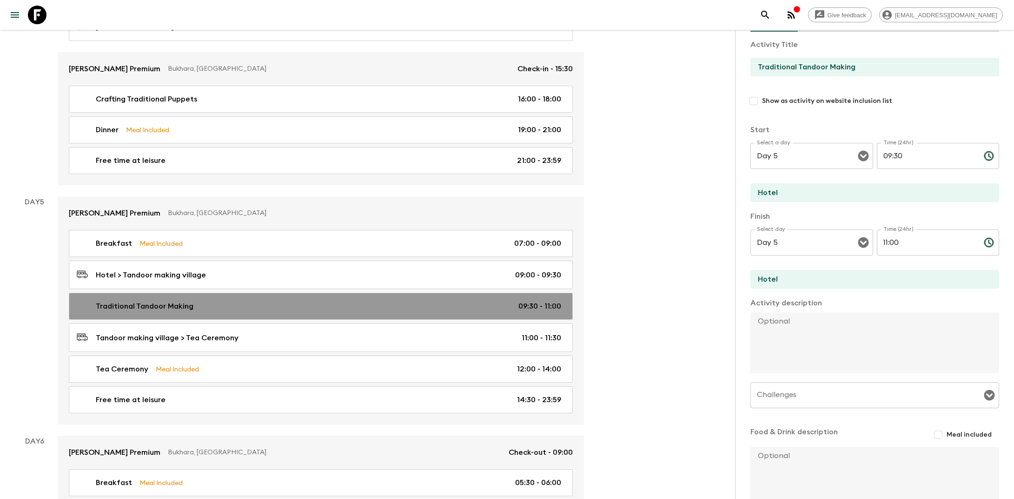
click at [378, 300] on div "Traditional Tandoor Making 09:30 - 11:00" at bounding box center [319, 305] width 485 height 11
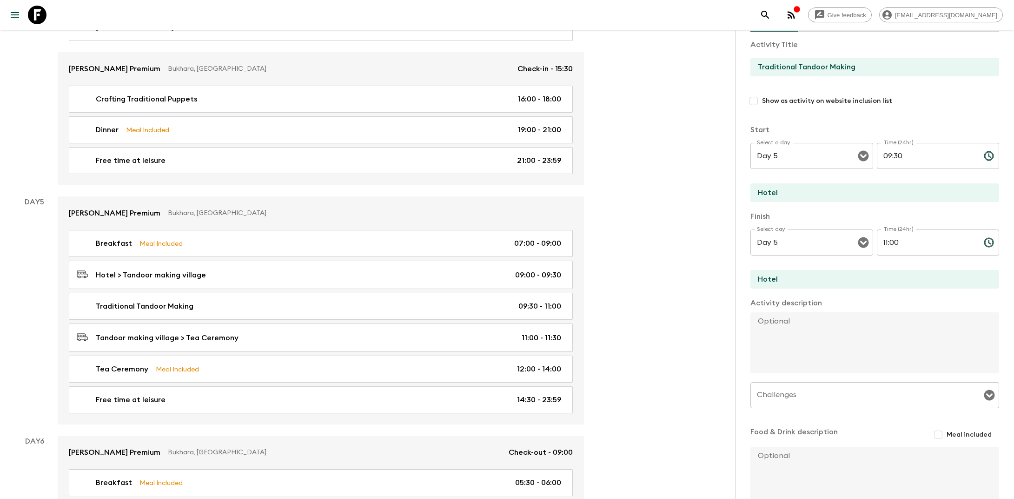
click at [518, 319] on textarea at bounding box center [871, 342] width 241 height 61
paste textarea "Drive to a small village in the outskirts of [GEOGRAPHIC_DATA] to learn the anc…"
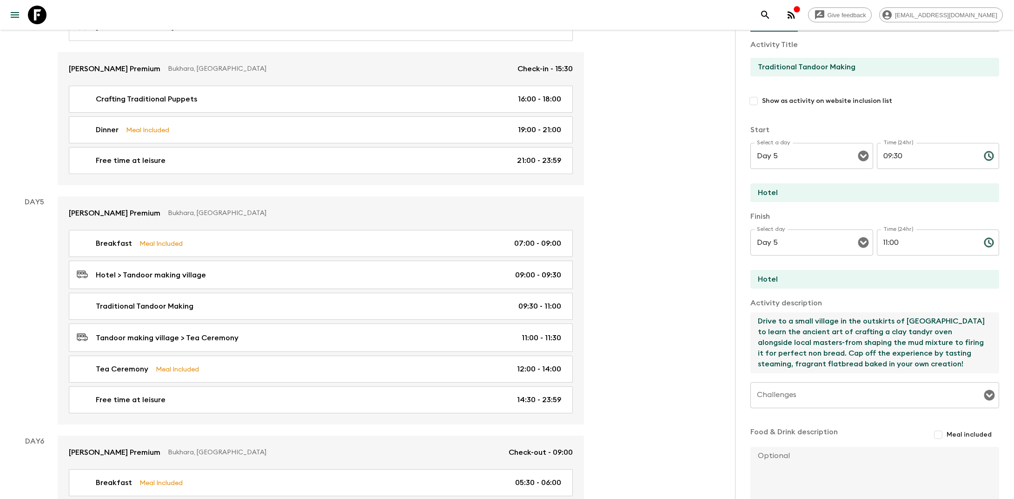
click at [518, 321] on textarea "Drive to a small village in the outskirts of [GEOGRAPHIC_DATA] to learn the anc…" at bounding box center [871, 342] width 241 height 61
click at [518, 354] on textarea "Drive to a small village in the outskirts of [GEOGRAPHIC_DATA] to learn the anc…" at bounding box center [871, 342] width 241 height 61
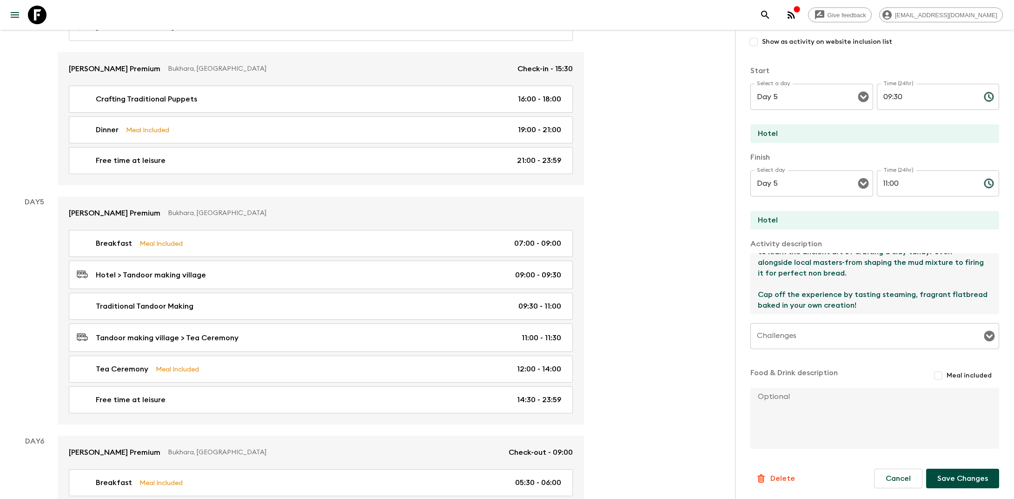
type textarea "Drive to a small village in the outskirts of [GEOGRAPHIC_DATA] to learn the anc…"
click at [518, 482] on button "Save Changes" at bounding box center [962, 478] width 73 height 20
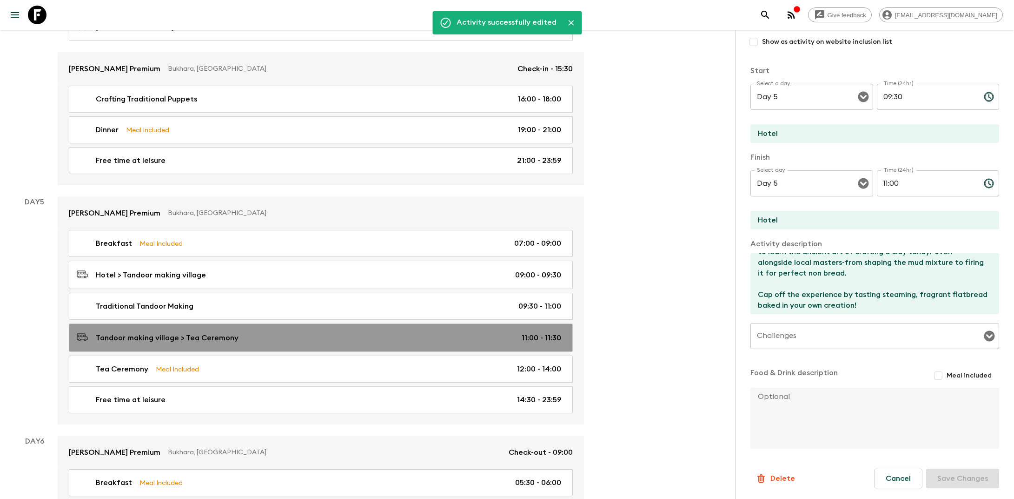
click at [310, 331] on div "Tandoor making village > Tea Ceremony 11:00 - 11:30" at bounding box center [319, 337] width 485 height 13
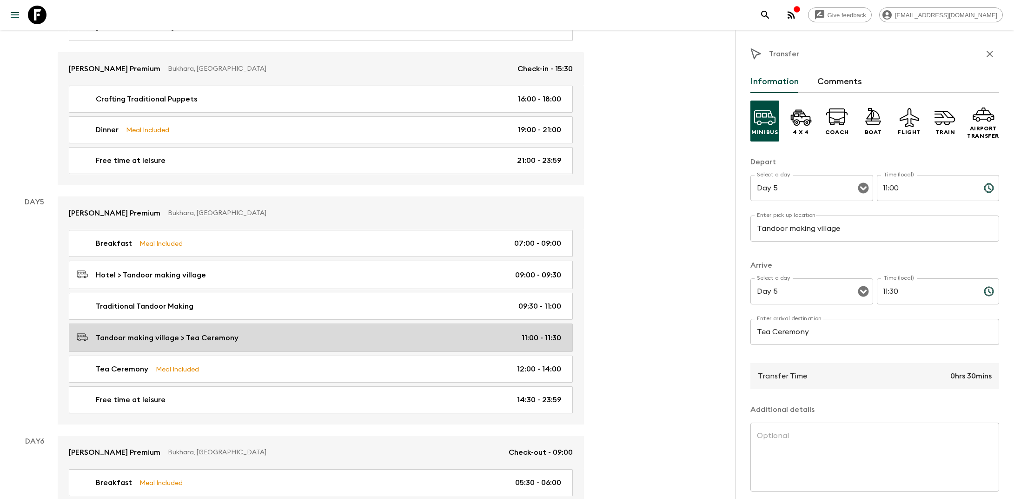
click at [329, 331] on div "Tandoor making village > Tea Ceremony 11:00 - 11:30" at bounding box center [319, 337] width 485 height 13
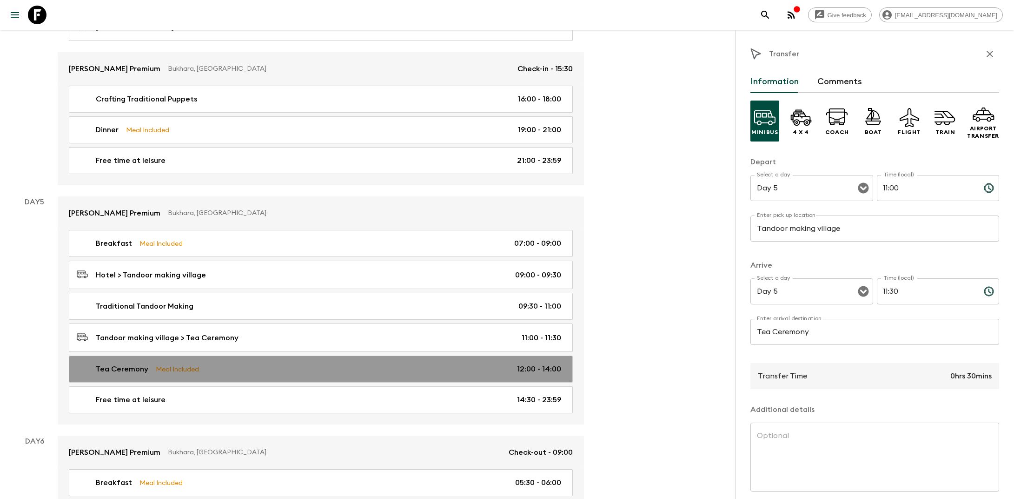
click at [333, 355] on link "Tea Ceremony Meal Included 12:00 - 14:00" at bounding box center [321, 368] width 504 height 27
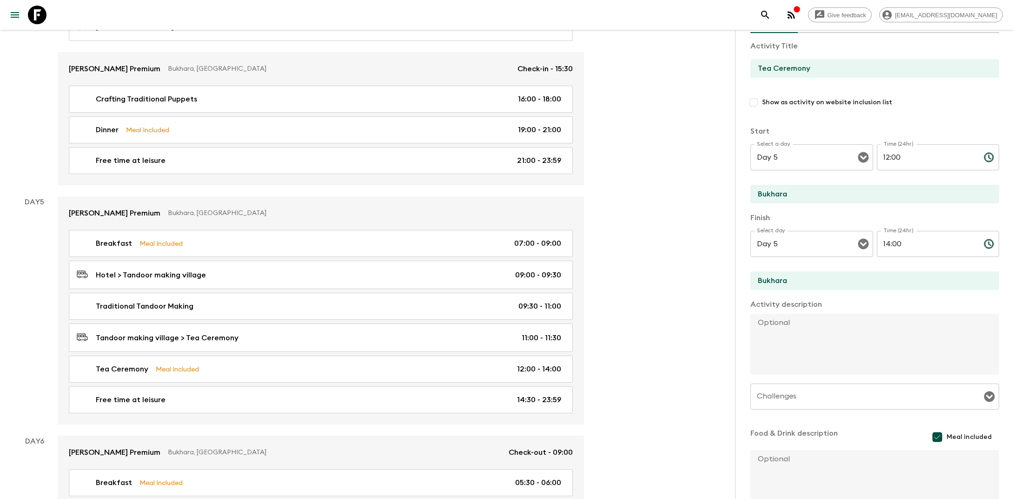
scroll to position [72, 0]
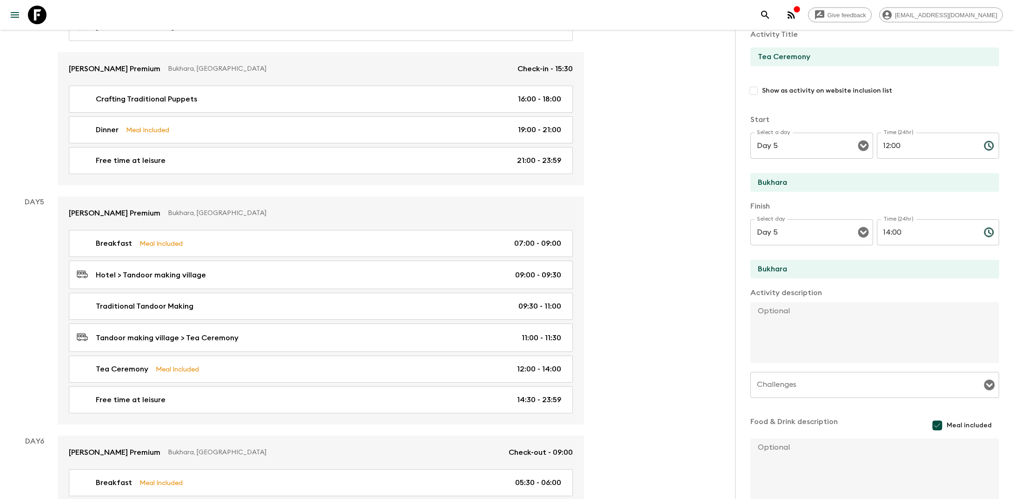
click at [518, 313] on textarea at bounding box center [871, 332] width 241 height 61
paste textarea "visit [GEOGRAPHIC_DATA] for an authentic Uzbek Tea Ceremony"
click at [518, 311] on textarea "visit [GEOGRAPHIC_DATA] for an authentic Uzbek Tea Ceremony" at bounding box center [871, 332] width 241 height 61
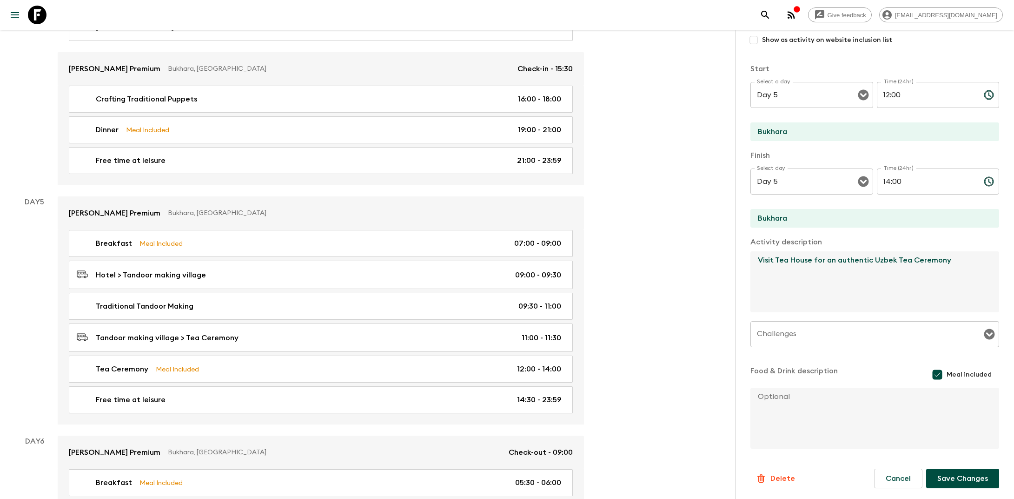
click at [518, 259] on textarea "Visit Tea House for an authentic Uzbek Tea Ceremony" at bounding box center [871, 281] width 241 height 61
click at [518, 482] on button "Save Changes" at bounding box center [962, 478] width 73 height 20
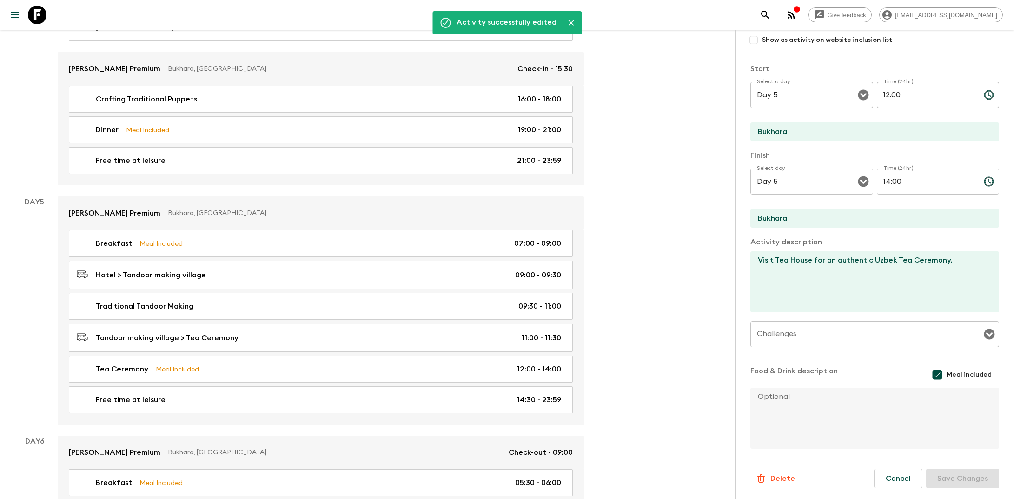
click at [518, 260] on textarea "Visit Tea House for an authentic Uzbek Tea Ceremony." at bounding box center [871, 281] width 241 height 61
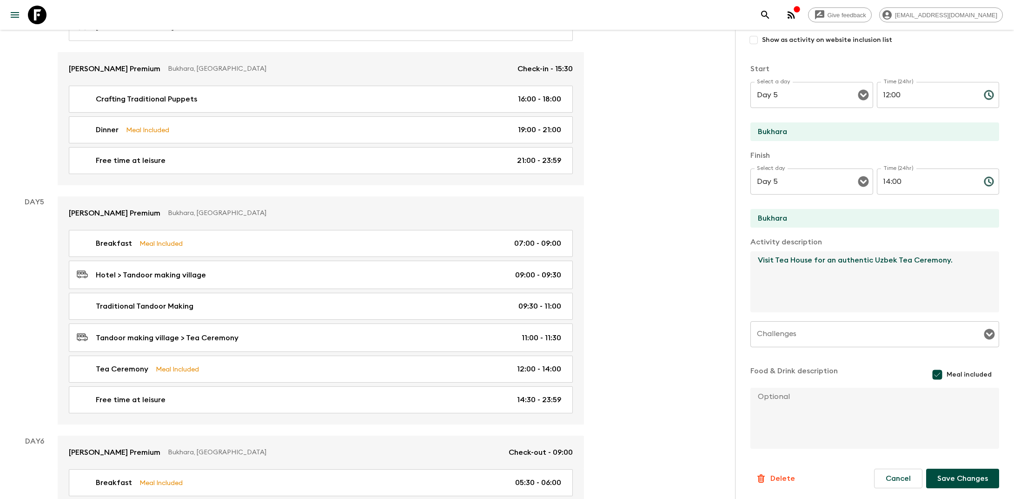
type textarea "Visit Tea House for an authentic Uzbek Tea Ceremony."
click at [518, 473] on button "Save Changes" at bounding box center [962, 478] width 73 height 20
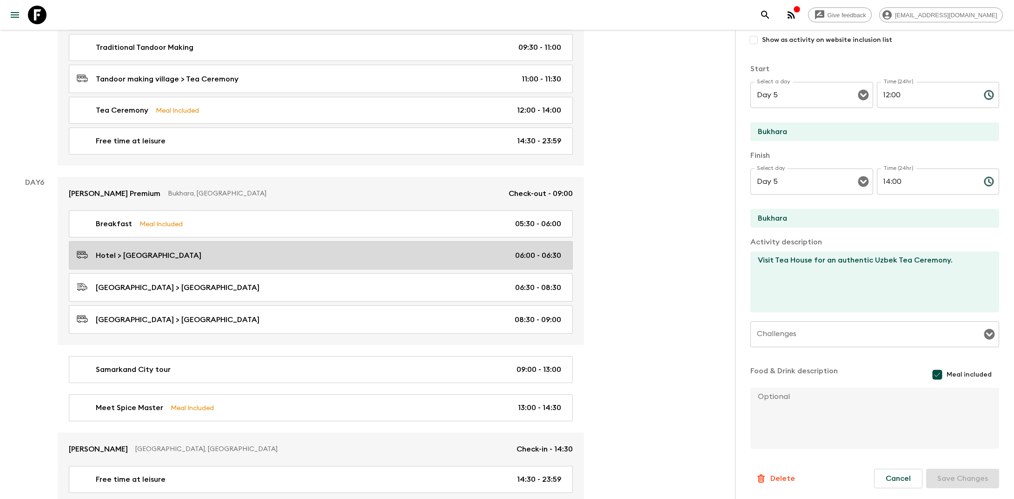
scroll to position [1320, 0]
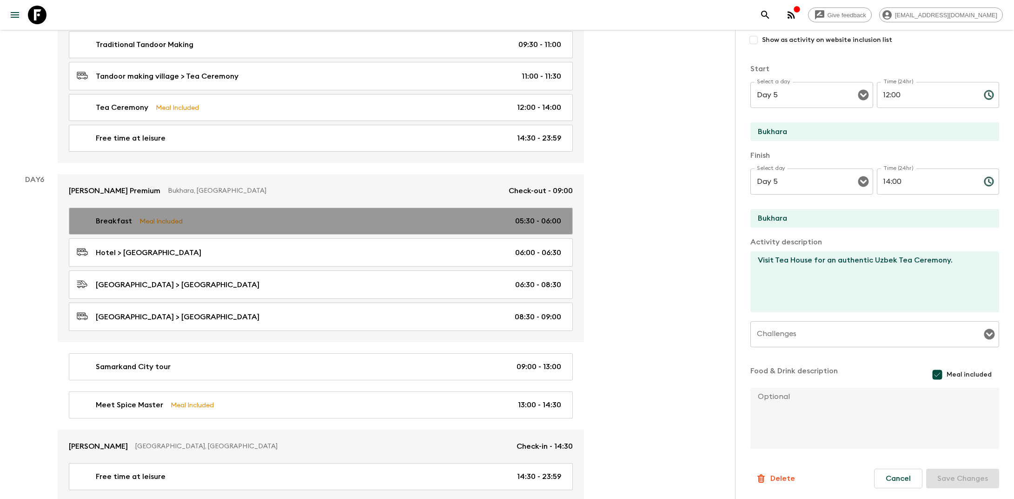
click at [221, 215] on div "Breakfast Meal Included 05:30 - 06:00" at bounding box center [319, 220] width 485 height 11
type input "Breakfast"
type input "Hotel"
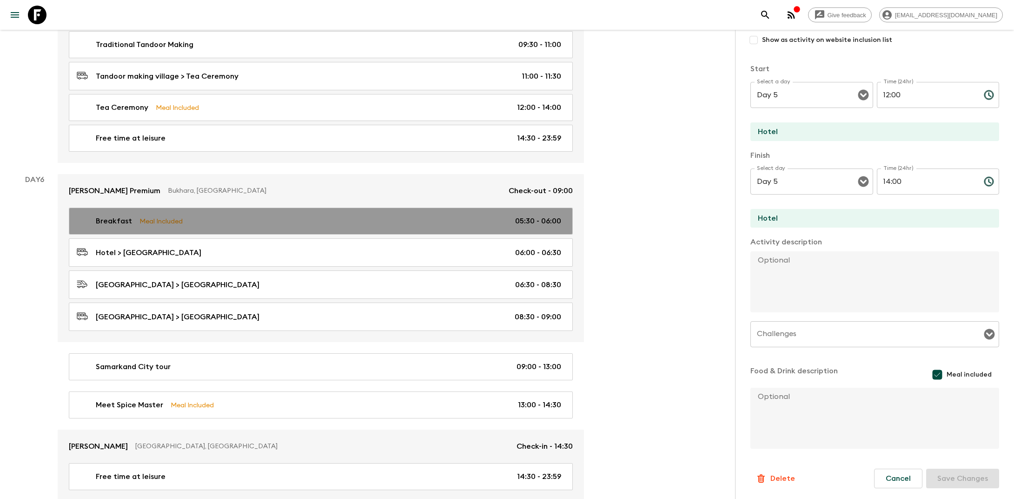
type input "Day 6"
type input "05:30"
type input "Day 6"
type input "06:00"
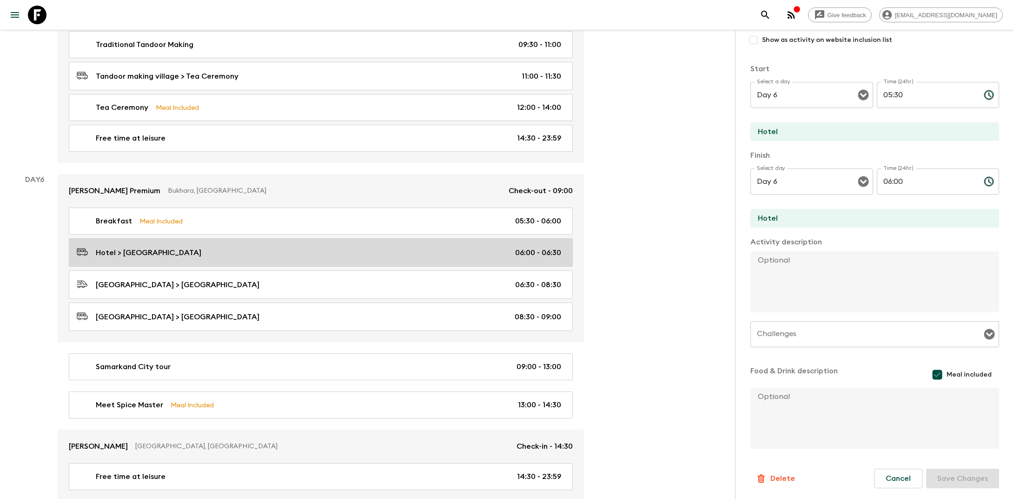
click at [247, 246] on div "Hotel > [GEOGRAPHIC_DATA] 06:00 - 06:30" at bounding box center [319, 252] width 485 height 13
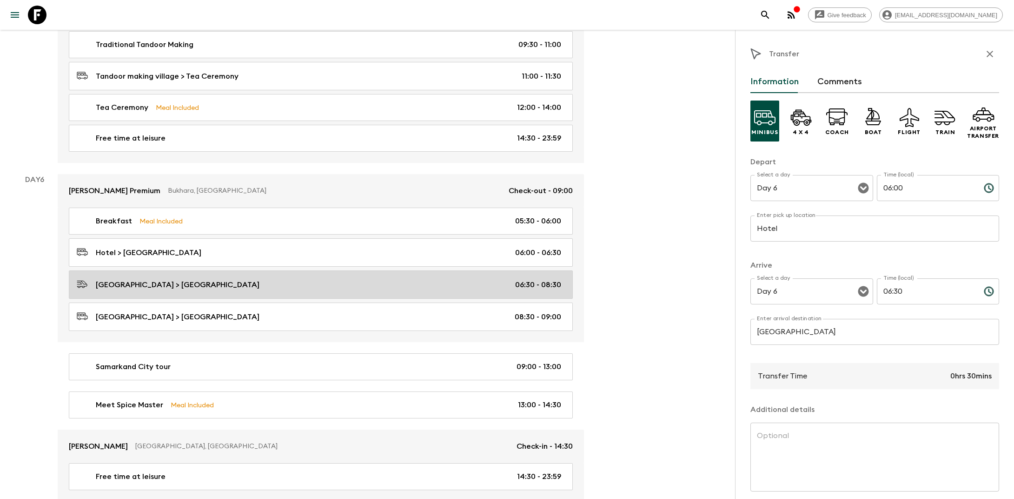
click at [248, 270] on link "[GEOGRAPHIC_DATA] > [GEOGRAPHIC_DATA] 06:30 - 08:30" at bounding box center [321, 284] width 504 height 28
type input "[GEOGRAPHIC_DATA]"
type input "06:30"
type input "08:30"
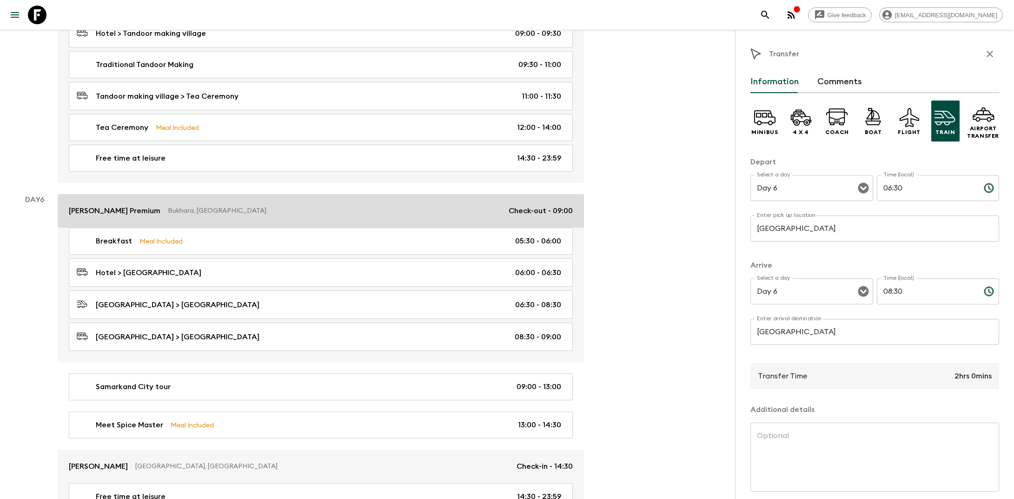
scroll to position [1319, 0]
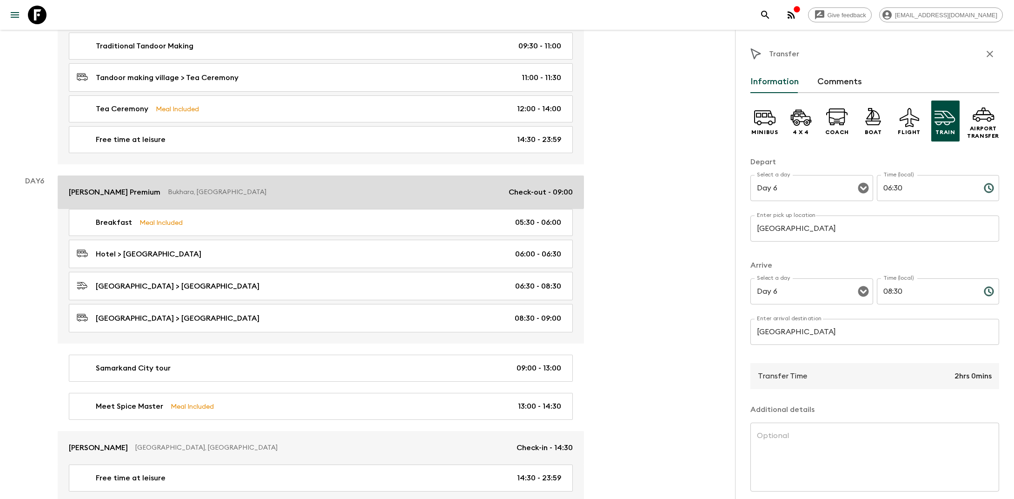
click at [346, 176] on link "[PERSON_NAME] Premium Bukhara, [GEOGRAPHIC_DATA] Check-out - 09:00" at bounding box center [321, 191] width 526 height 33
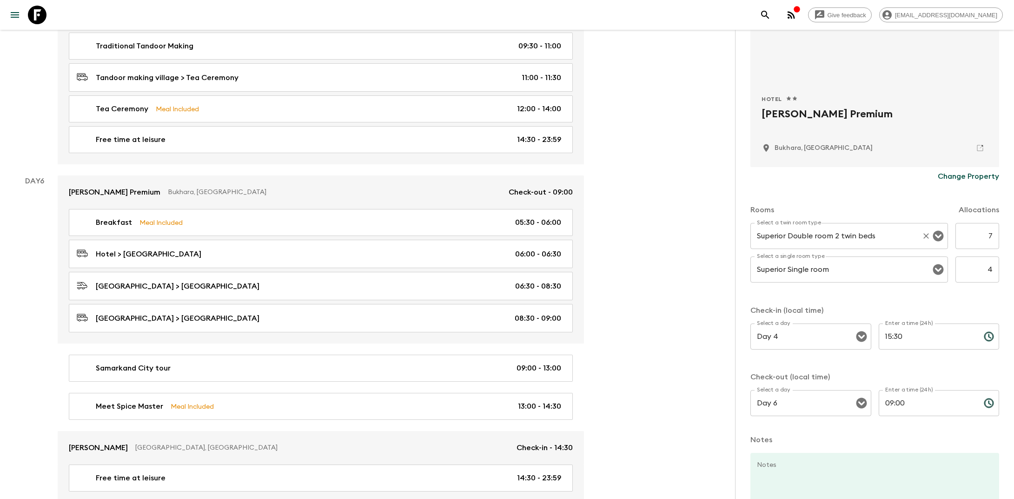
scroll to position [138, 0]
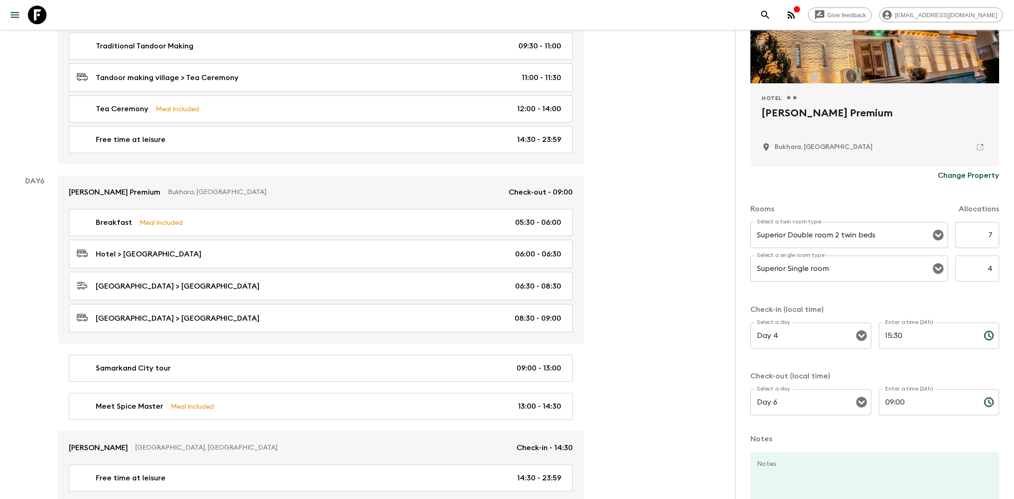
click at [518, 400] on input "09:00" at bounding box center [928, 402] width 98 height 26
click at [518, 401] on input "09:00" at bounding box center [928, 402] width 98 height 26
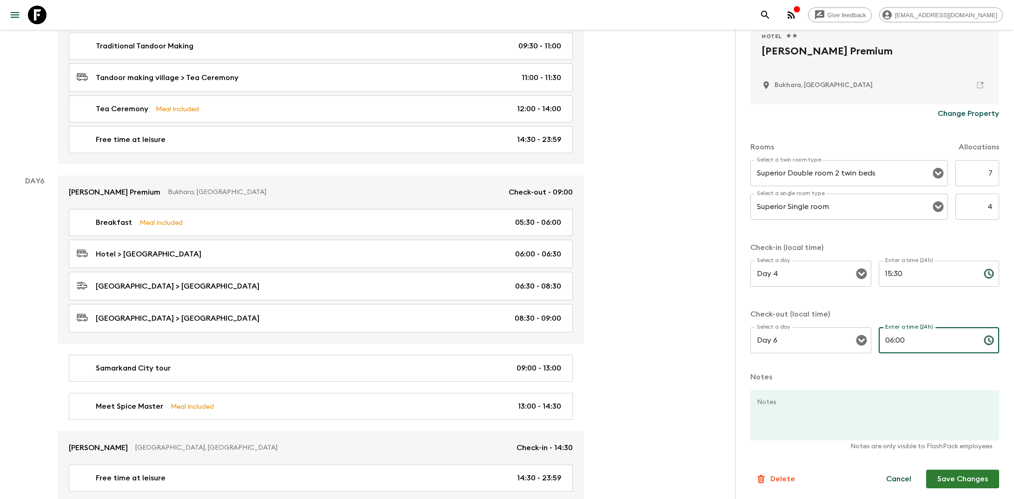
type input "06:00"
click at [518, 476] on button "Save Changes" at bounding box center [962, 478] width 73 height 19
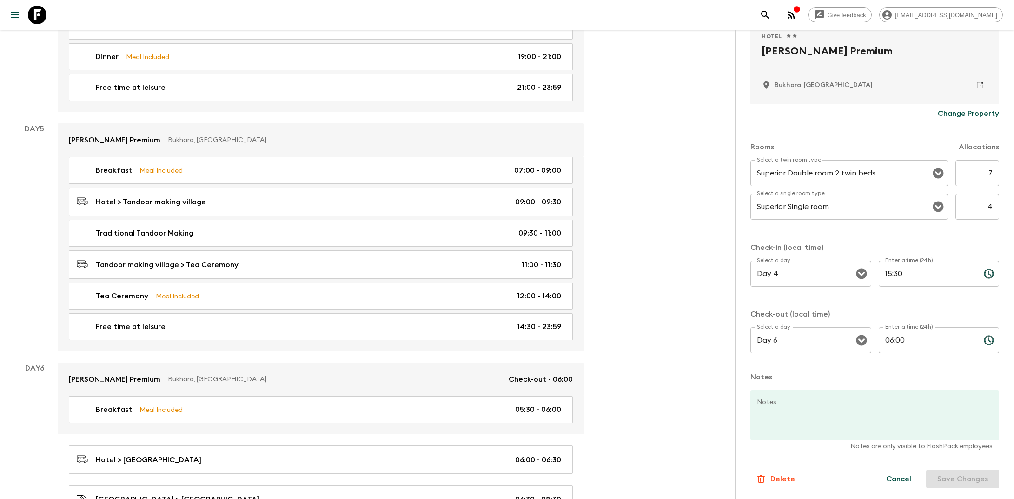
scroll to position [0, 0]
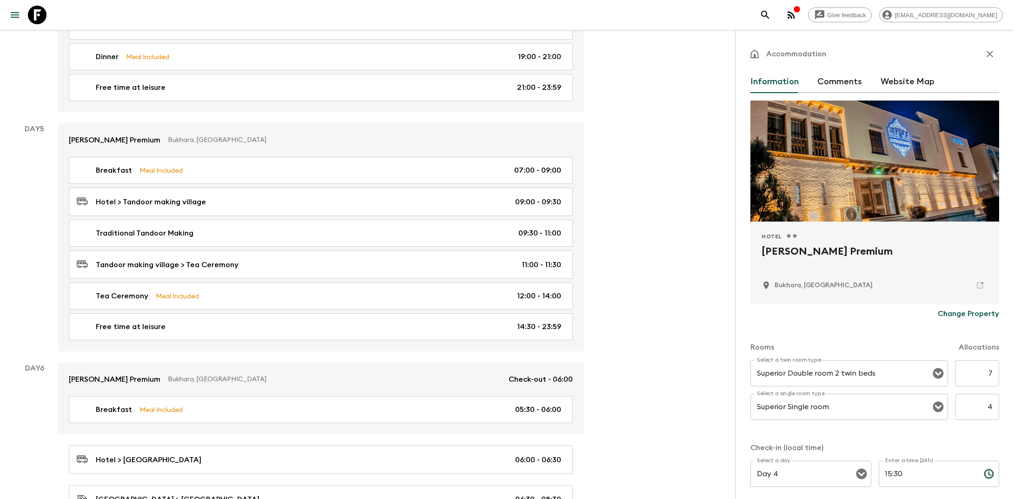
click at [518, 48] on button "button" at bounding box center [990, 54] width 19 height 19
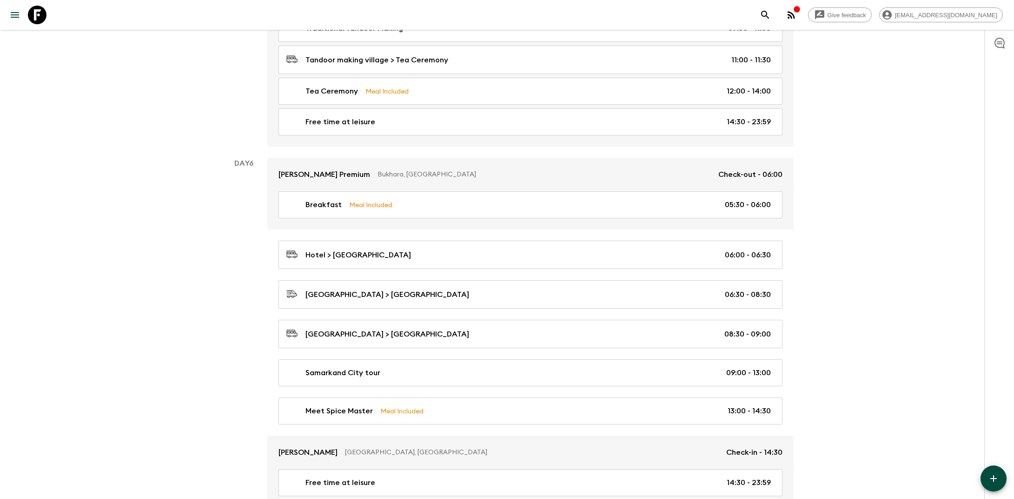
scroll to position [1337, 0]
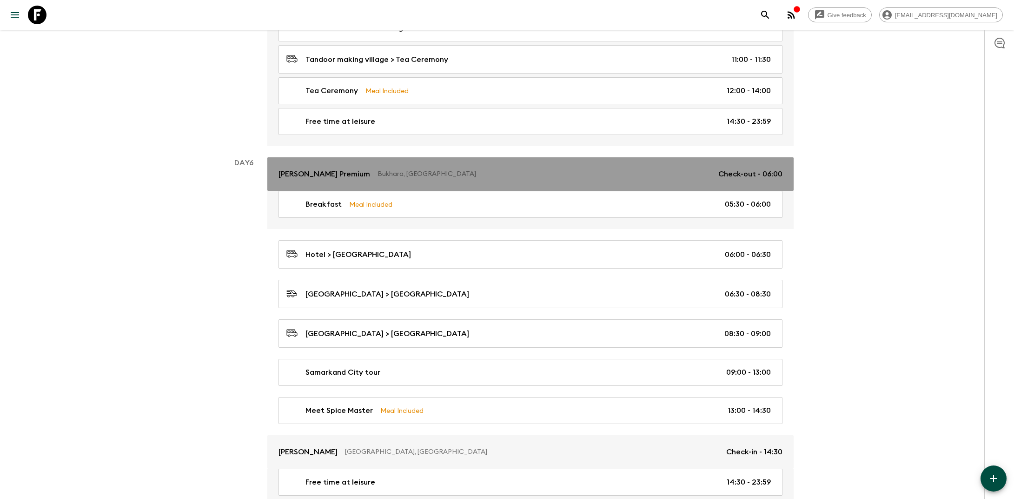
click at [476, 169] on p "Bukhara, [GEOGRAPHIC_DATA]" at bounding box center [544, 173] width 333 height 9
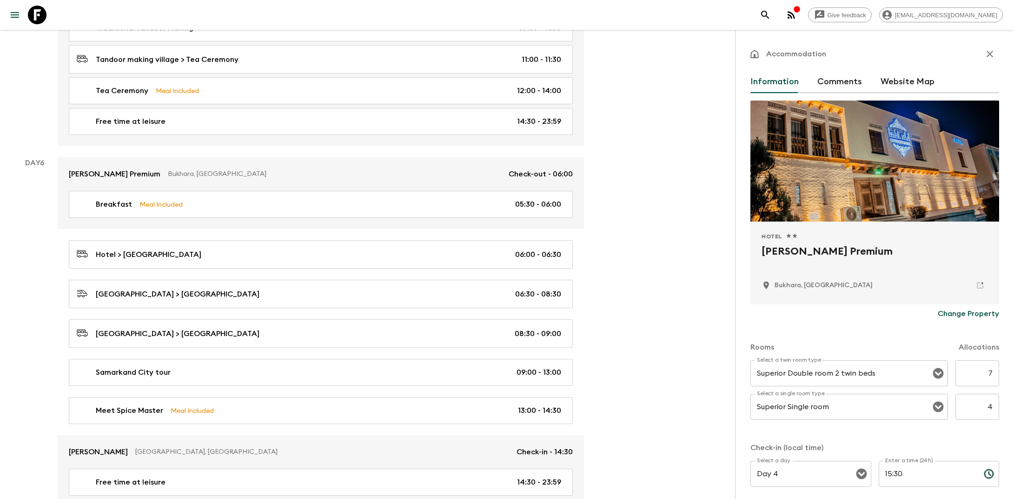
click at [518, 51] on icon "button" at bounding box center [990, 53] width 11 height 11
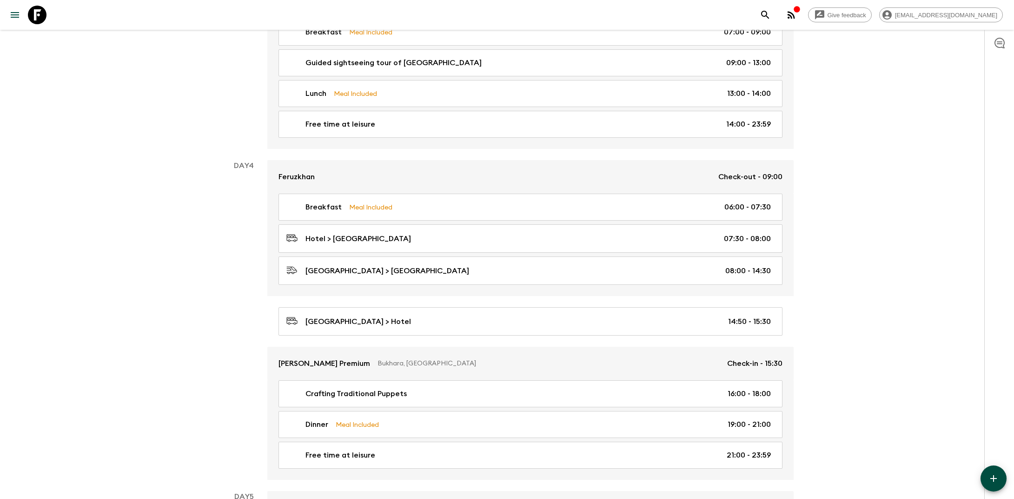
scroll to position [657, 0]
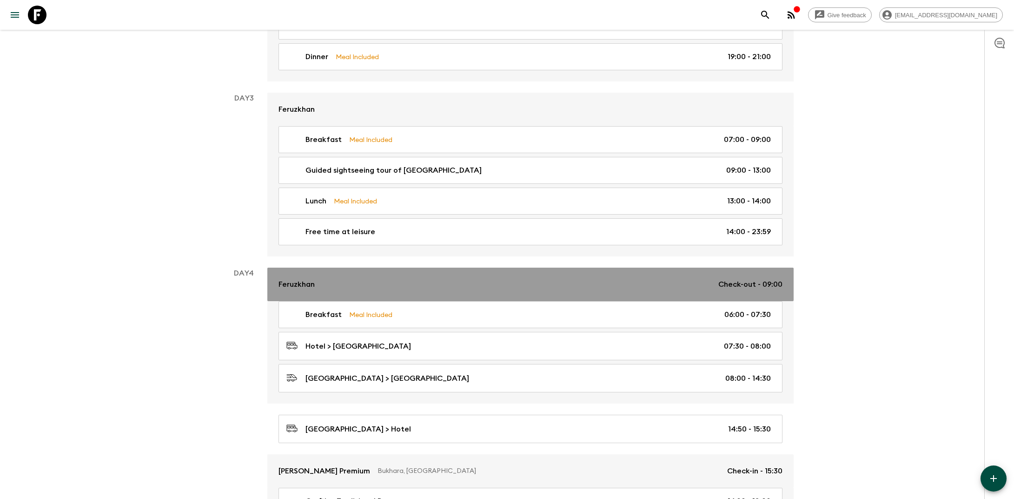
click at [518, 279] on div "Feruzkhan Check-out - 09:00" at bounding box center [531, 284] width 504 height 11
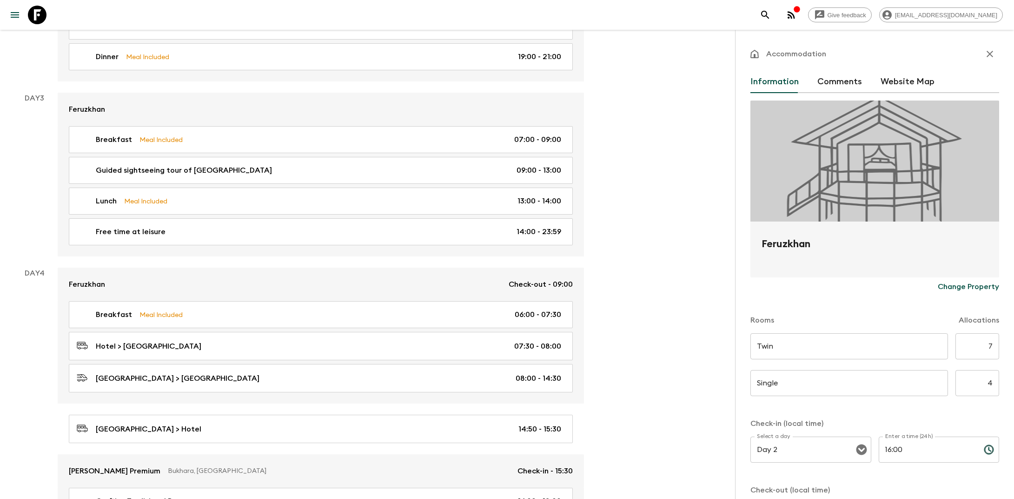
scroll to position [176, 0]
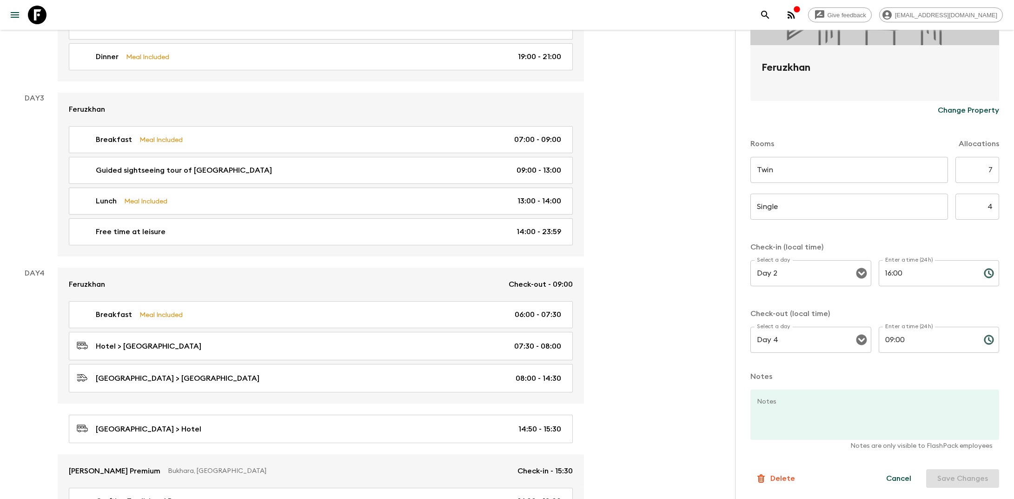
click at [518, 342] on input "09:00" at bounding box center [928, 339] width 98 height 26
type input "07:30"
click at [518, 481] on button "Save Changes" at bounding box center [962, 478] width 73 height 19
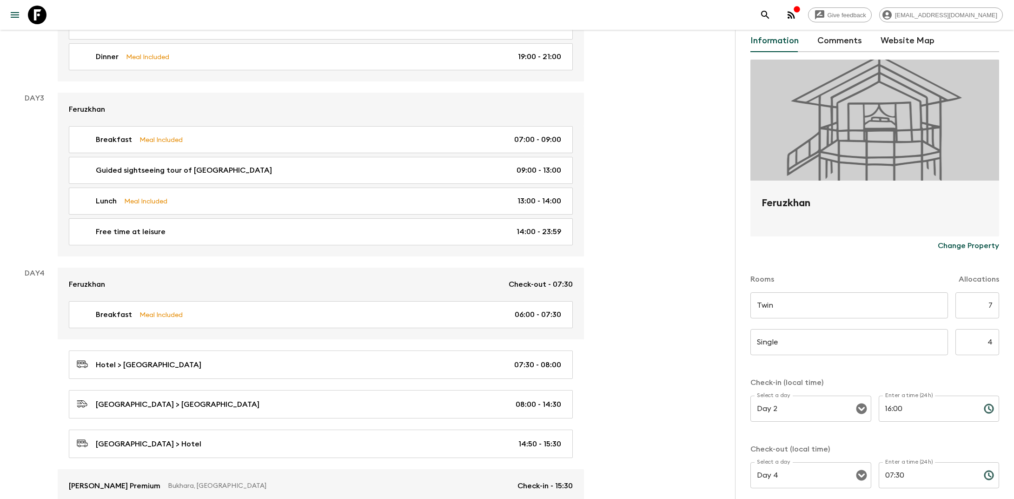
scroll to position [0, 0]
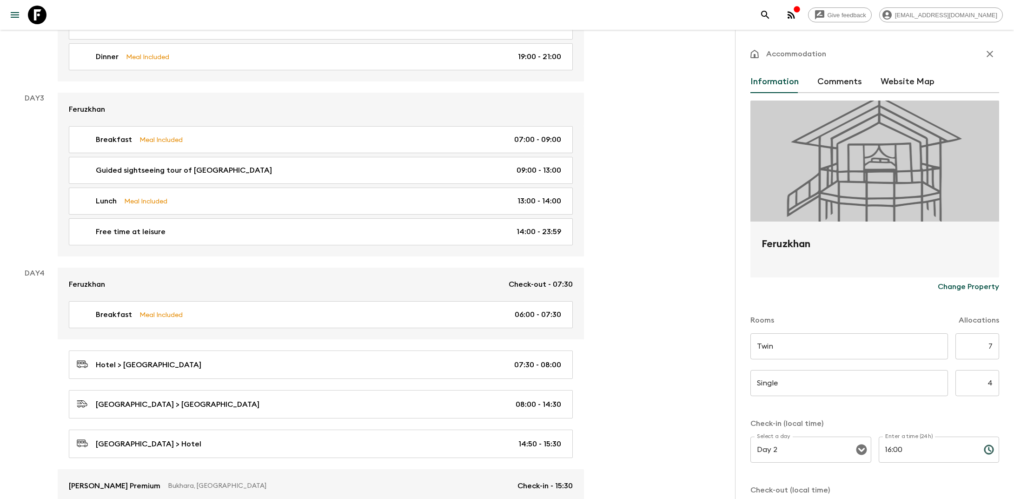
click at [518, 53] on icon "button" at bounding box center [990, 53] width 11 height 11
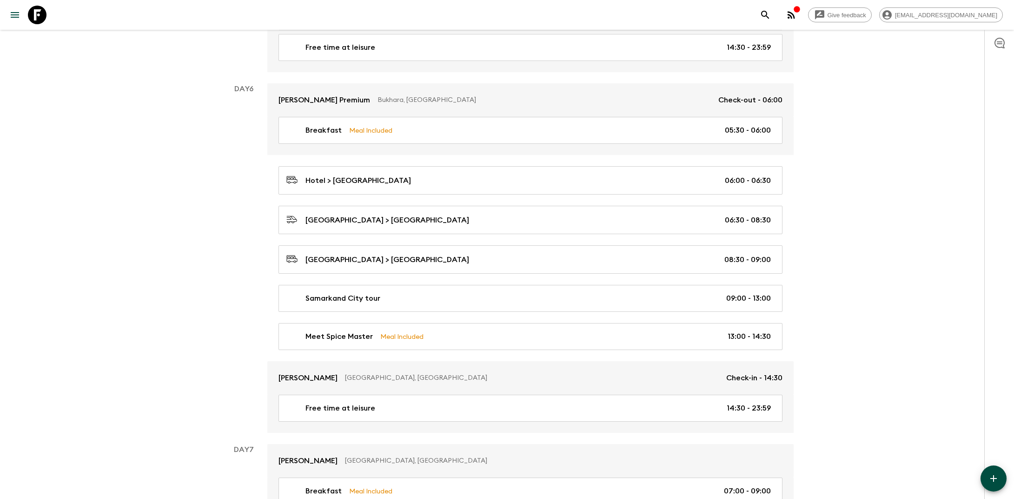
scroll to position [1427, 0]
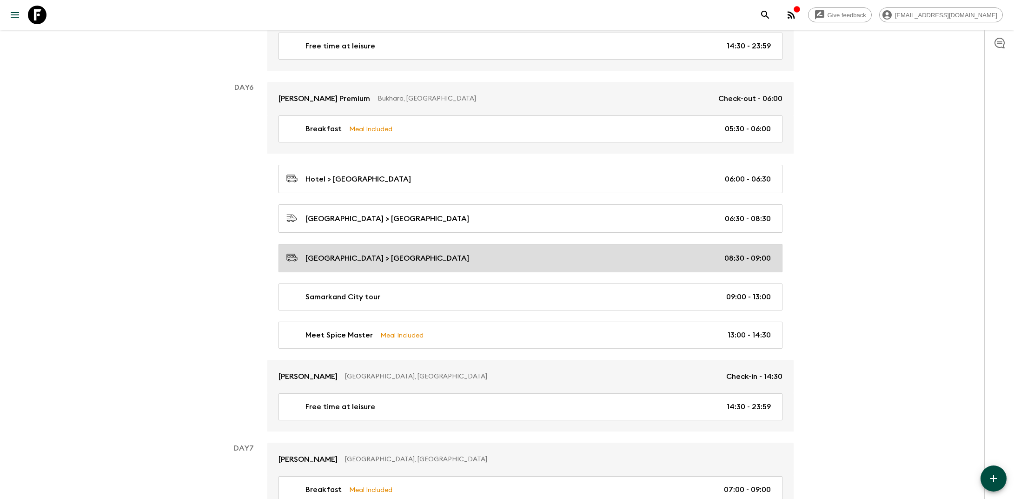
click at [494, 252] on div "[GEOGRAPHIC_DATA] > [GEOGRAPHIC_DATA] 08:30 - 09:00" at bounding box center [528, 258] width 485 height 13
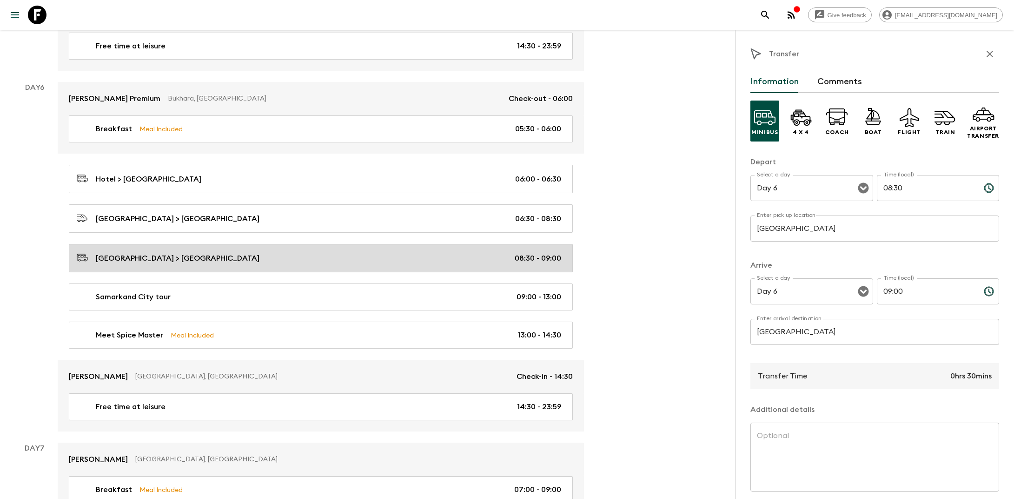
click at [338, 252] on div "[GEOGRAPHIC_DATA] > [GEOGRAPHIC_DATA] 08:30 - 09:00" at bounding box center [319, 258] width 485 height 13
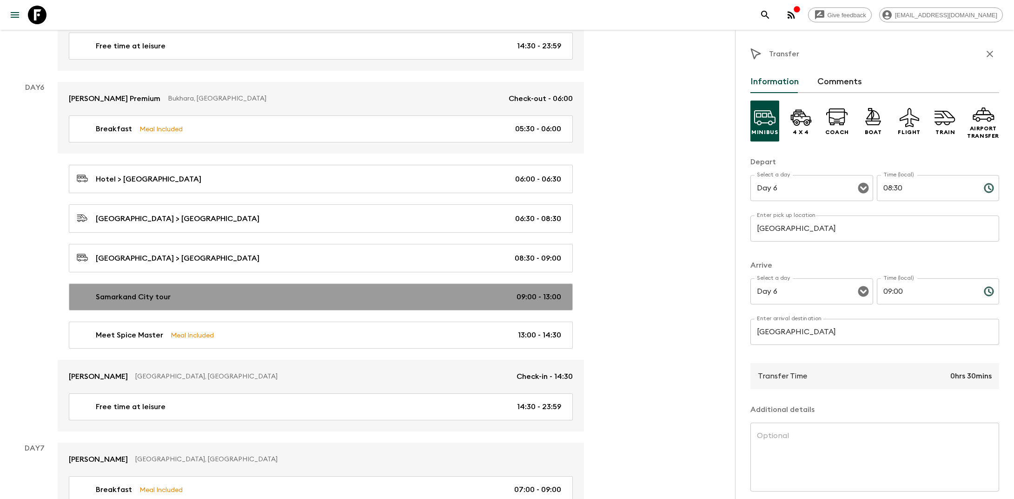
click at [300, 291] on div "Samarkand City tour 09:00 - 13:00" at bounding box center [319, 296] width 485 height 11
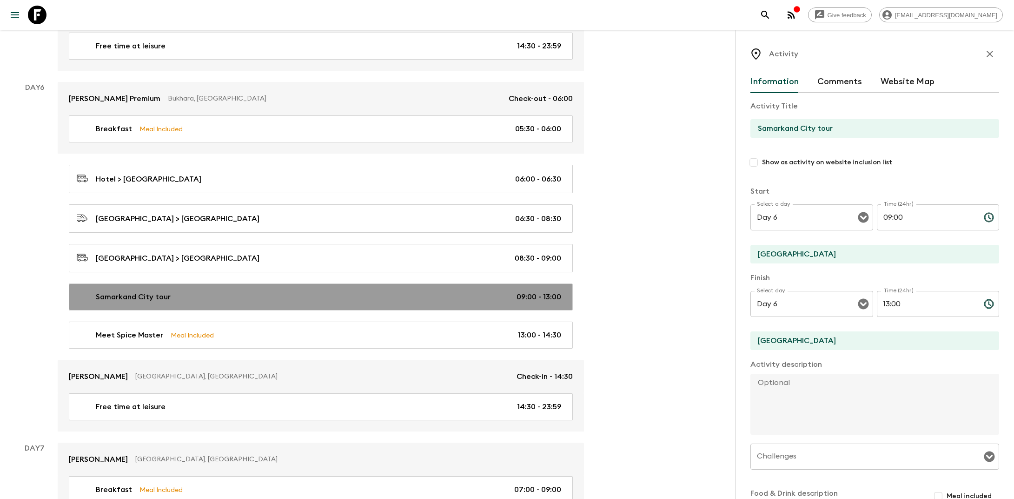
click at [242, 291] on div "Samarkand City tour 09:00 - 13:00" at bounding box center [319, 296] width 485 height 11
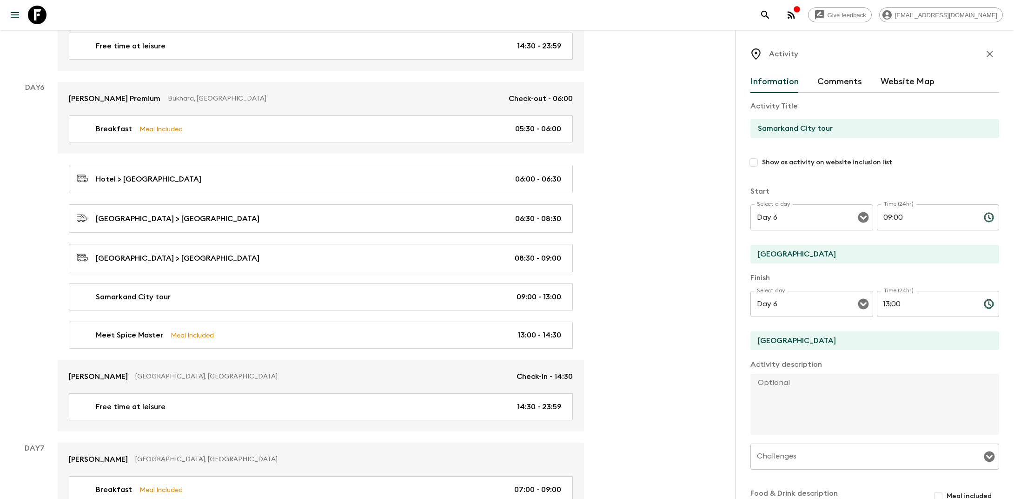
click at [518, 386] on textarea at bounding box center [871, 403] width 241 height 61
paste textarea "Begin siteseeing guided tour. Marvel at [GEOGRAPHIC_DATA]'s three magnificent m…"
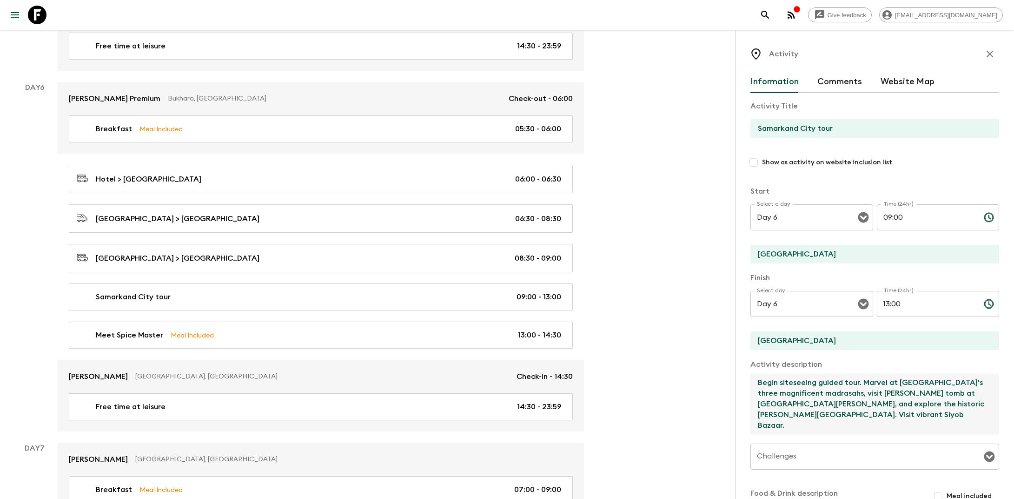
click at [518, 383] on textarea "Begin siteseeing guided tour. Marvel at [GEOGRAPHIC_DATA]'s three magnificent m…" at bounding box center [871, 403] width 241 height 61
click at [518, 400] on textarea "Begin sightseeing guided tour. Marvel at [GEOGRAPHIC_DATA]'s three magnificent …" at bounding box center [871, 403] width 241 height 61
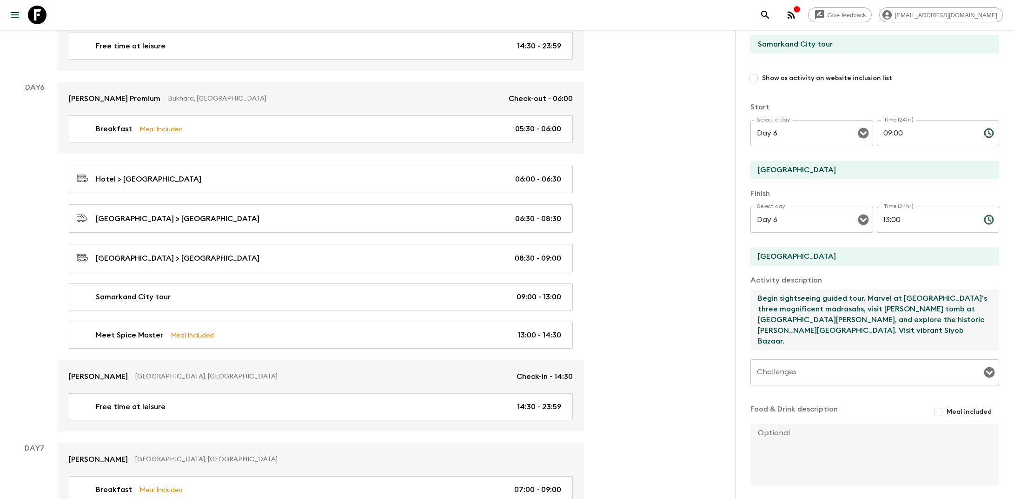
scroll to position [120, 0]
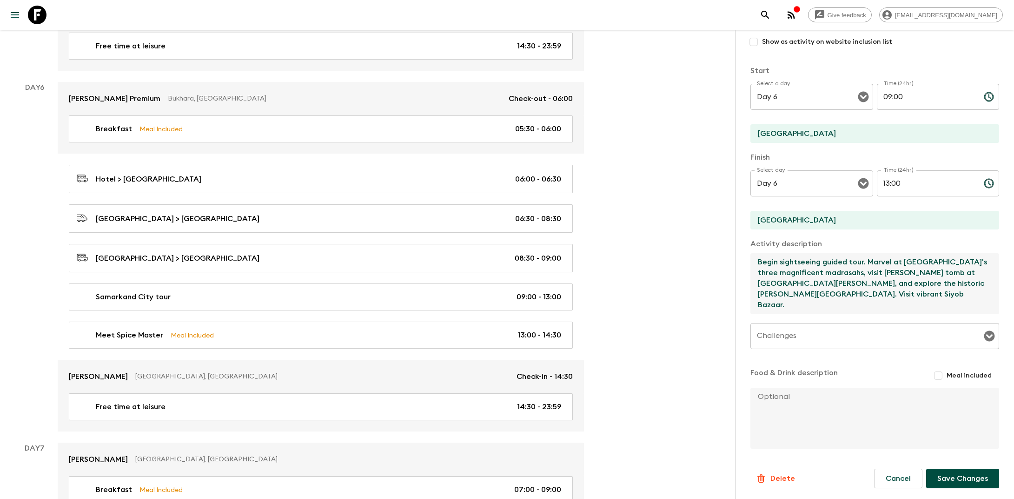
type textarea "Begin sightseeing guided tour. Marvel at [GEOGRAPHIC_DATA]'s three magnificent …"
click at [518, 475] on button "Save Changes" at bounding box center [962, 478] width 73 height 20
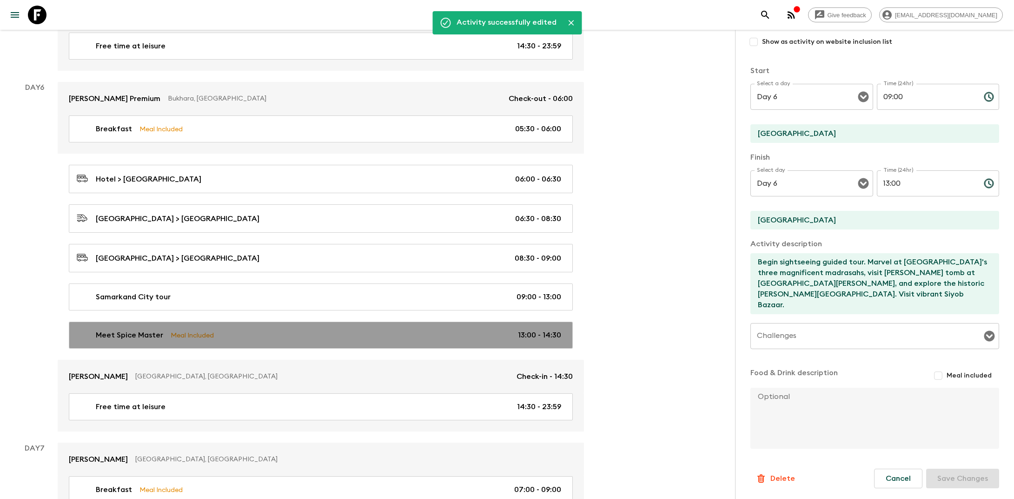
click at [223, 333] on link "Meet Spice Master Meal Included 13:00 - 14:30" at bounding box center [321, 334] width 504 height 27
type input "Meet Spice Master"
type input "Restaurant"
checkbox input "true"
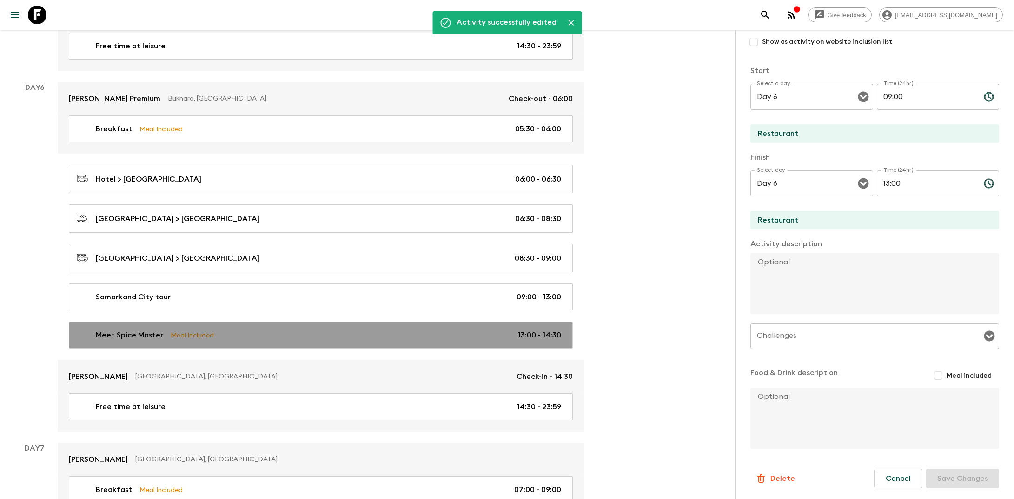
type input "13:00"
type input "14:30"
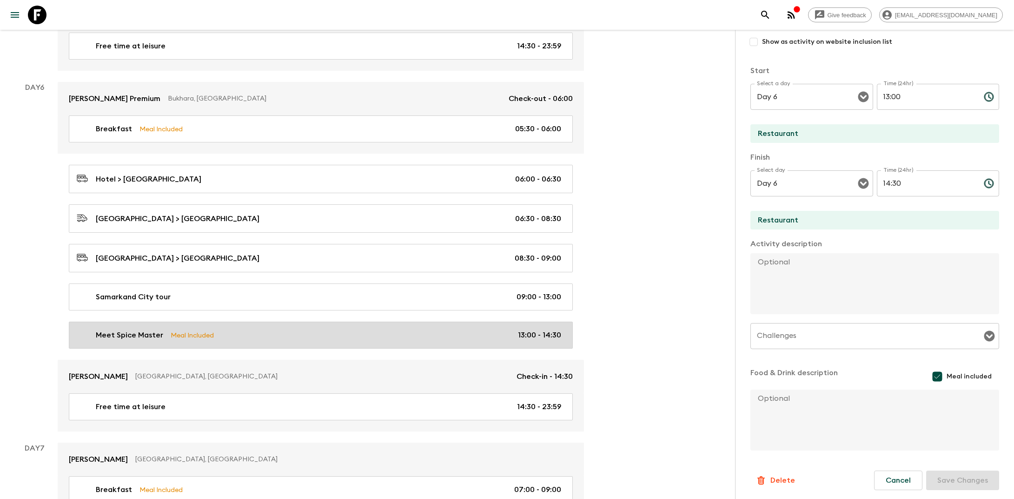
click at [353, 329] on div "Meet Spice Master Meal Included 13:00 - 14:30" at bounding box center [319, 334] width 485 height 11
click at [179, 330] on p "Meal Included" at bounding box center [192, 335] width 43 height 10
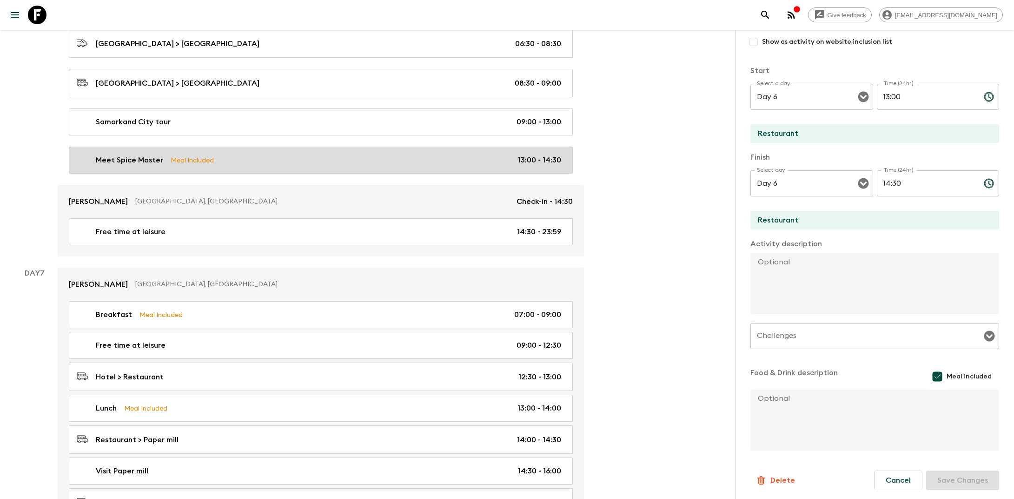
scroll to position [1603, 0]
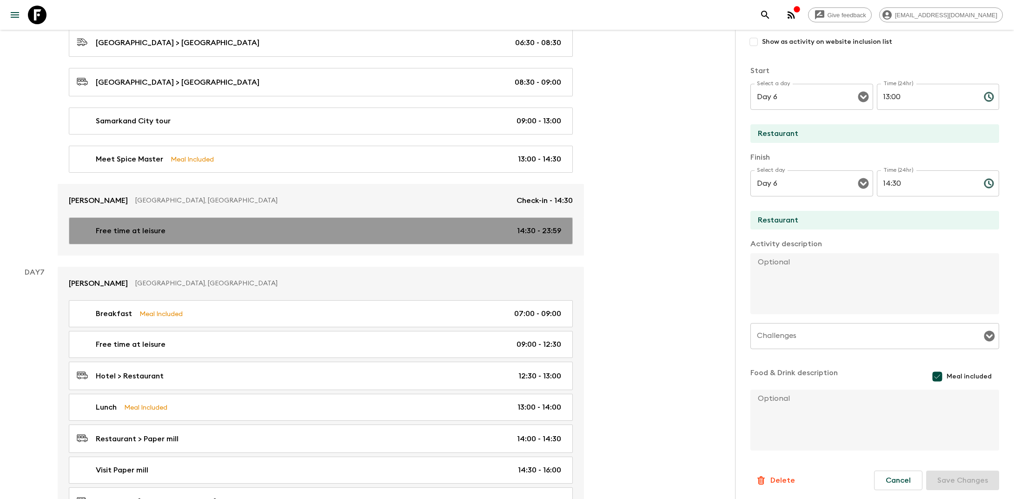
click at [337, 225] on div "Free time at leisure 14:30 - 23:59" at bounding box center [319, 230] width 485 height 11
type input "Free time at leisure"
type input "[GEOGRAPHIC_DATA]"
checkbox input "false"
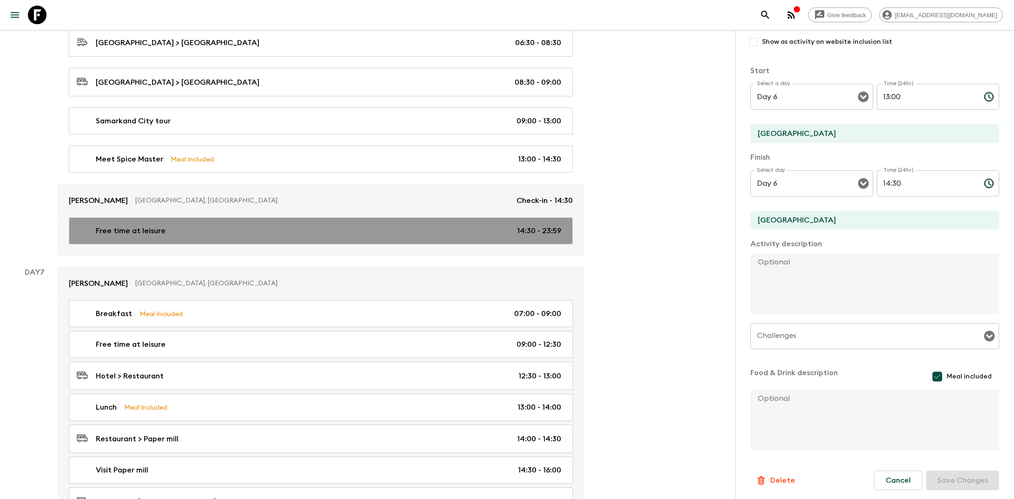
type input "14:30"
type input "23:59"
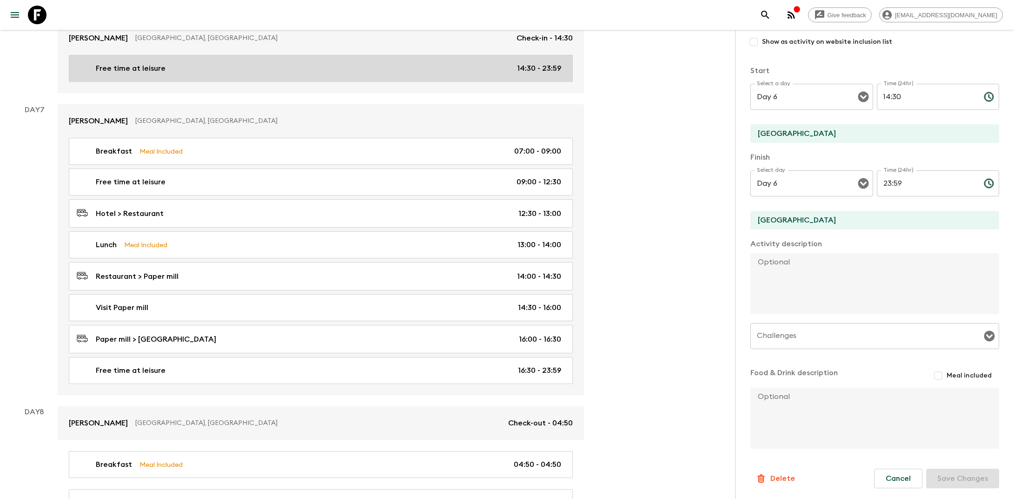
scroll to position [1766, 0]
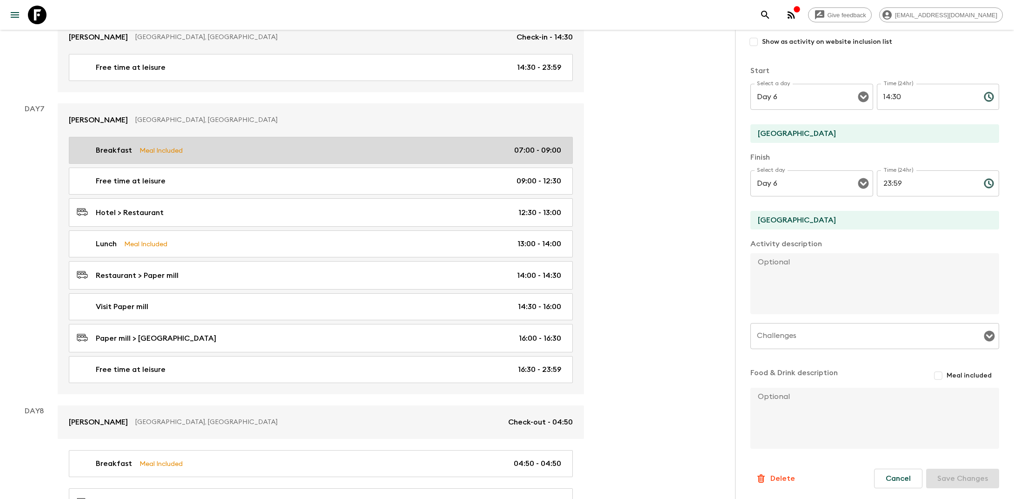
click at [278, 145] on div "Breakfast Meal Included 07:00 - 09:00" at bounding box center [319, 150] width 485 height 11
type input "Breakfast"
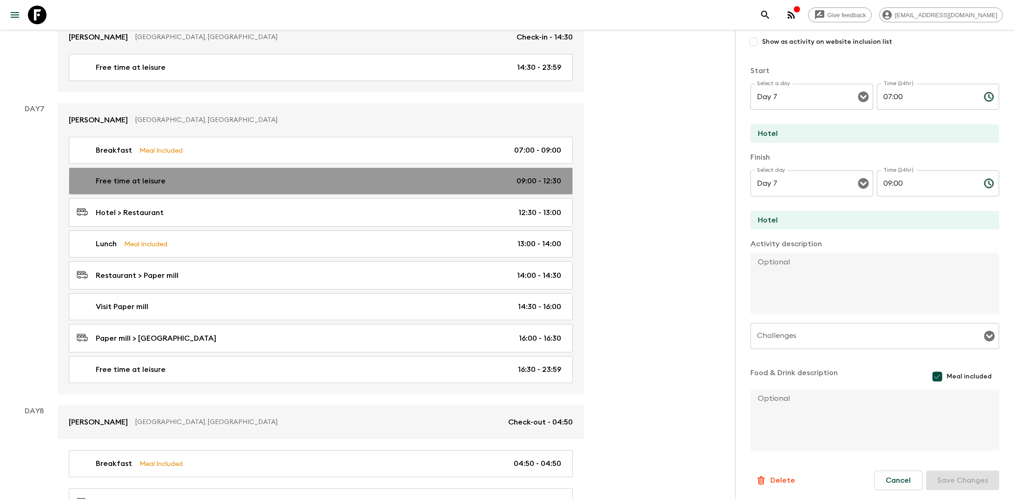
click at [250, 175] on div "Free time at leisure 09:00 - 12:30" at bounding box center [319, 180] width 485 height 11
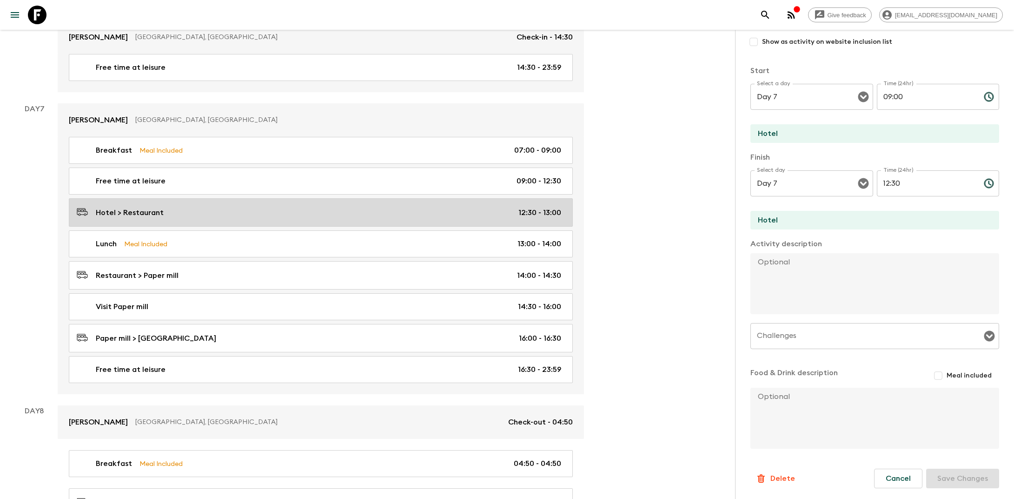
click at [236, 206] on div "Hotel > Restaurant 12:30 - 13:00" at bounding box center [319, 212] width 485 height 13
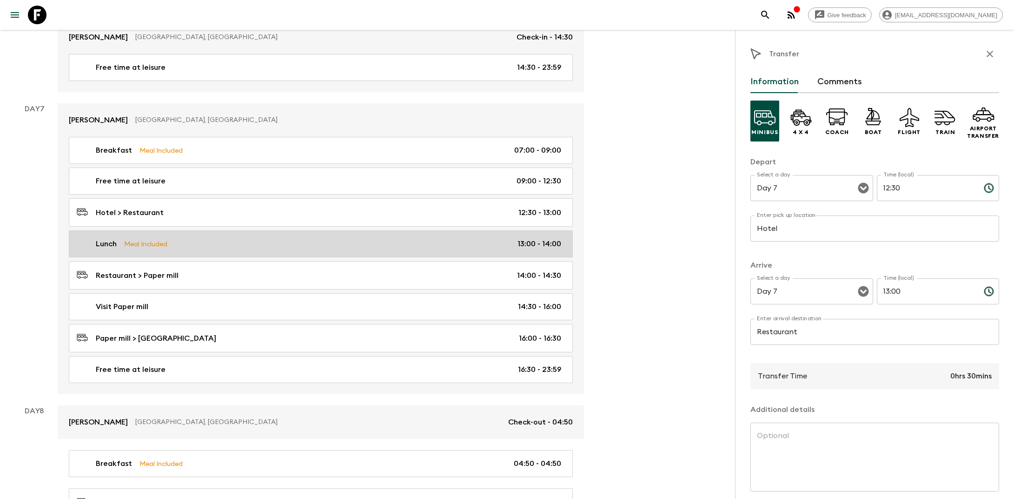
click at [265, 238] on div "Lunch Meal Included 13:00 - 14:00" at bounding box center [319, 243] width 485 height 11
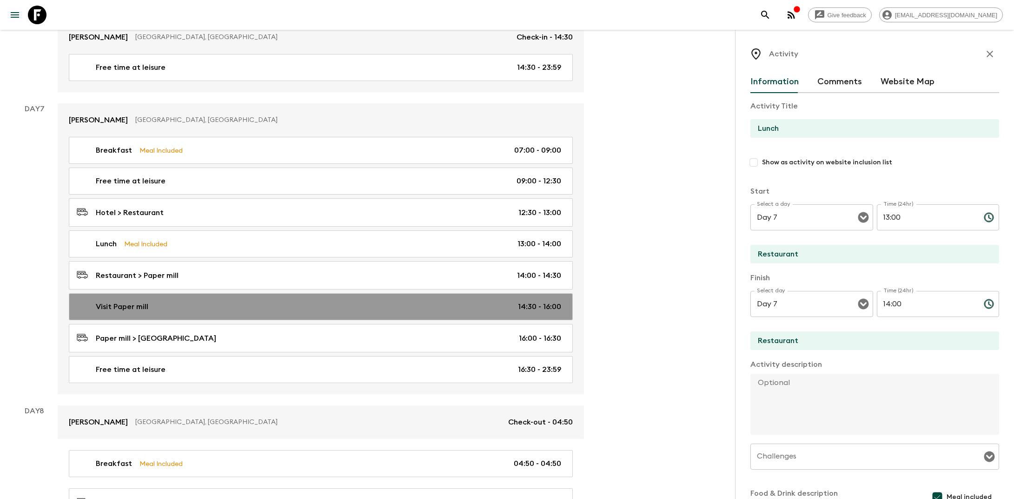
click at [232, 301] on div "Visit Paper mill 14:30 - 16:00" at bounding box center [319, 306] width 485 height 11
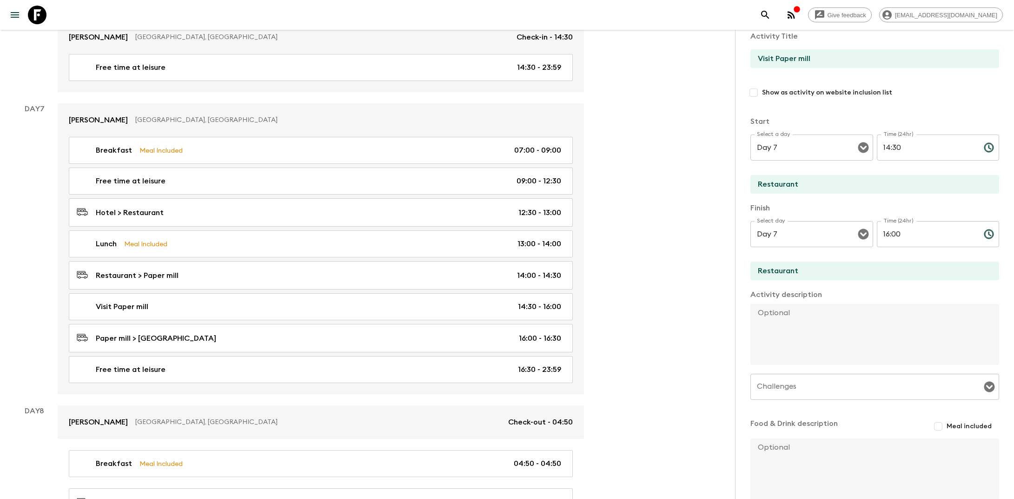
scroll to position [120, 0]
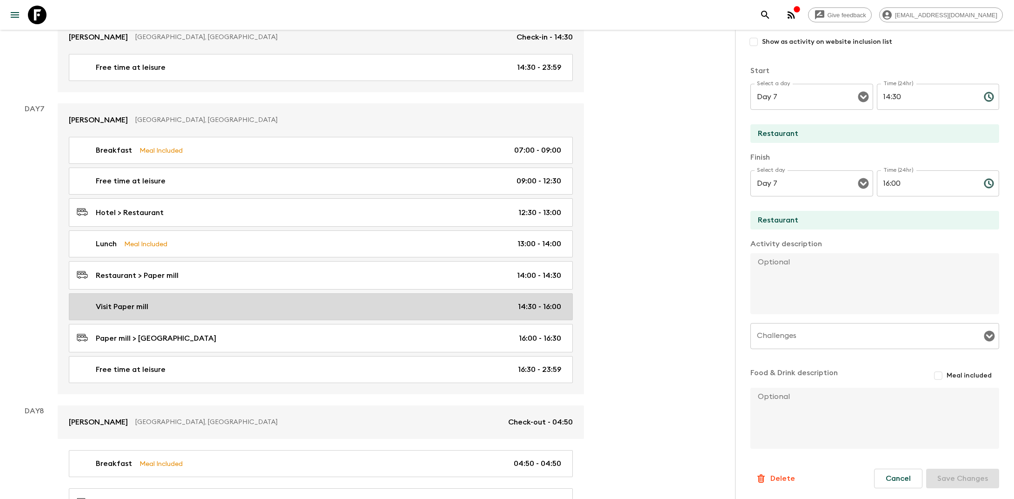
click at [302, 301] on div "Visit Paper mill 14:30 - 16:00" at bounding box center [319, 306] width 485 height 11
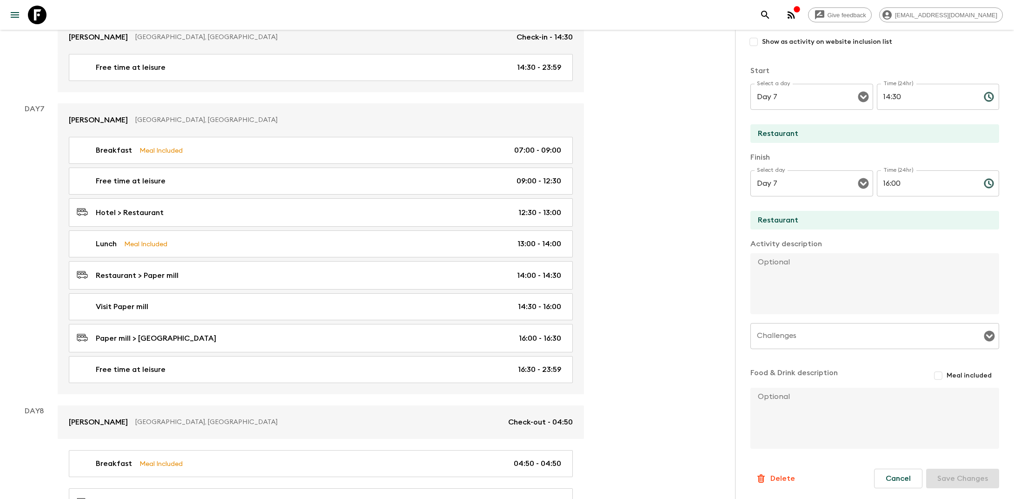
click at [518, 133] on input "Restaurant" at bounding box center [871, 133] width 241 height 19
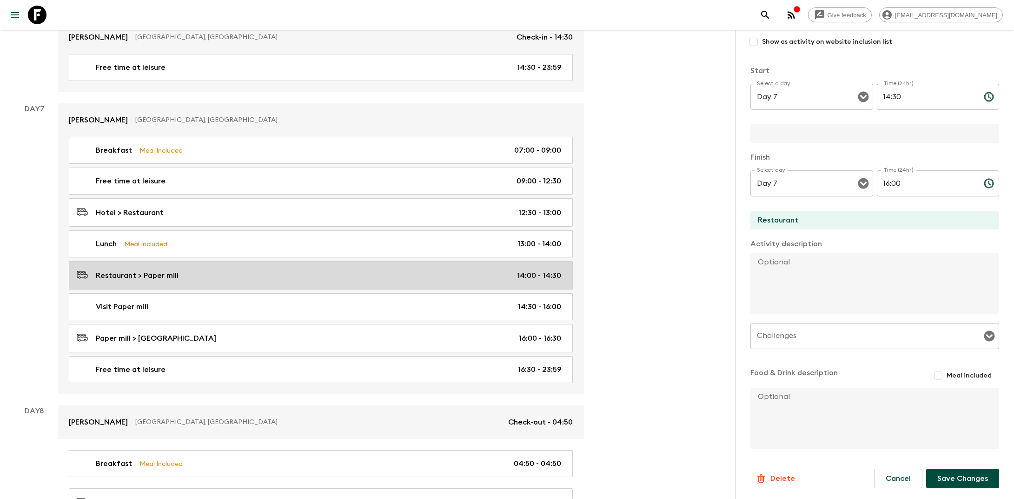
click at [221, 269] on div "Restaurant > Paper mill 14:00 - 14:30" at bounding box center [319, 275] width 485 height 13
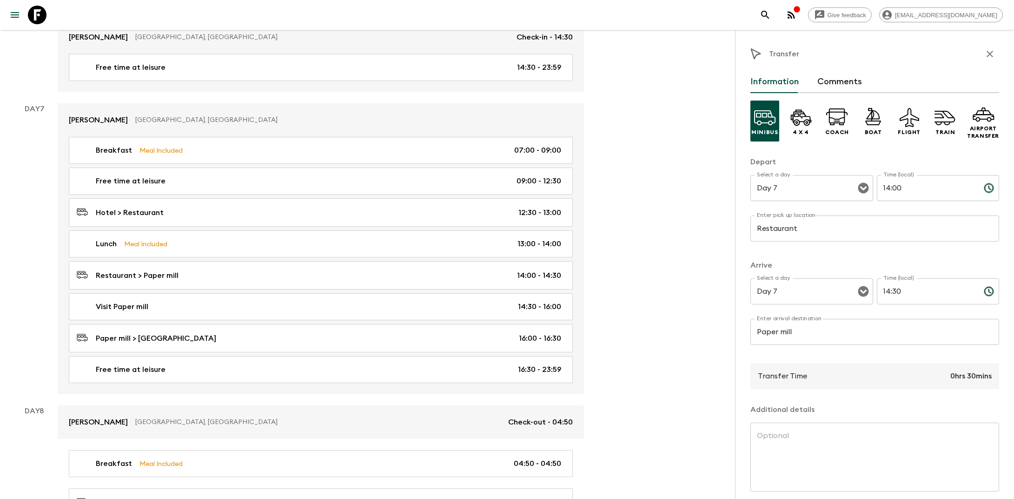
click at [518, 332] on input "Paper mill" at bounding box center [875, 332] width 249 height 26
paste input "[GEOGRAPHIC_DATA]"
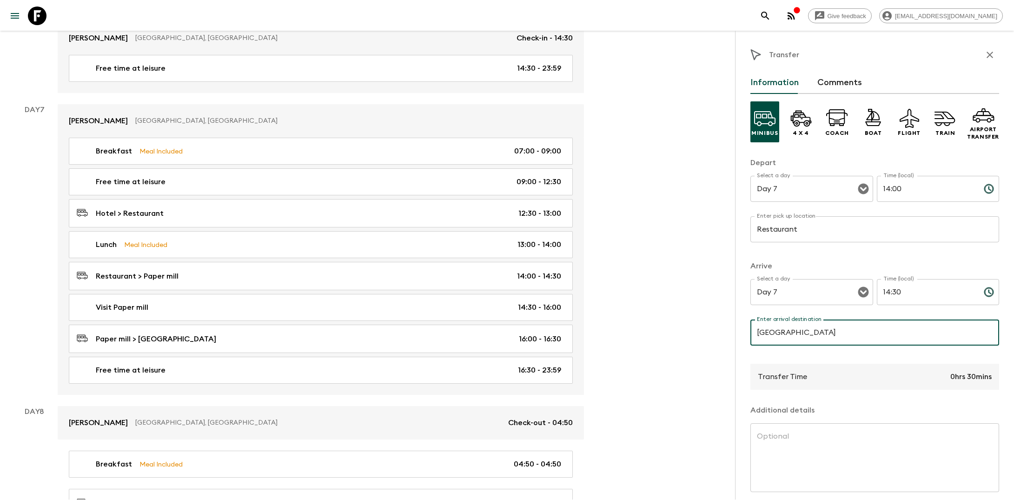
scroll to position [38, 0]
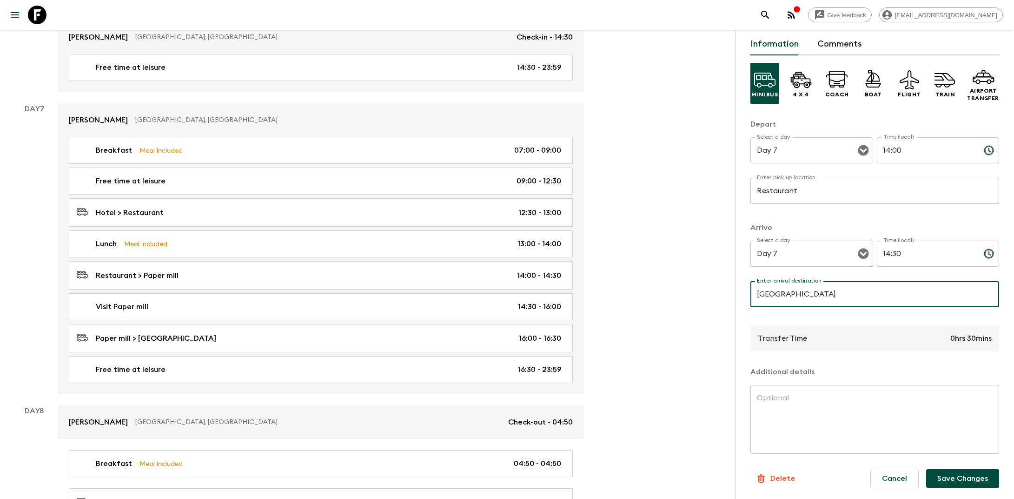
click at [518, 481] on button "Save Changes" at bounding box center [962, 478] width 73 height 19
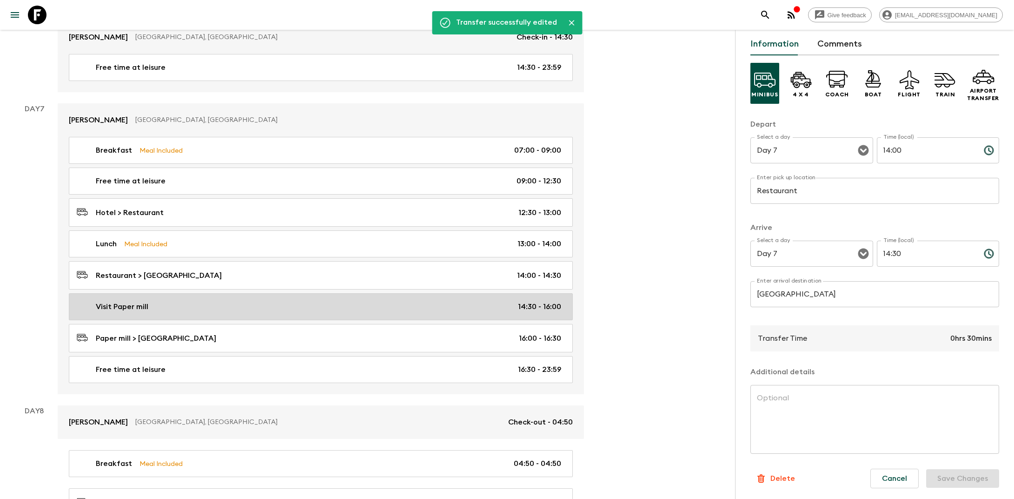
click at [330, 300] on link "Visit Paper mill 14:30 - 16:00" at bounding box center [321, 306] width 504 height 27
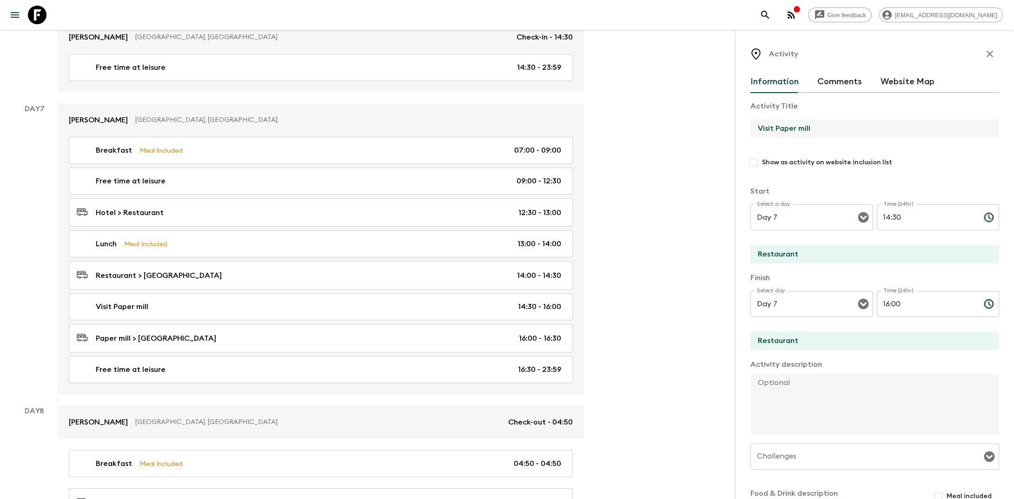
drag, startPoint x: 814, startPoint y: 127, endPoint x: 776, endPoint y: 127, distance: 38.1
click at [518, 127] on input "Visit Paper mill" at bounding box center [871, 128] width 241 height 19
paste input "[GEOGRAPHIC_DATA]"
click at [518, 258] on input "Restaurant" at bounding box center [871, 254] width 241 height 19
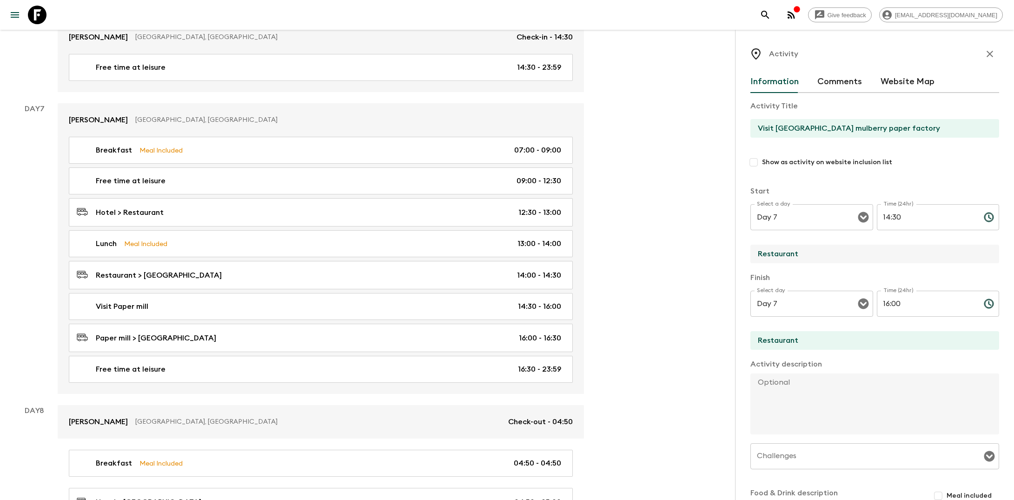
click at [518, 258] on input "Restaurant" at bounding box center [871, 254] width 241 height 19
paste input "[GEOGRAPHIC_DATA]"
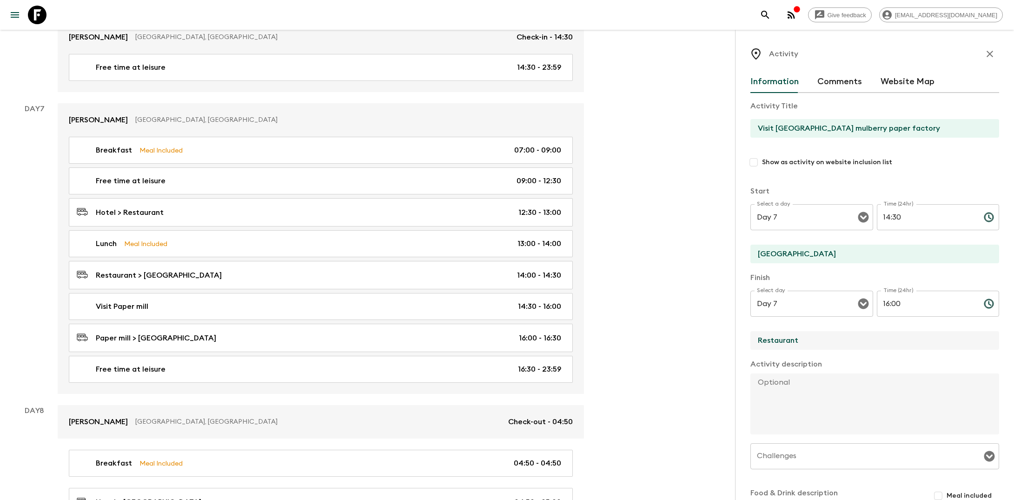
click at [518, 345] on input "Restaurant" at bounding box center [871, 340] width 241 height 19
paste input "[GEOGRAPHIC_DATA]"
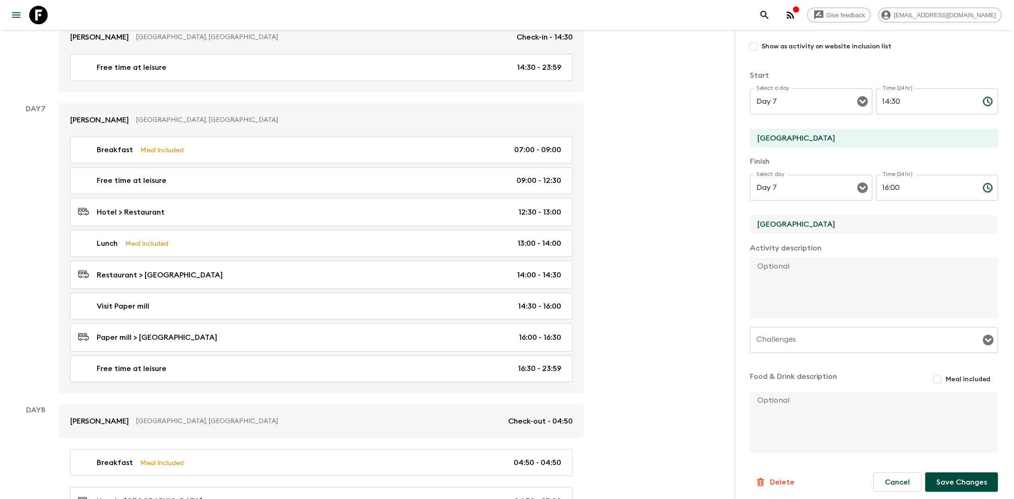
scroll to position [119, 0]
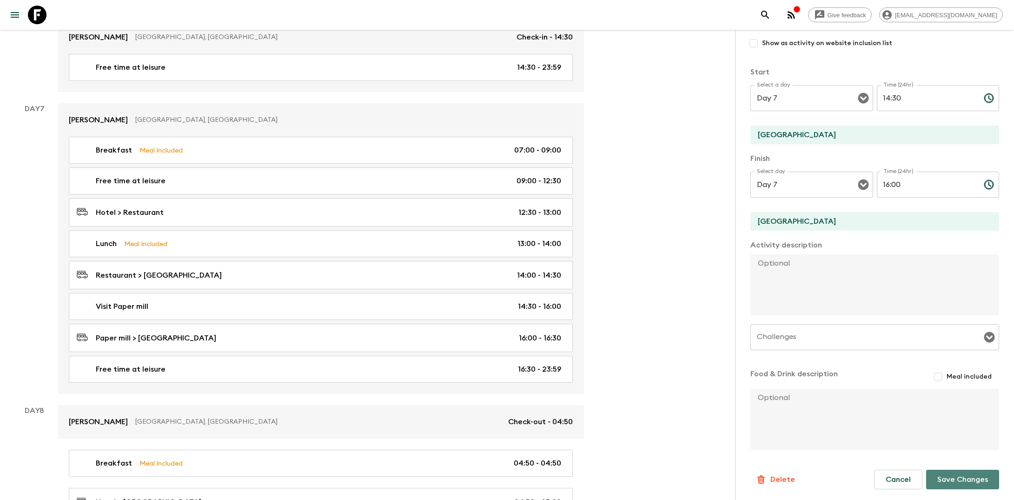
click at [518, 473] on button "Save Changes" at bounding box center [962, 480] width 73 height 20
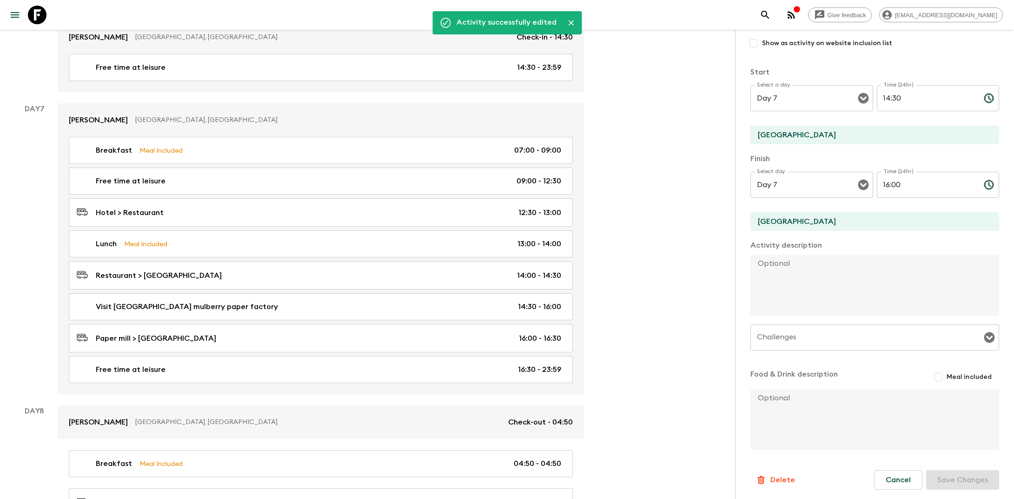
click at [518, 278] on textarea at bounding box center [871, 284] width 241 height 61
paste textarea "journey to the suburbs of [GEOGRAPHIC_DATA] to visit [GEOGRAPHIC_DATA], home to…"
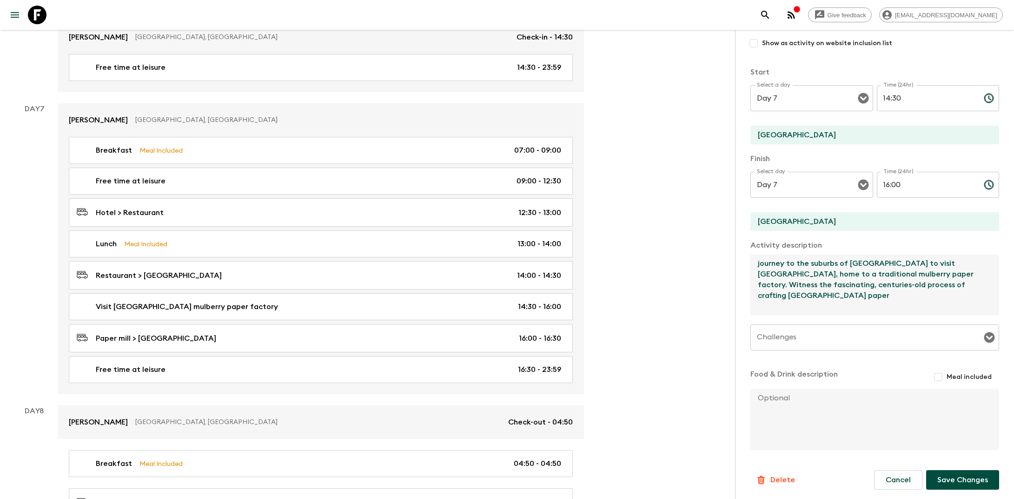
click at [518, 262] on textarea "journey to the suburbs of [GEOGRAPHIC_DATA] to visit [GEOGRAPHIC_DATA], home to…" at bounding box center [871, 284] width 241 height 61
click at [518, 285] on textarea "Journey to the suburbs of [GEOGRAPHIC_DATA] to visit [GEOGRAPHIC_DATA], home to…" at bounding box center [871, 284] width 241 height 61
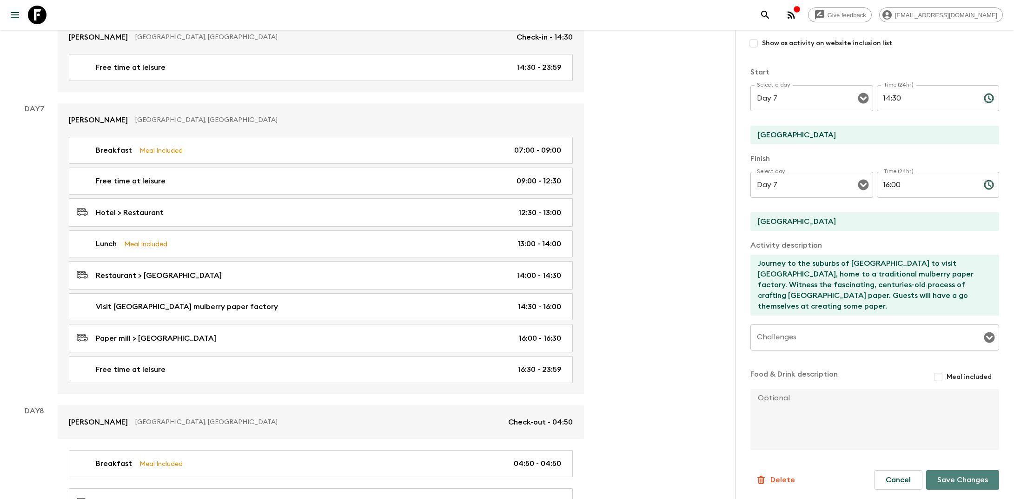
click at [518, 475] on button "Save Changes" at bounding box center [962, 480] width 73 height 20
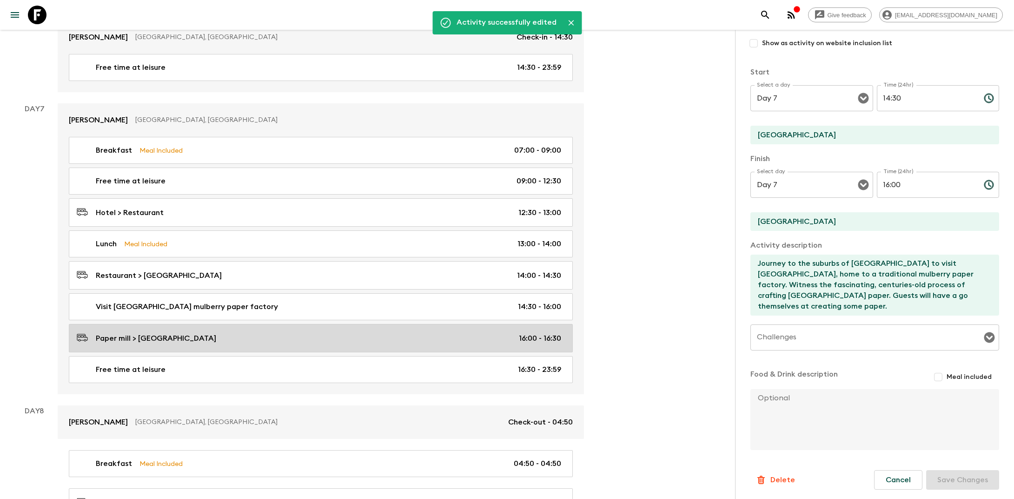
click at [268, 324] on link "Paper mill > [GEOGRAPHIC_DATA] 16:00 - 16:30" at bounding box center [321, 338] width 504 height 28
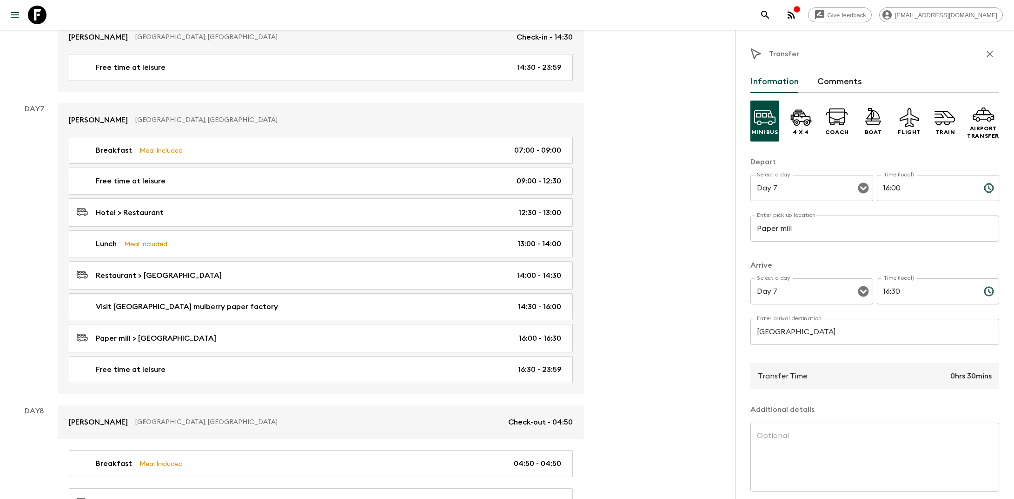
click at [518, 230] on input "Paper mill" at bounding box center [875, 228] width 249 height 26
paste input "journey to the suburbs of [GEOGRAPHIC_DATA] to visit [GEOGRAPHIC_DATA], home to…"
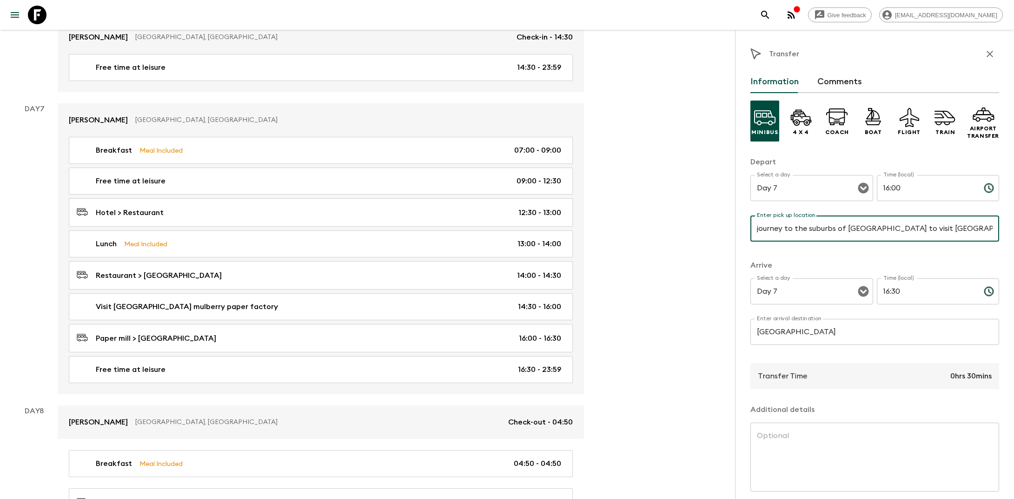
scroll to position [0, 396]
click at [518, 230] on input "journey to the suburbs of [GEOGRAPHIC_DATA] to visit [GEOGRAPHIC_DATA], home to…" at bounding box center [875, 228] width 249 height 26
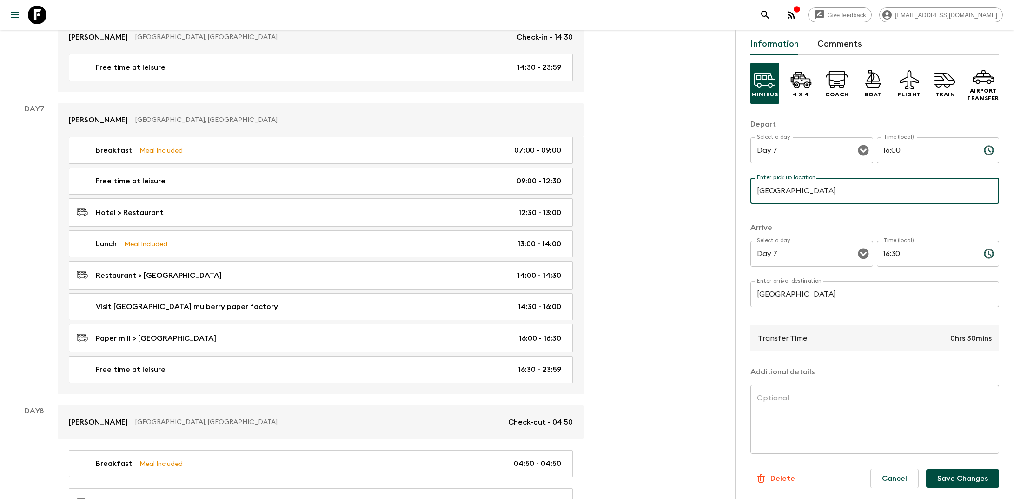
click at [518, 483] on button "Save Changes" at bounding box center [962, 478] width 73 height 19
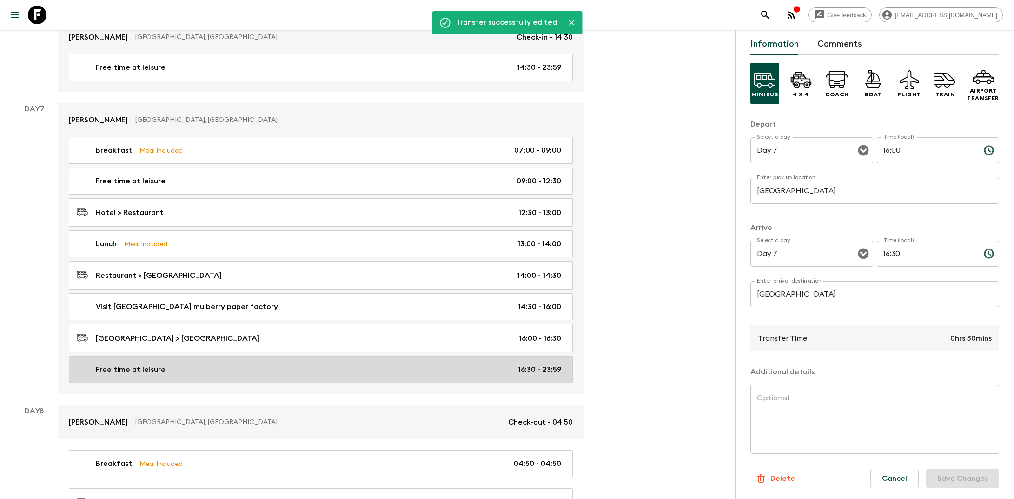
click at [279, 364] on div "Free time at leisure 16:30 - 23:59" at bounding box center [319, 369] width 485 height 11
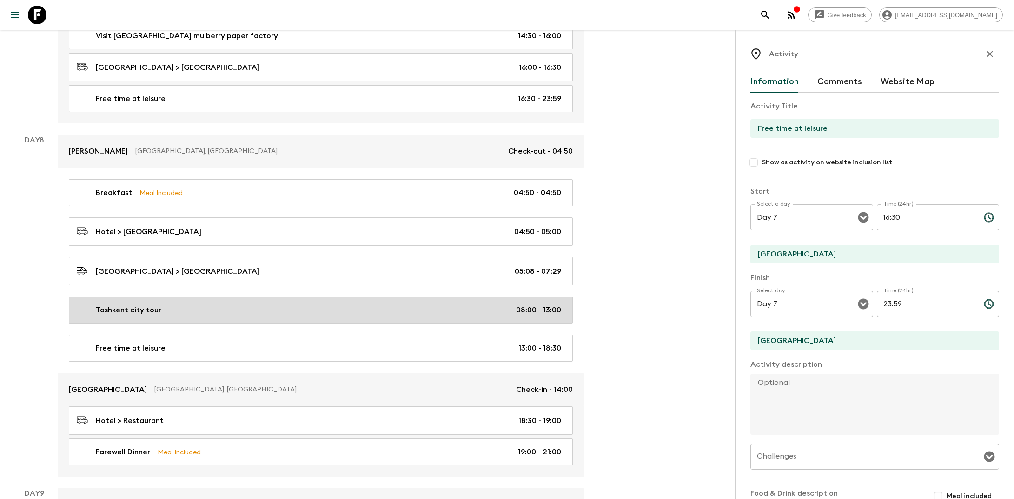
scroll to position [2041, 0]
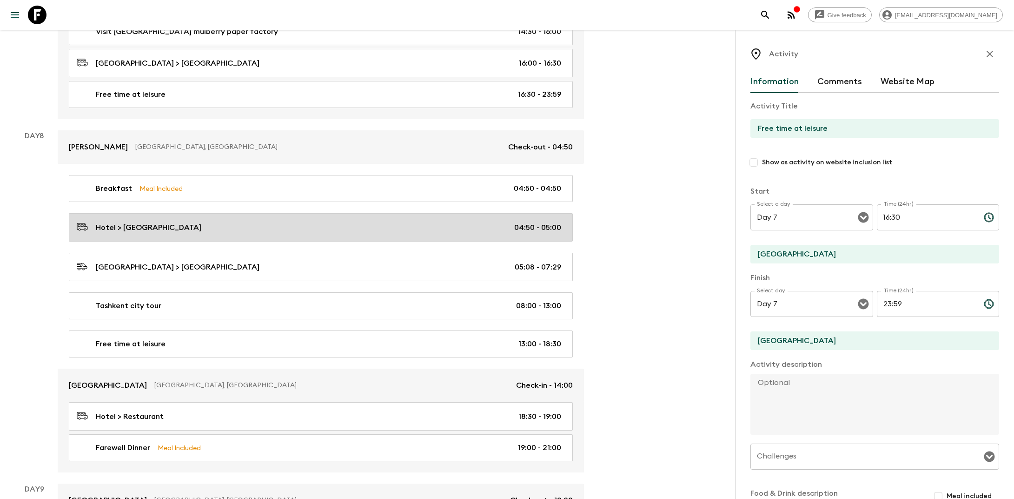
click at [221, 221] on div "Hotel > [GEOGRAPHIC_DATA] 04:50 - 05:00" at bounding box center [319, 227] width 485 height 13
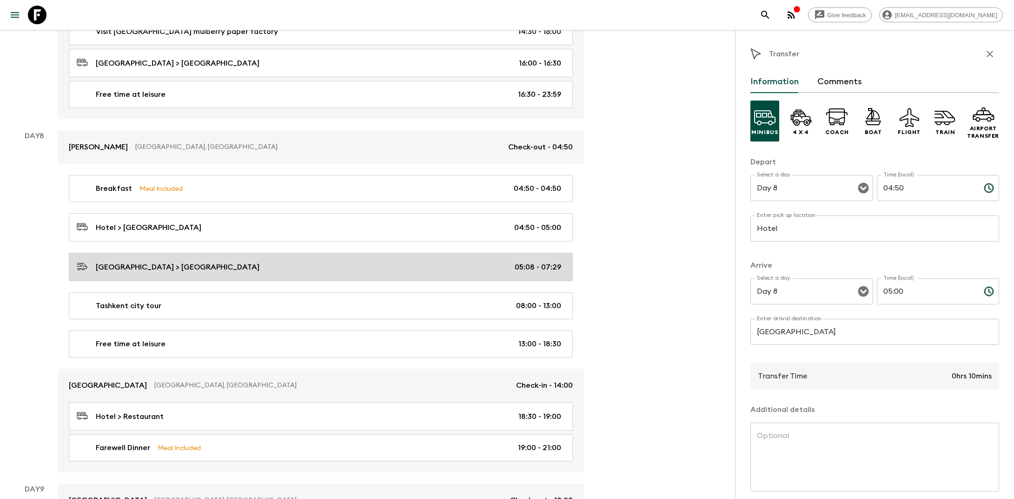
click at [260, 261] on p "[GEOGRAPHIC_DATA] > [GEOGRAPHIC_DATA]" at bounding box center [178, 266] width 164 height 11
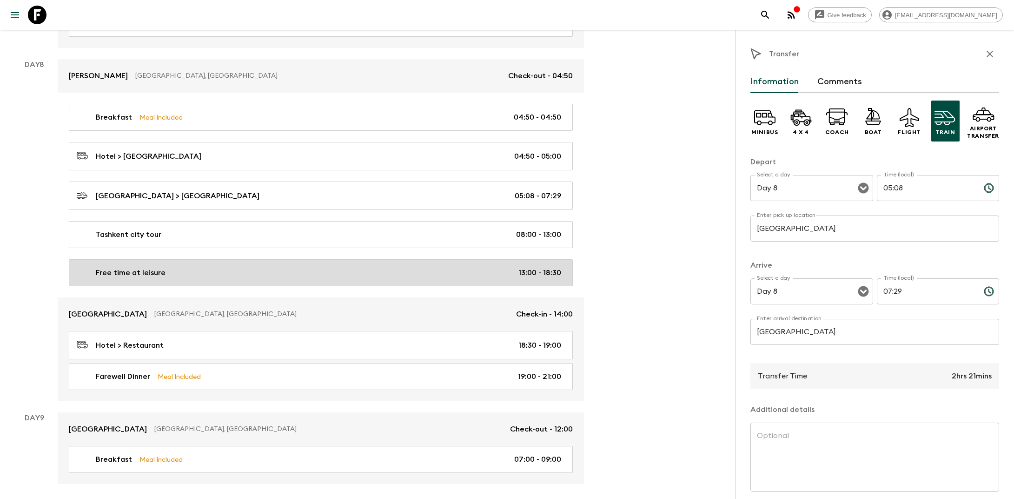
scroll to position [2129, 0]
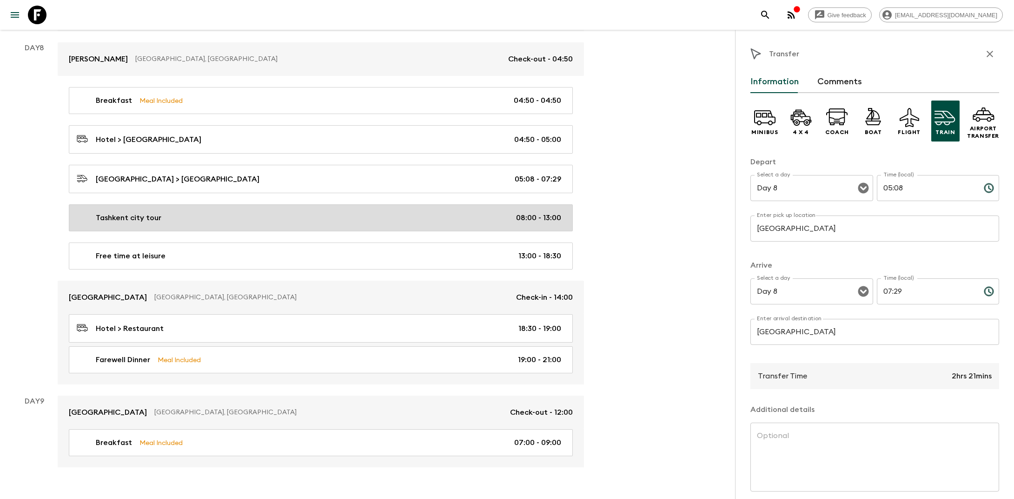
click at [314, 212] on div "Tashkent city tour 08:00 - 13:00" at bounding box center [319, 217] width 485 height 11
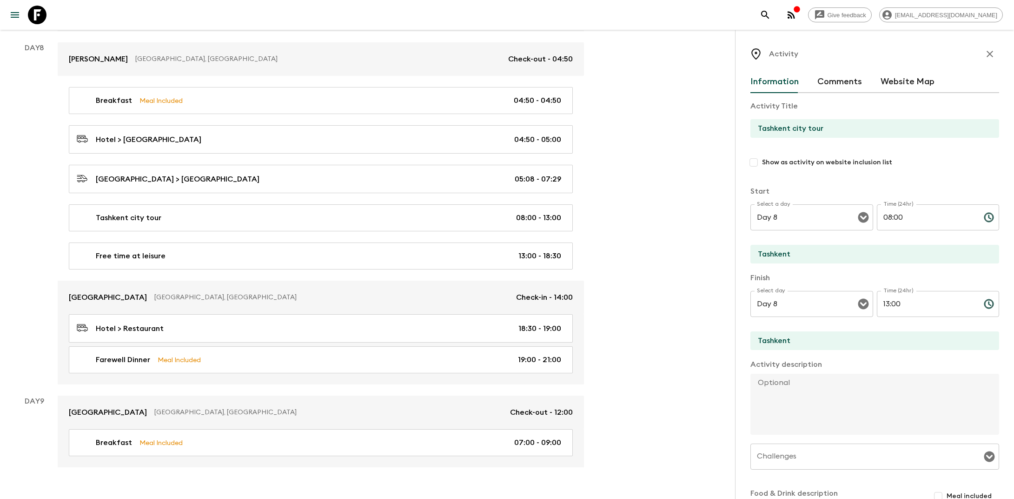
click at [518, 388] on textarea at bounding box center [871, 403] width 241 height 61
paste textarea "Upon arrival in [GEOGRAPHIC_DATA], start city tour. Explore top sights: [GEOGRA…"
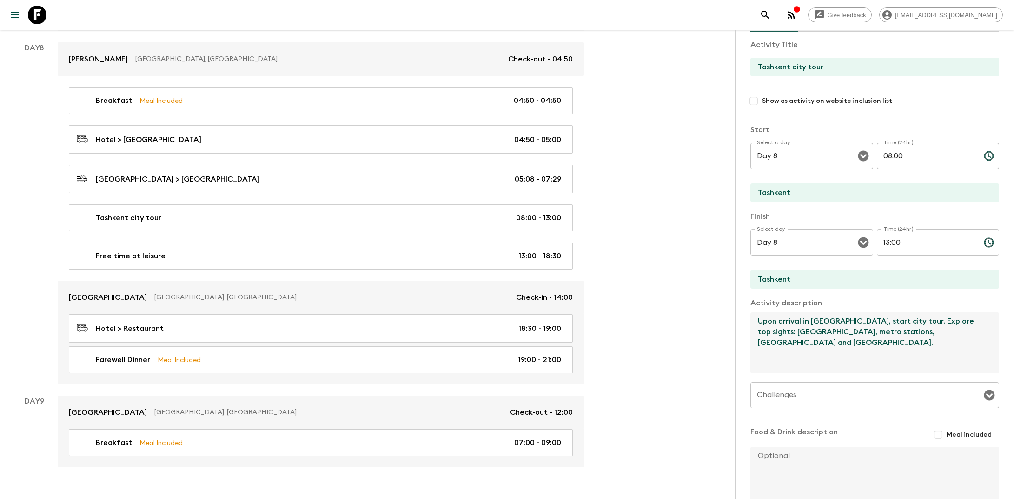
scroll to position [120, 0]
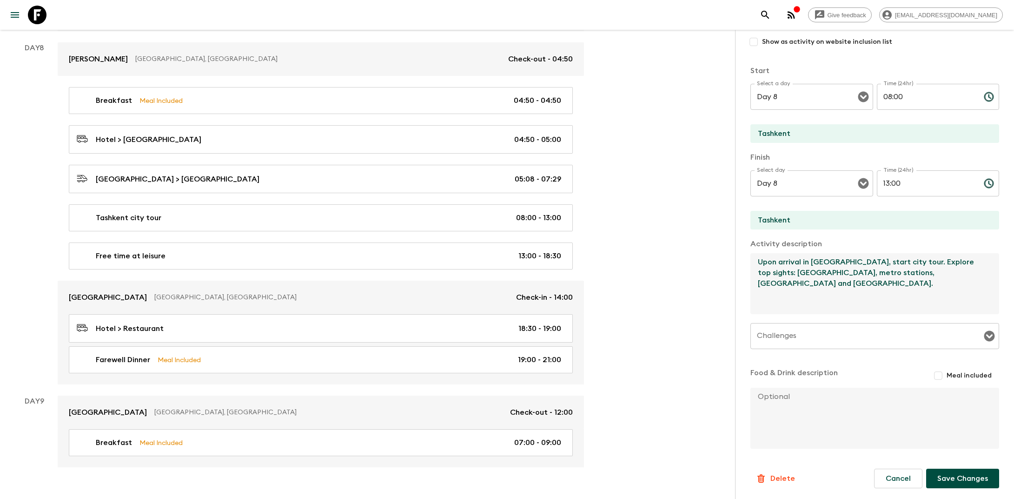
click at [518, 273] on textarea "Upon arrival in [GEOGRAPHIC_DATA], start city tour. Explore top sights: [GEOGRA…" at bounding box center [871, 283] width 241 height 61
click at [518, 476] on button "Save Changes" at bounding box center [962, 478] width 73 height 20
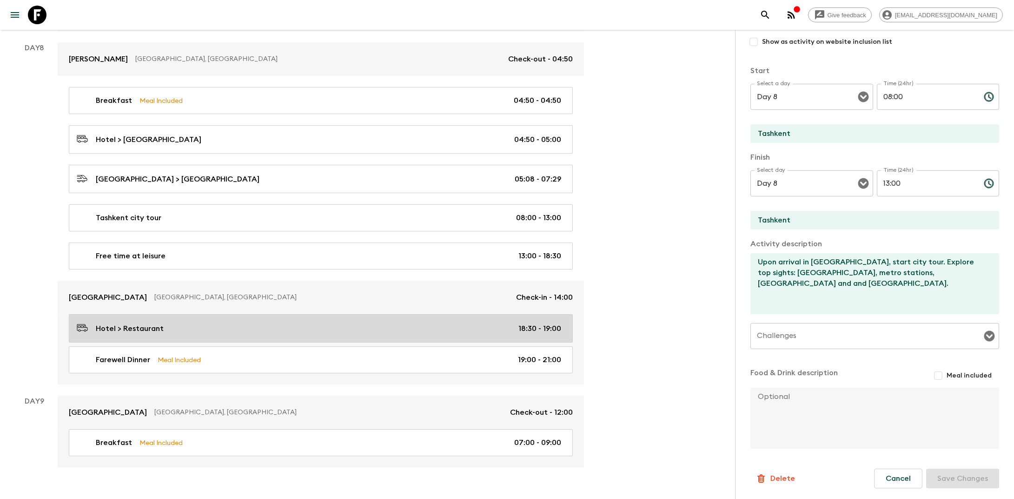
click at [188, 322] on div "Hotel > Restaurant 18:30 - 19:00" at bounding box center [319, 328] width 485 height 13
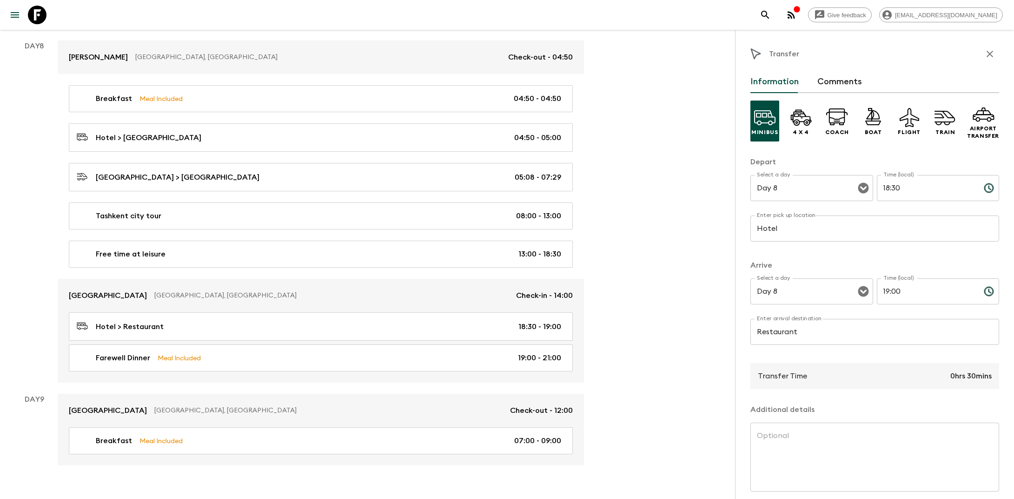
scroll to position [38, 0]
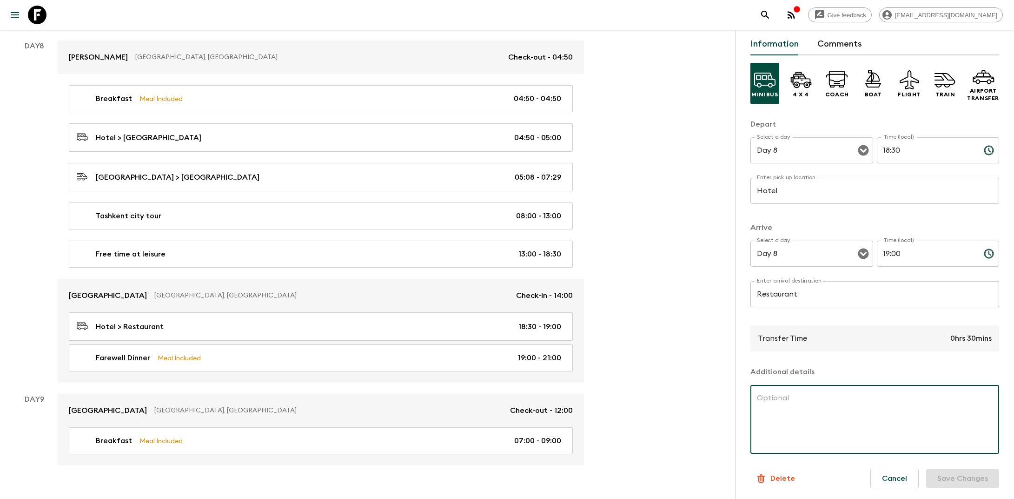
click at [518, 403] on textarea at bounding box center [875, 419] width 236 height 53
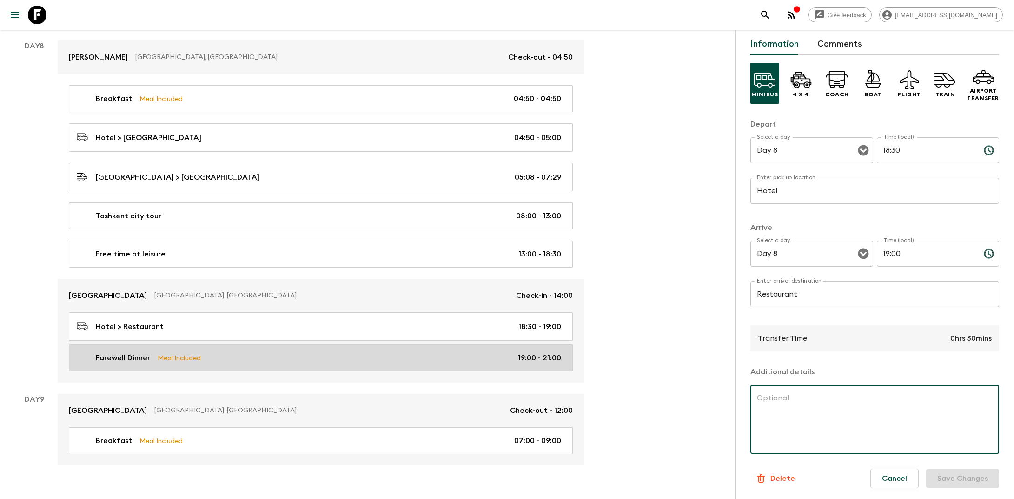
click at [282, 344] on link "Farewell Dinner Meal Included 19:00 - 21:00" at bounding box center [321, 357] width 504 height 27
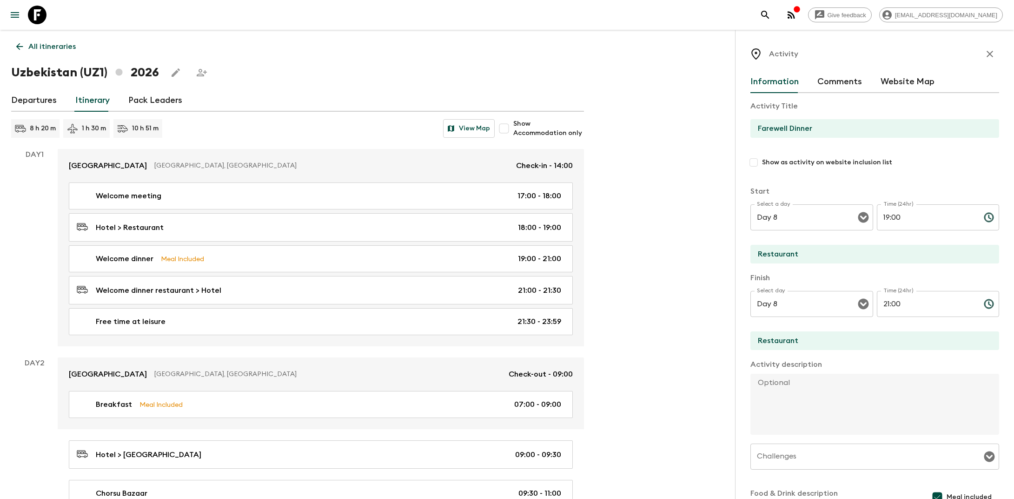
click at [518, 57] on icon "button" at bounding box center [990, 53] width 11 height 11
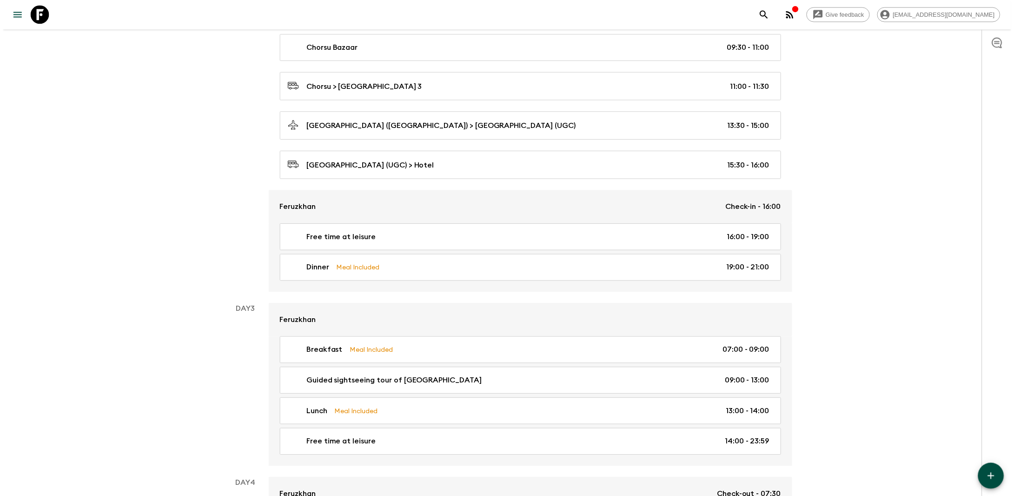
scroll to position [458, 0]
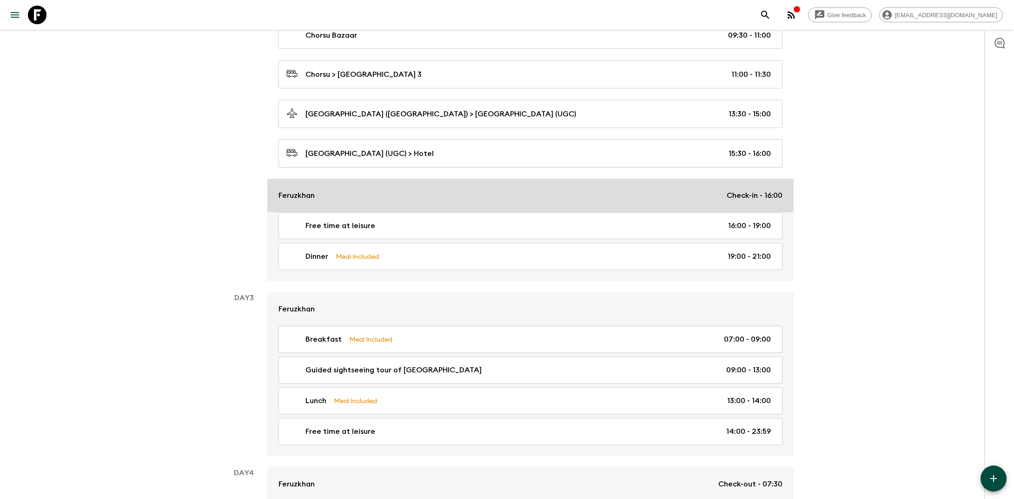
click at [311, 190] on p "Feruzkhan" at bounding box center [297, 195] width 36 height 11
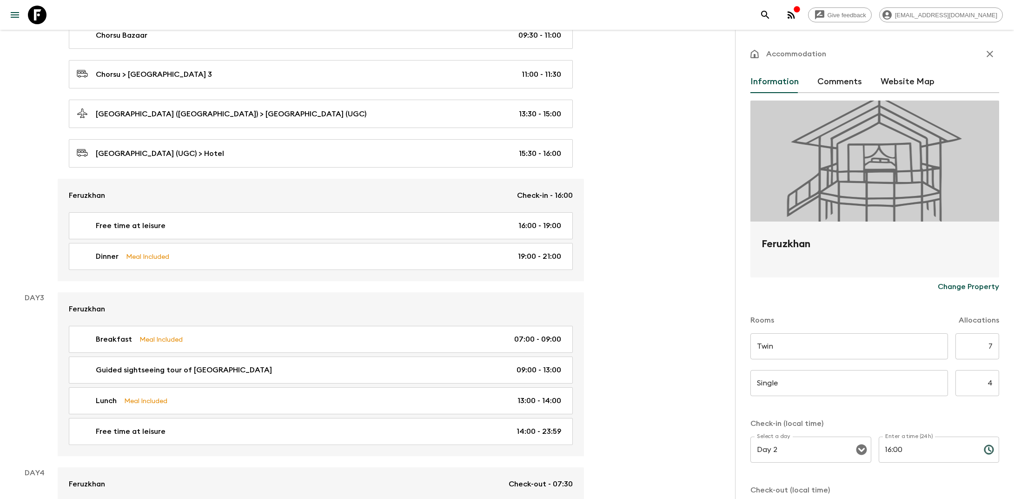
click at [518, 242] on h2 "Feruzkhan" at bounding box center [875, 251] width 226 height 30
copy form "Feruzkhan Change Property"
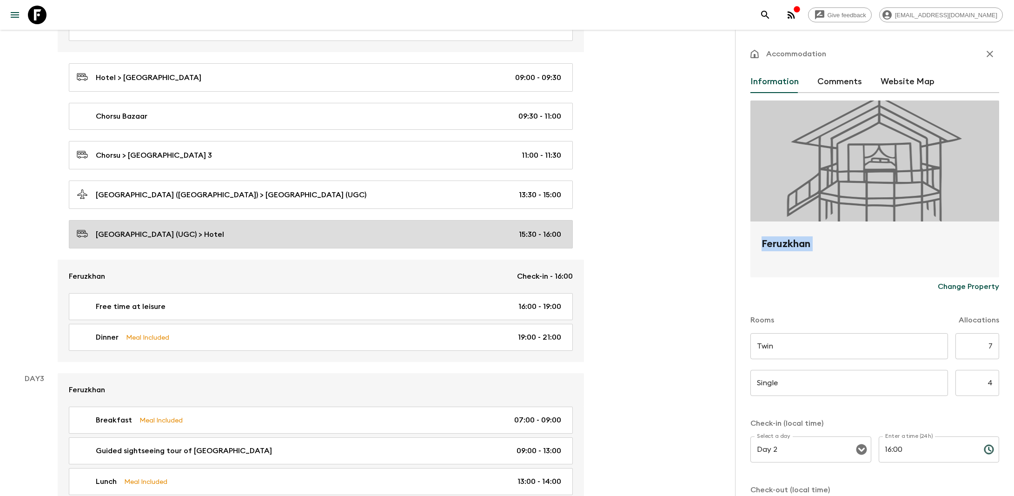
scroll to position [421, 0]
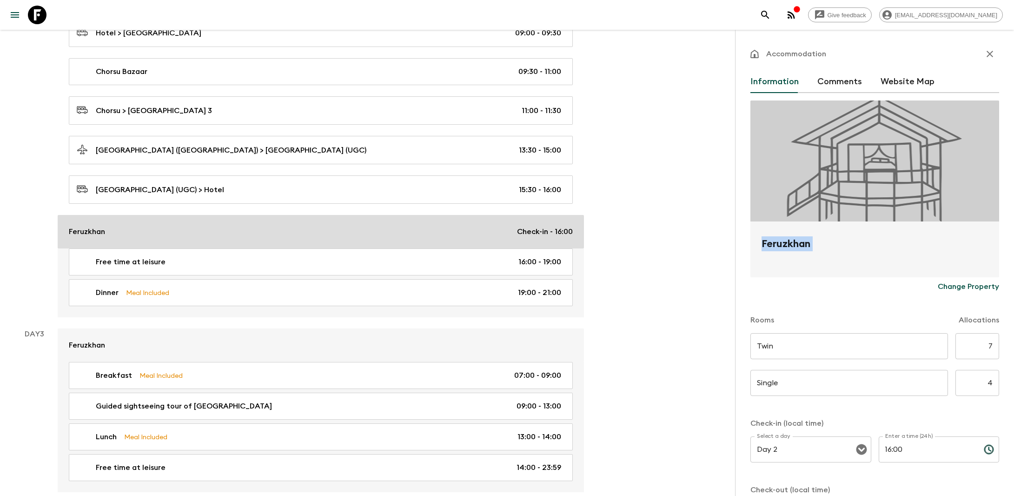
click at [153, 226] on div "Feruzkhan Check-in - 16:00" at bounding box center [321, 231] width 504 height 11
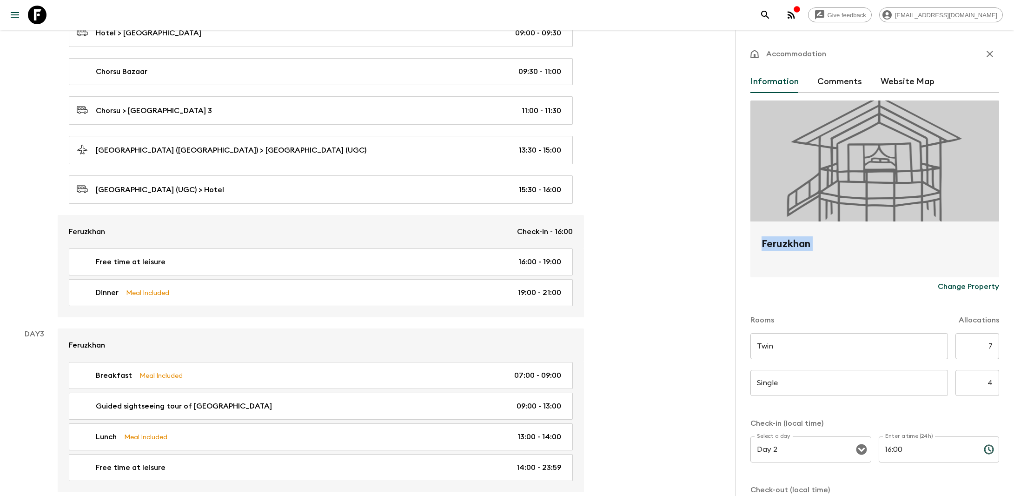
click at [518, 246] on h2 "Feruzkhan" at bounding box center [875, 251] width 226 height 30
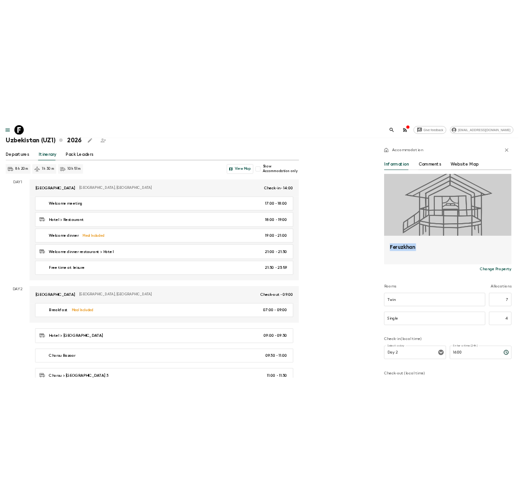
scroll to position [0, 0]
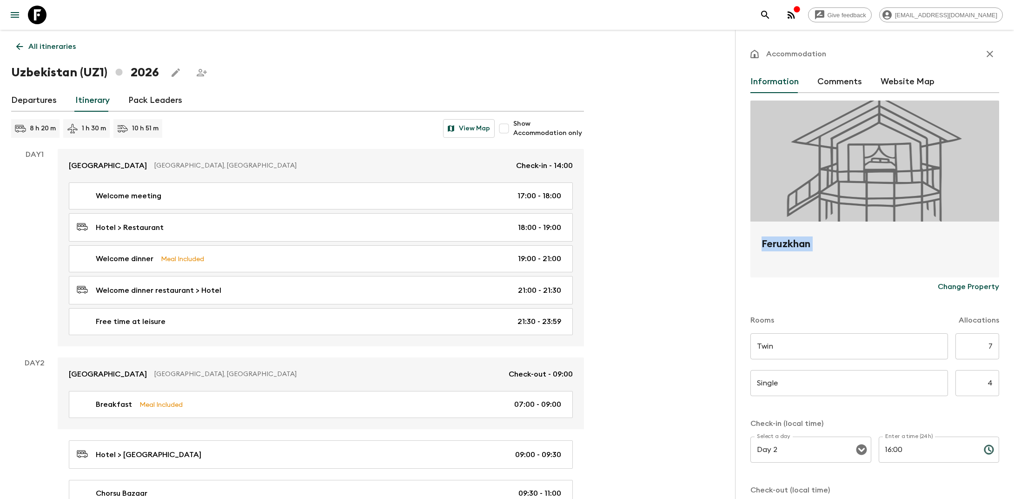
click at [30, 52] on p "All itineraries" at bounding box center [51, 46] width 47 height 11
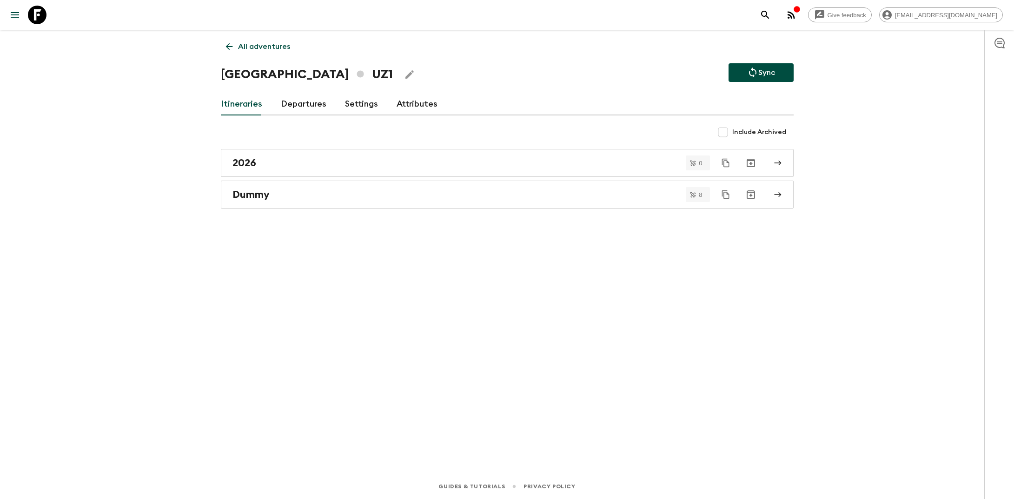
click at [252, 45] on p "All adventures" at bounding box center [264, 46] width 52 height 11
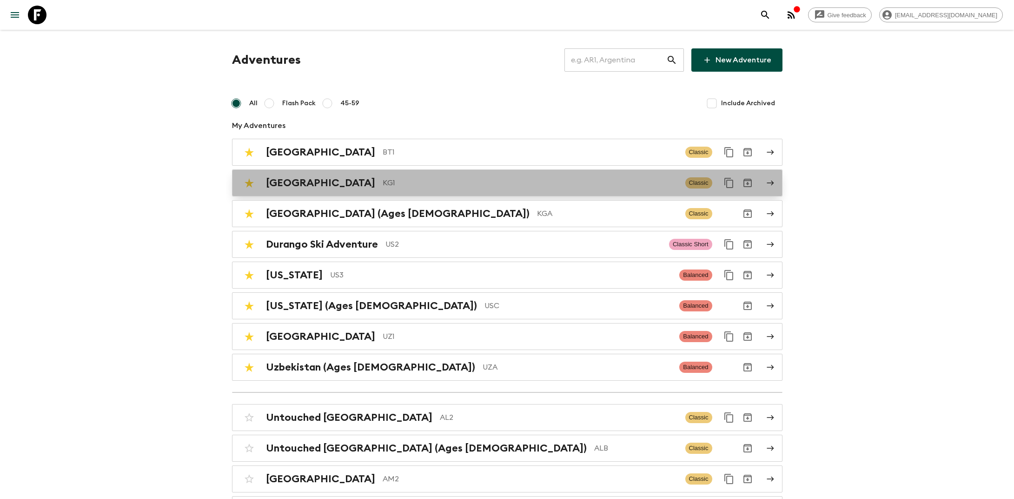
click at [383, 182] on p "KG1" at bounding box center [530, 182] width 295 height 11
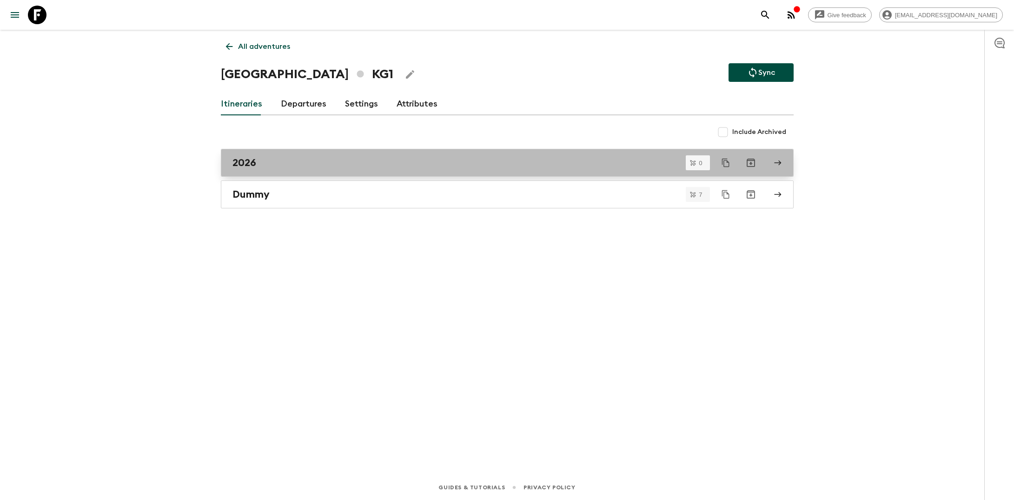
click at [325, 155] on link "2026" at bounding box center [507, 163] width 573 height 28
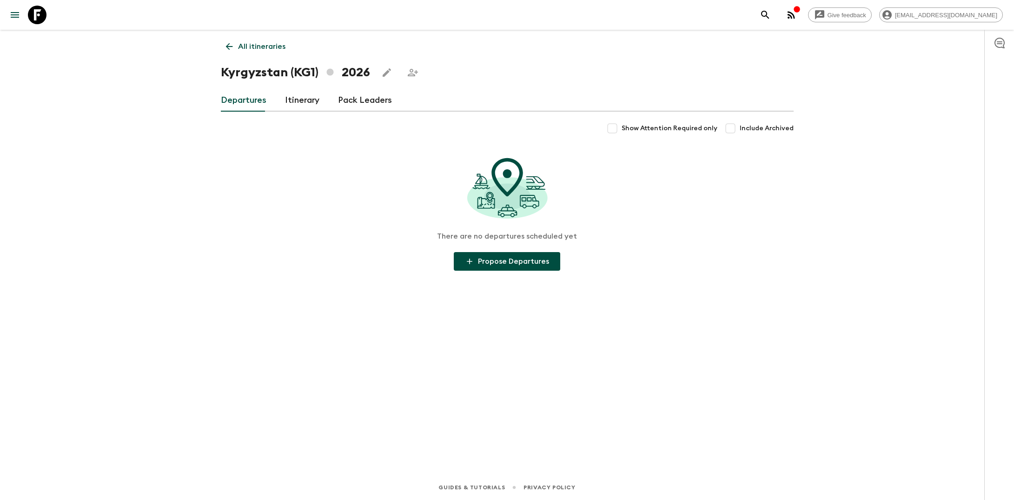
click at [296, 97] on link "Itinerary" at bounding box center [302, 100] width 34 height 22
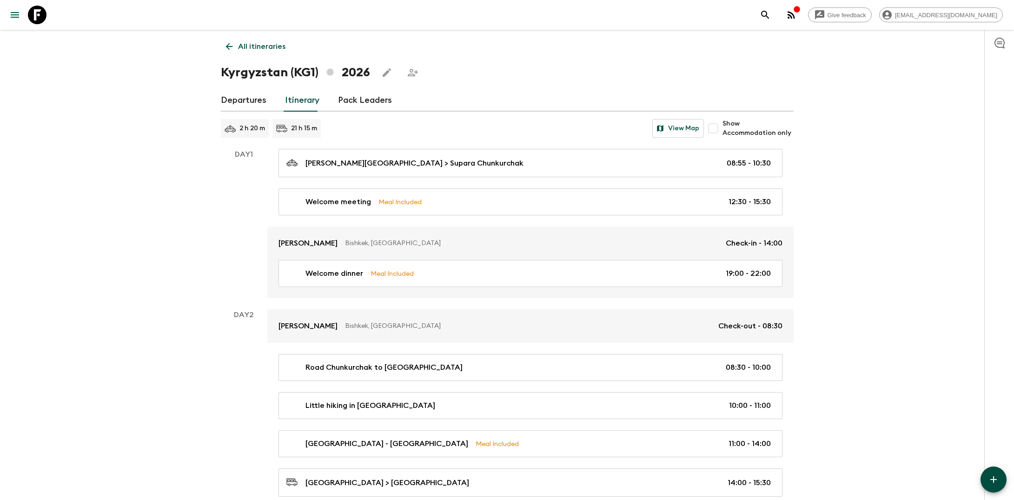
click at [518, 169] on div at bounding box center [1000, 265] width 30 height 470
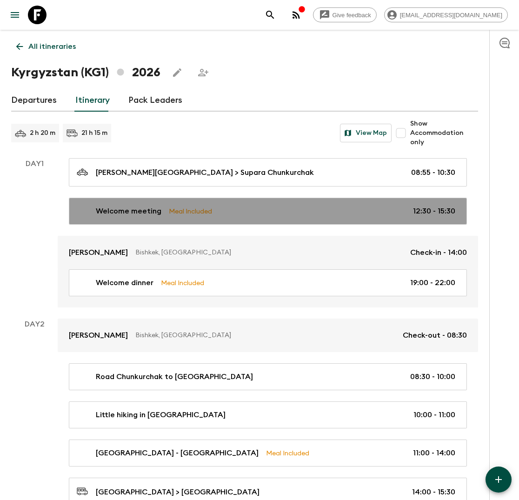
click at [232, 212] on div "Welcome meeting Meal Included 12:30 - 15:30" at bounding box center [266, 211] width 379 height 11
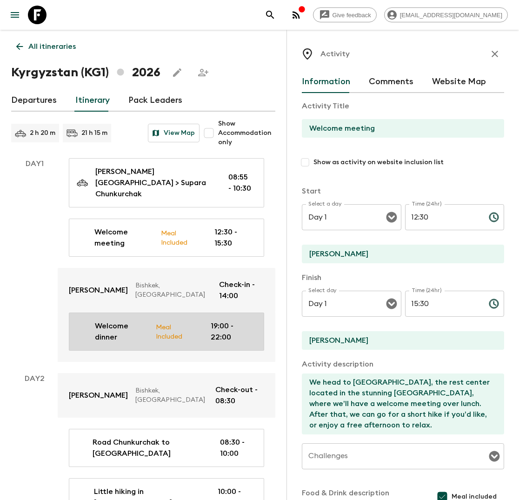
click at [123, 320] on p "Welcome dinner" at bounding box center [121, 331] width 53 height 22
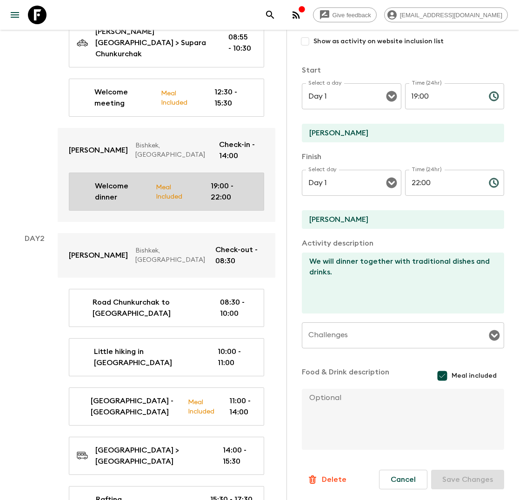
scroll to position [142, 0]
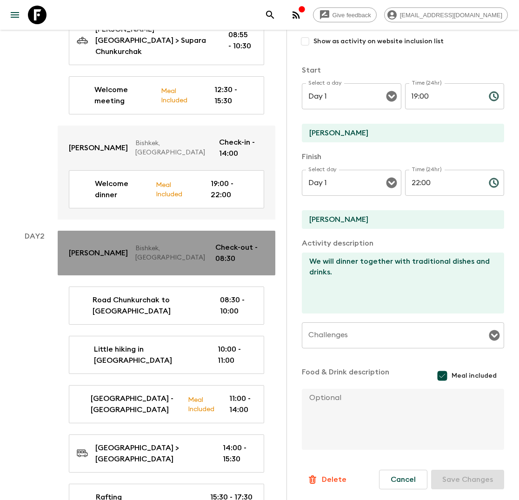
click at [119, 247] on p "[PERSON_NAME]" at bounding box center [98, 252] width 59 height 11
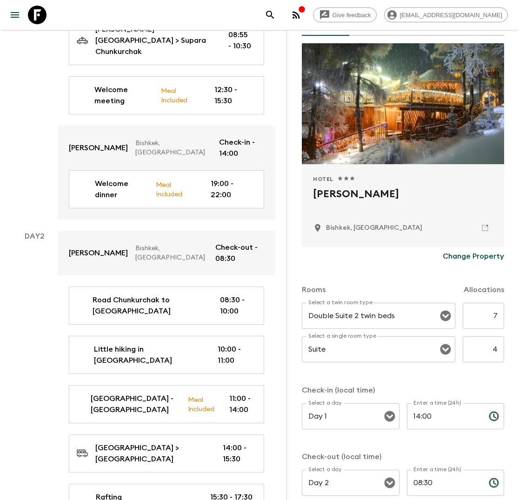
scroll to position [69, 0]
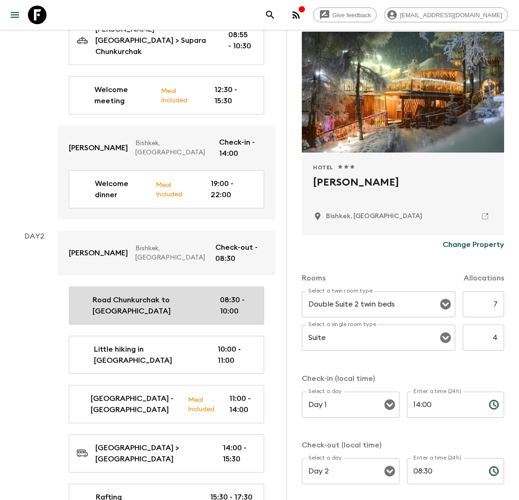
click at [157, 286] on link "Road Chunkurchak to [GEOGRAPHIC_DATA] 08:30 - 10:00" at bounding box center [166, 305] width 195 height 38
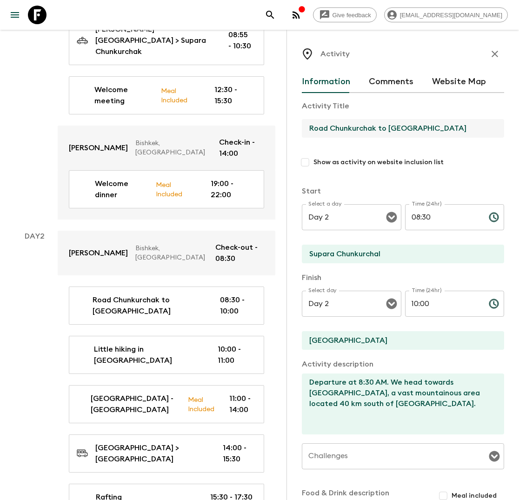
click at [316, 127] on input "Road Chunkurchak to [GEOGRAPHIC_DATA]" at bounding box center [399, 128] width 195 height 19
click at [382, 130] on input "Road Chunkurchak to [GEOGRAPHIC_DATA]" at bounding box center [399, 128] width 195 height 19
click at [321, 127] on input "Road Chunkurchak to [GEOGRAPHIC_DATA]" at bounding box center [399, 128] width 195 height 19
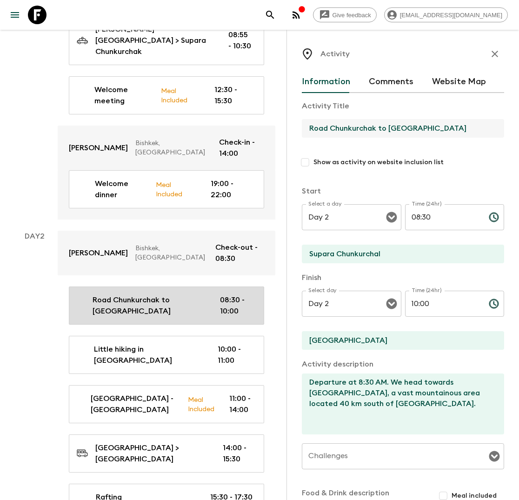
click at [134, 294] on p "Road Chunkurchak to [GEOGRAPHIC_DATA]" at bounding box center [149, 305] width 113 height 22
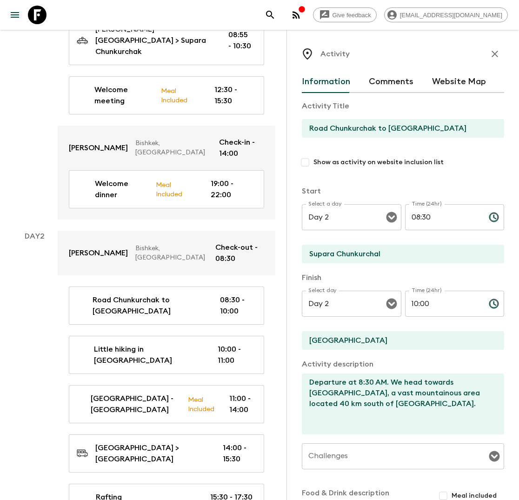
click at [411, 126] on input "Road Chunkurchak to [GEOGRAPHIC_DATA]" at bounding box center [399, 128] width 195 height 19
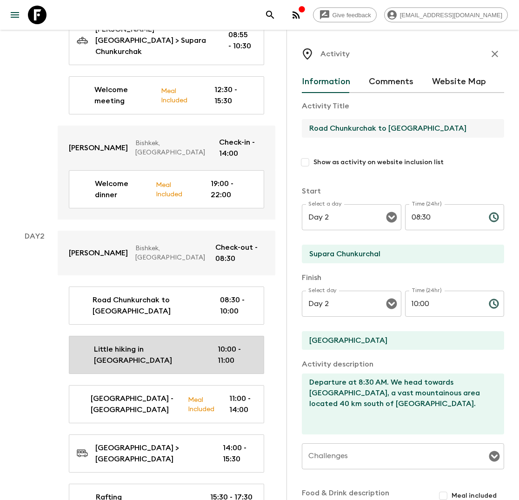
click at [144, 350] on p "Little hiking in [GEOGRAPHIC_DATA]" at bounding box center [148, 355] width 109 height 22
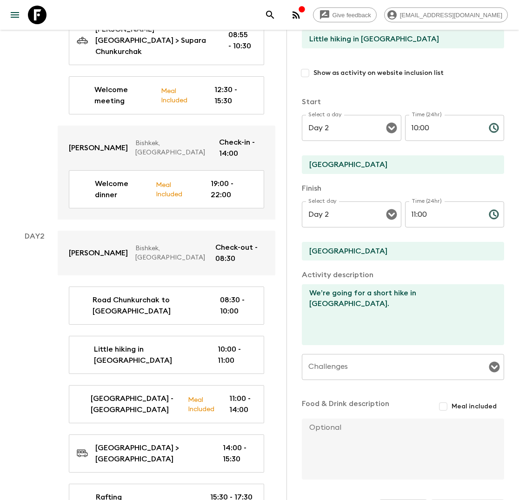
scroll to position [119, 0]
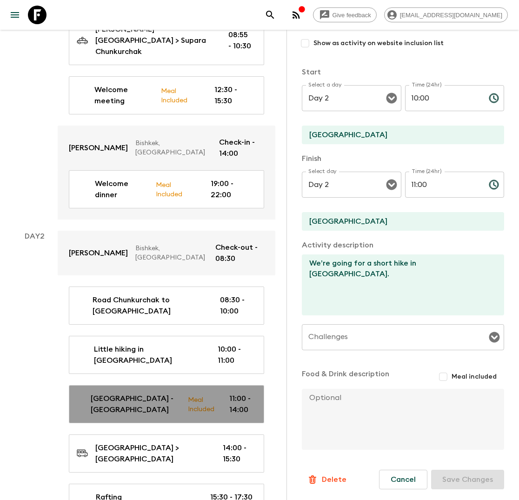
click at [136, 393] on p "[GEOGRAPHIC_DATA] - [GEOGRAPHIC_DATA]" at bounding box center [136, 404] width 90 height 22
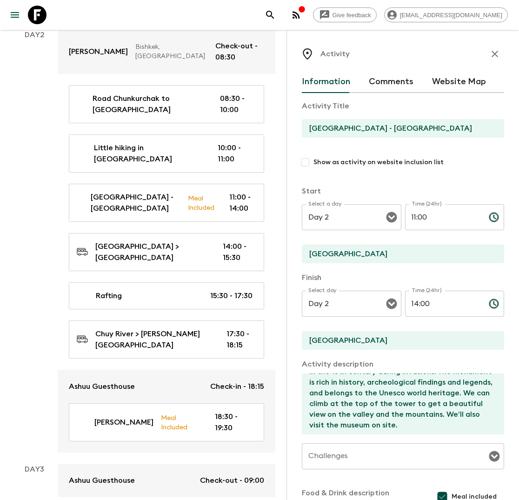
click at [353, 125] on input "[GEOGRAPHIC_DATA] - [GEOGRAPHIC_DATA]" at bounding box center [399, 128] width 195 height 19
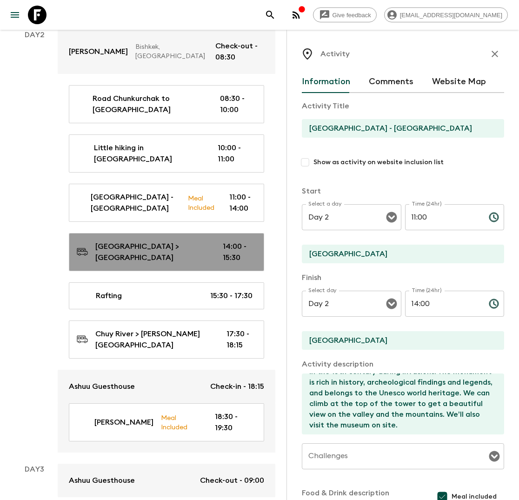
click at [163, 241] on p "[GEOGRAPHIC_DATA] > [GEOGRAPHIC_DATA]" at bounding box center [151, 252] width 113 height 22
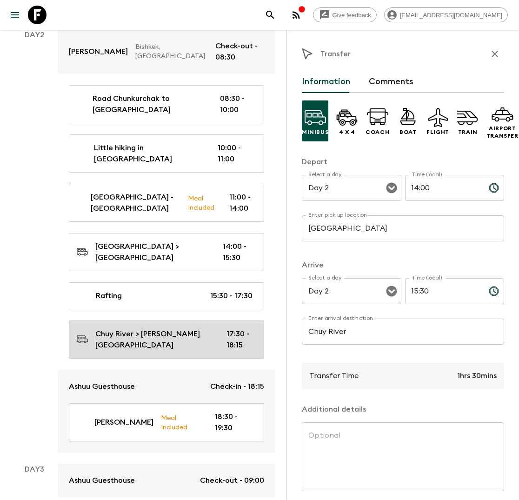
scroll to position [376, 0]
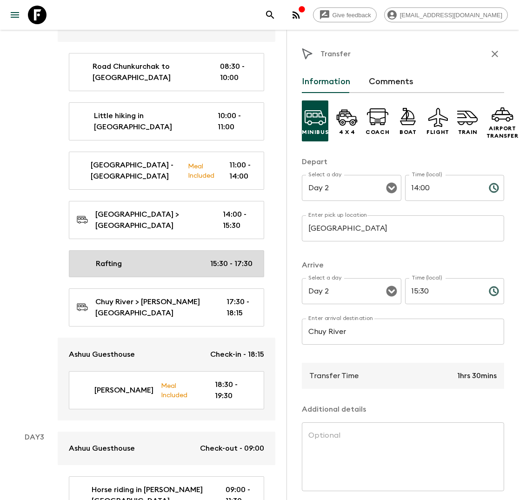
click at [140, 258] on div "Rafting 15:30 - 17:30" at bounding box center [165, 263] width 176 height 11
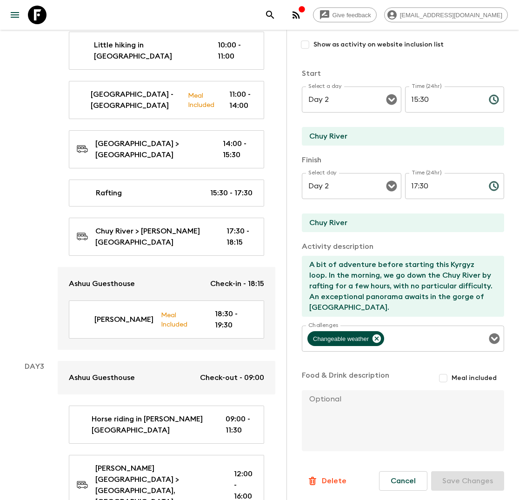
scroll to position [119, 0]
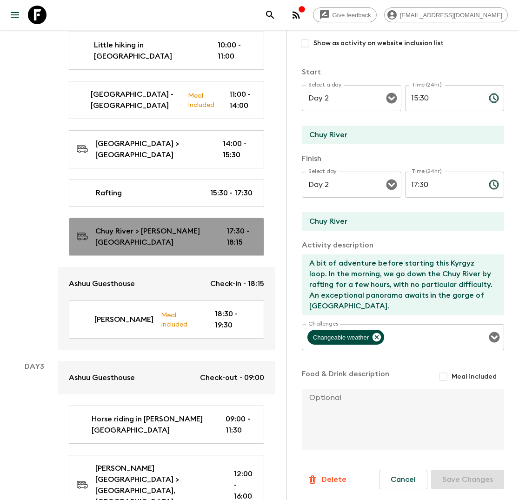
click at [170, 226] on p "Chuy River > [PERSON_NAME][GEOGRAPHIC_DATA]" at bounding box center [153, 237] width 116 height 22
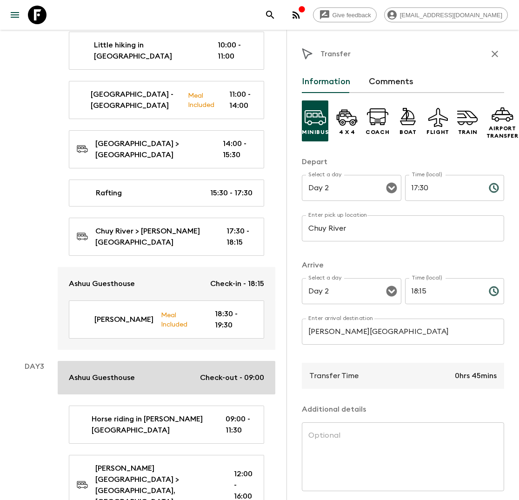
scroll to position [472, 0]
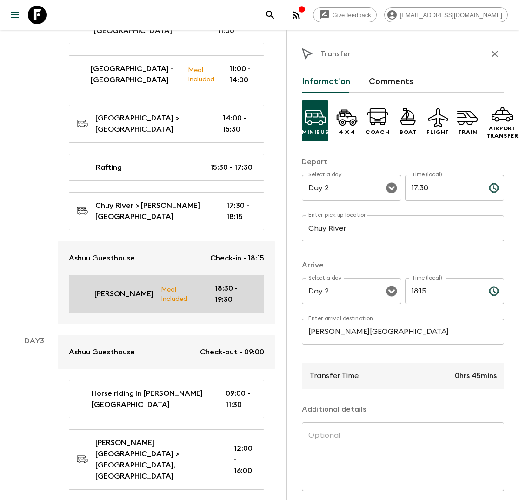
click at [161, 284] on p "Meal Included" at bounding box center [180, 294] width 39 height 20
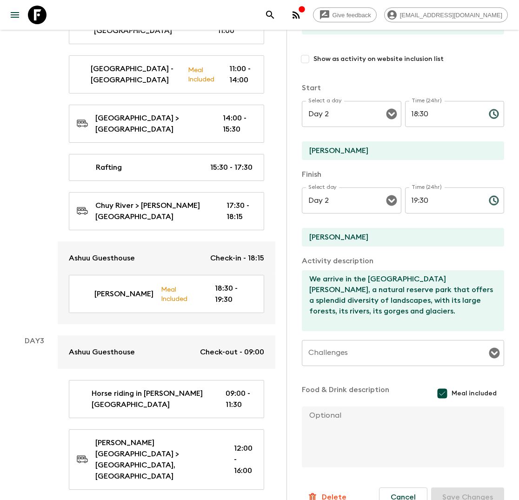
scroll to position [121, 0]
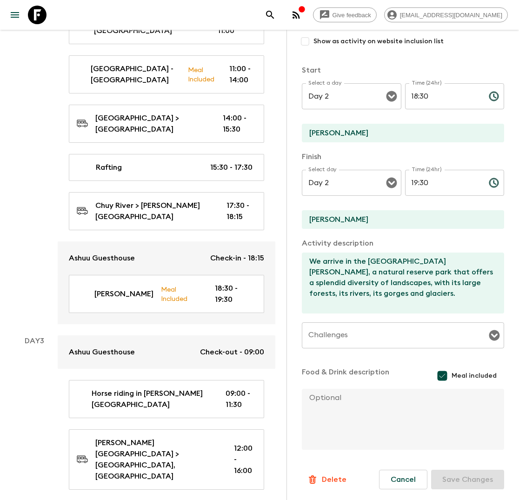
click at [325, 401] on textarea at bounding box center [399, 419] width 195 height 61
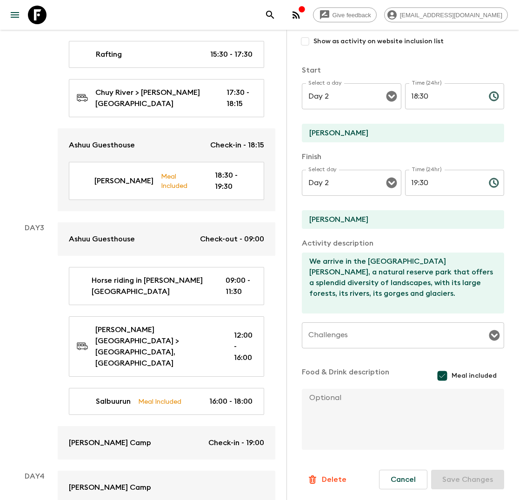
scroll to position [595, 0]
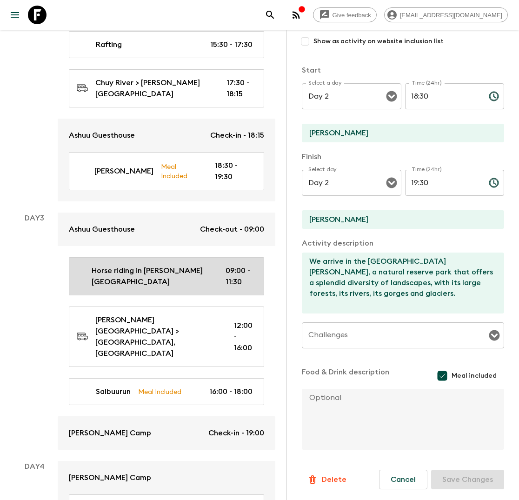
click at [172, 265] on p "Horse riding in [PERSON_NAME][GEOGRAPHIC_DATA]" at bounding box center [151, 276] width 119 height 22
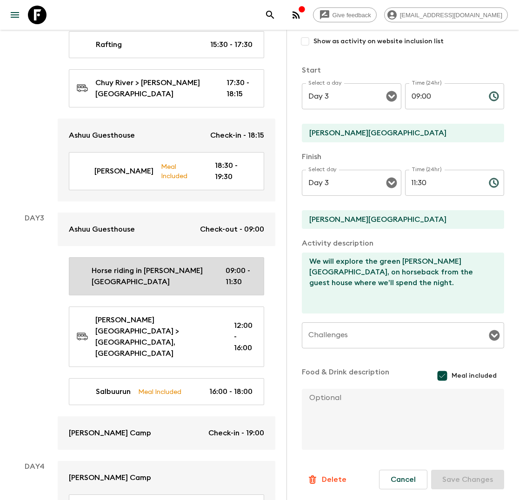
scroll to position [119, 0]
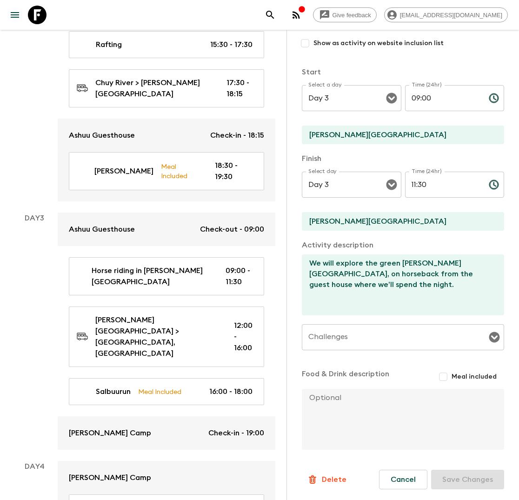
click at [360, 272] on textarea "We will explore the green [PERSON_NAME][GEOGRAPHIC_DATA], on horseback from the…" at bounding box center [399, 284] width 195 height 61
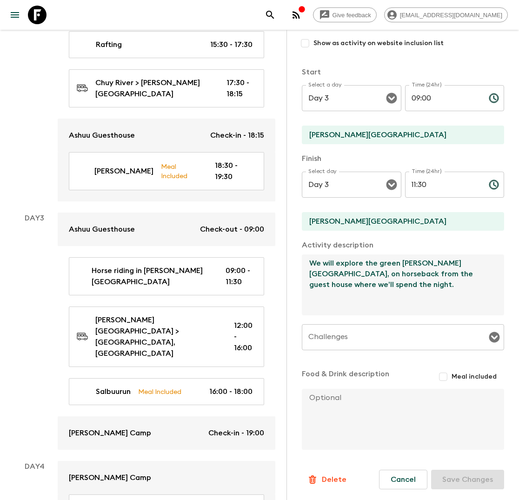
click at [360, 272] on textarea "We will explore the green [PERSON_NAME][GEOGRAPHIC_DATA], on horseback from the…" at bounding box center [399, 284] width 195 height 61
click at [383, 287] on textarea "We will explore the green [PERSON_NAME][GEOGRAPHIC_DATA], on horseback from the…" at bounding box center [399, 284] width 195 height 61
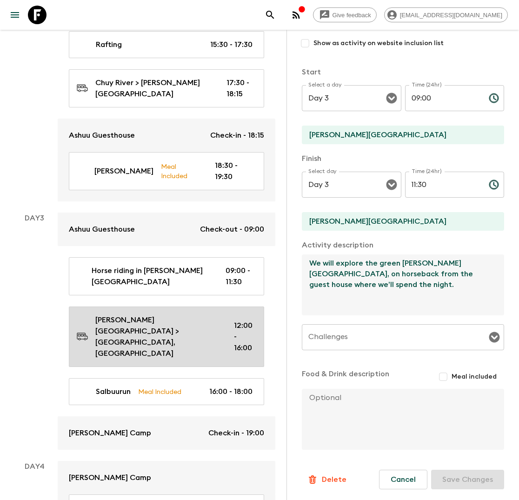
click at [175, 314] on p "[PERSON_NAME][GEOGRAPHIC_DATA] > [GEOGRAPHIC_DATA], [GEOGRAPHIC_DATA]" at bounding box center [157, 336] width 124 height 45
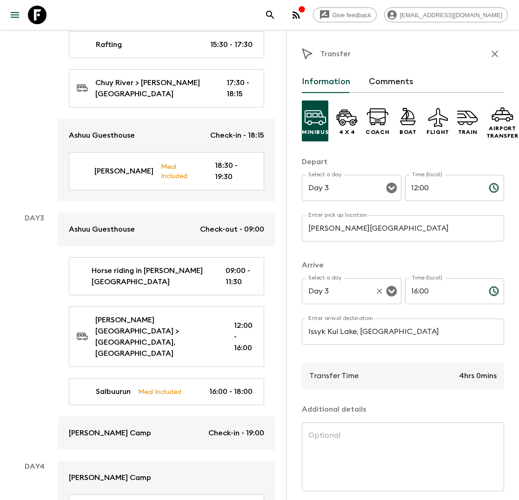
scroll to position [36, 0]
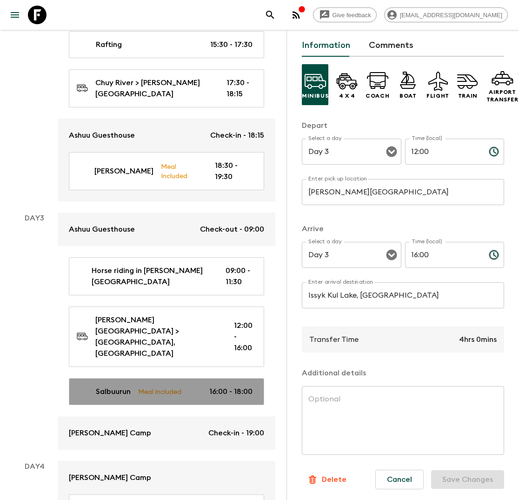
click at [151, 386] on p "Meal Included" at bounding box center [159, 391] width 43 height 10
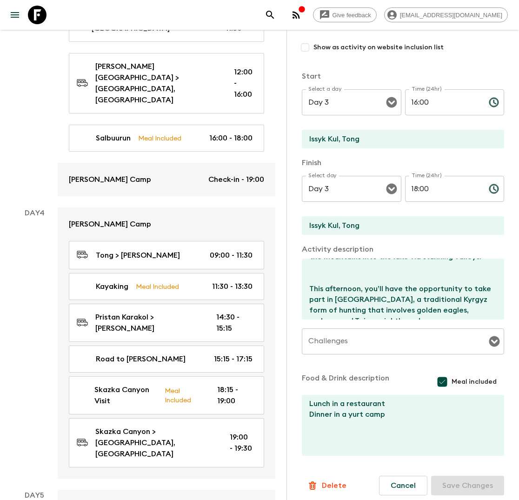
scroll to position [850, 0]
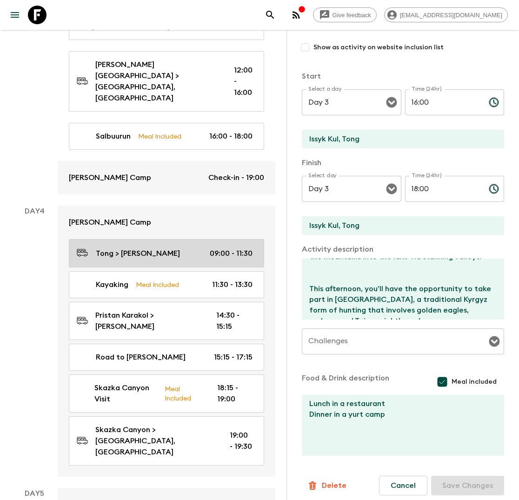
click at [149, 248] on p "Tong > [PERSON_NAME]" at bounding box center [138, 253] width 84 height 11
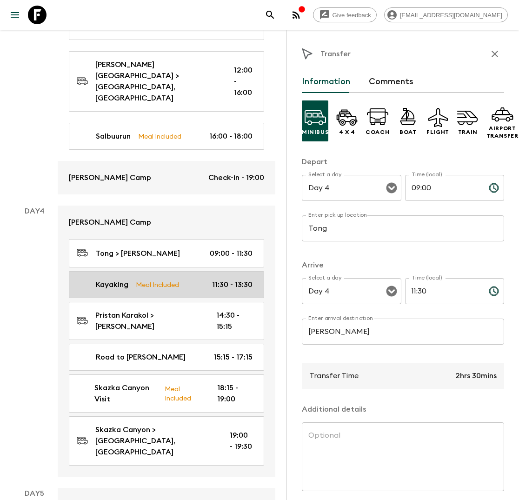
click at [173, 280] on p "Meal Included" at bounding box center [157, 285] width 43 height 10
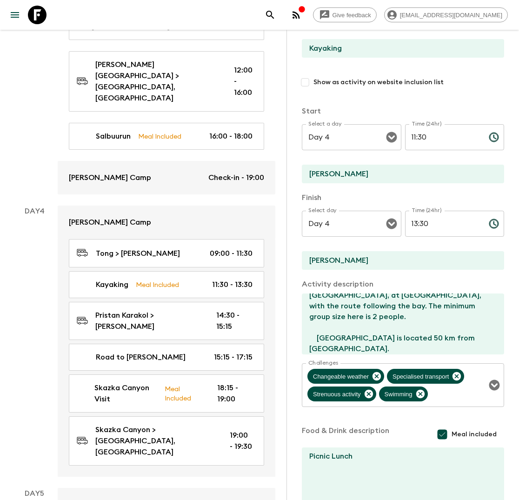
scroll to position [57, 0]
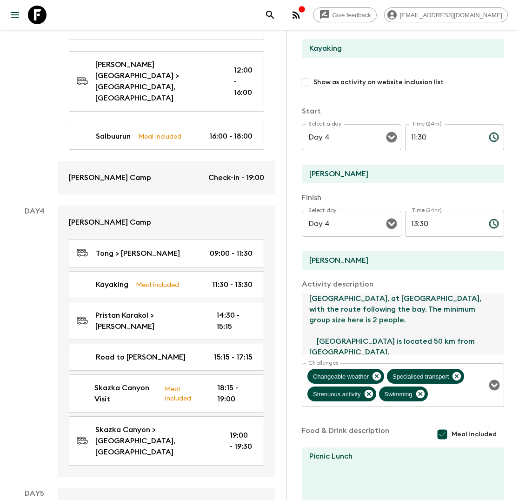
click at [457, 313] on textarea "[DATE] we are going kayaking. Tour Locations and Distances: The closest spot is…" at bounding box center [399, 323] width 195 height 61
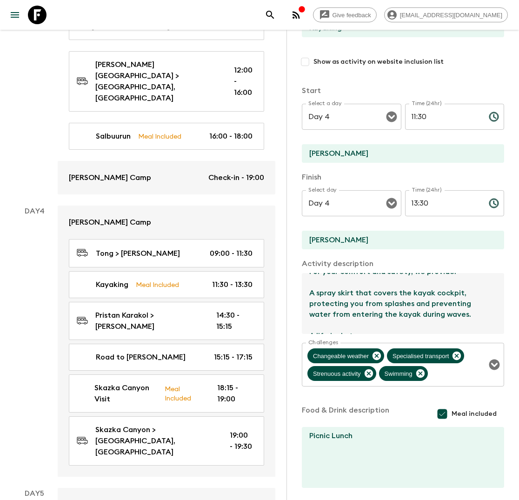
scroll to position [113, 0]
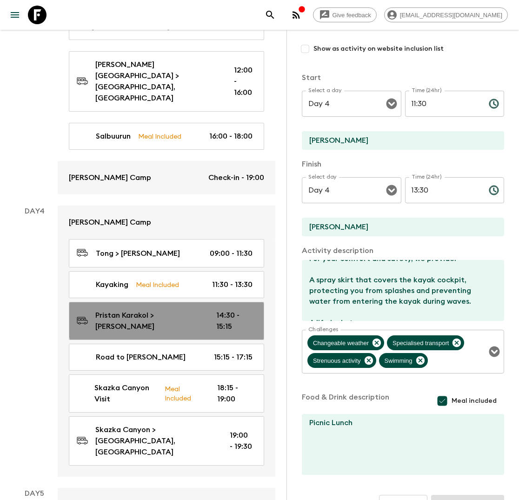
click at [206, 310] on div "[PERSON_NAME] > [PERSON_NAME] 14:30 - 15:15" at bounding box center [165, 321] width 176 height 22
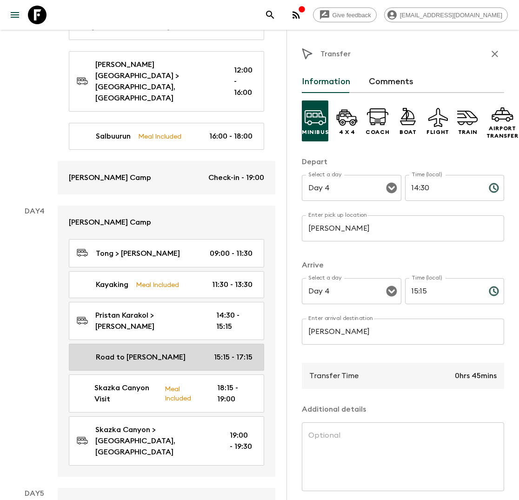
click at [166, 352] on div "Road to [PERSON_NAME] 15:15 - 17:15" at bounding box center [165, 357] width 176 height 11
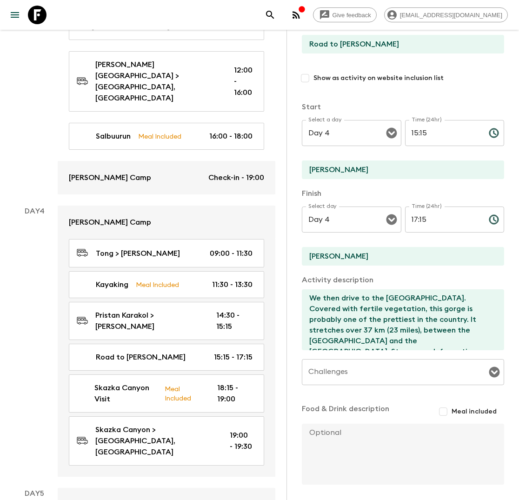
scroll to position [86, 0]
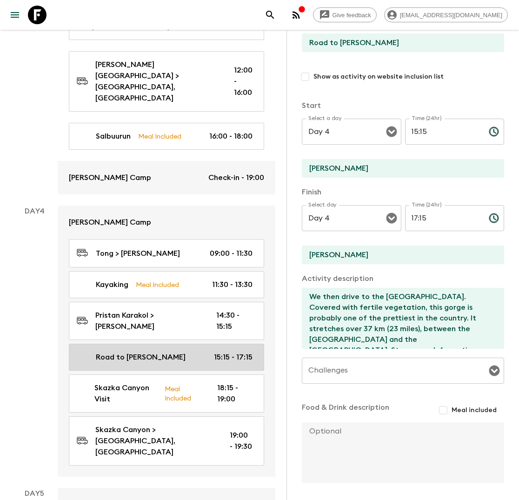
click at [138, 352] on p "Road to [PERSON_NAME]" at bounding box center [141, 357] width 90 height 11
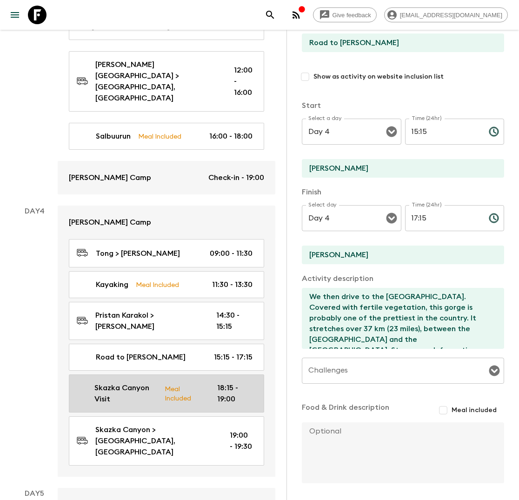
click at [143, 382] on p "Skazka Canyon Visit" at bounding box center [125, 393] width 63 height 22
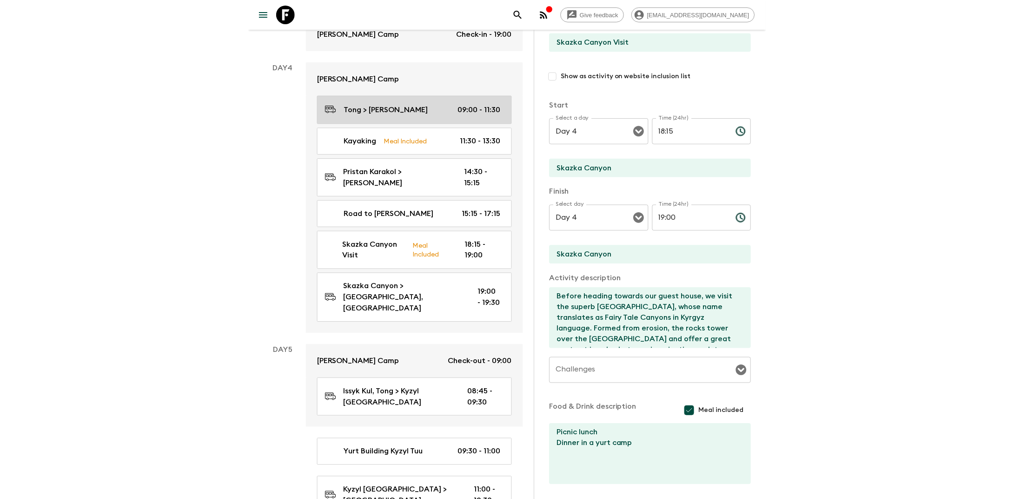
scroll to position [1086, 0]
